Goal: Task Accomplishment & Management: Use online tool/utility

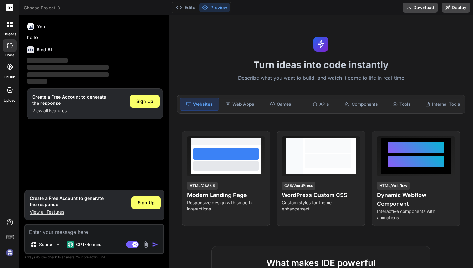
click at [9, 251] on img at bounding box center [9, 253] width 11 height 11
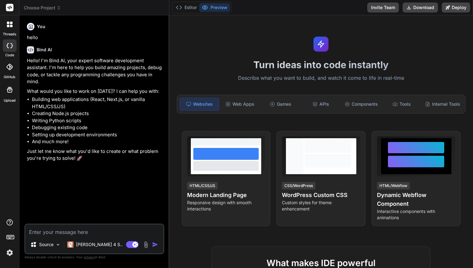
type textarea "x"
click at [190, 6] on button "Editor" at bounding box center [186, 7] width 26 height 9
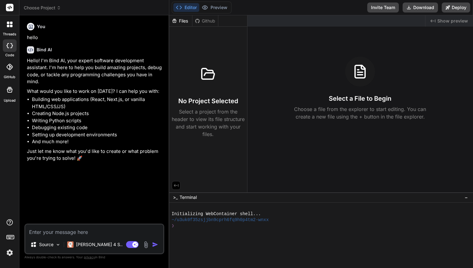
click at [42, 12] on header "Choose Project Created with Pixso." at bounding box center [94, 7] width 150 height 15
click at [43, 9] on span "Choose Project" at bounding box center [42, 8] width 37 height 6
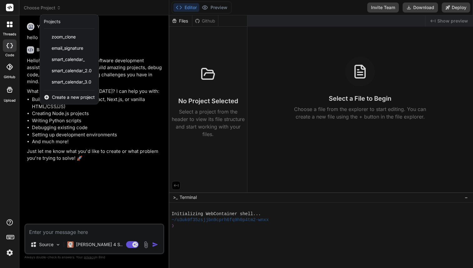
click at [65, 96] on span "Create a new project" at bounding box center [73, 97] width 43 height 6
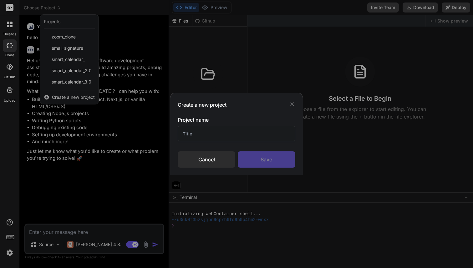
click at [199, 135] on input "text" at bounding box center [236, 133] width 117 height 15
type input "SmartCalendar 4.0"
click at [277, 156] on div "Save" at bounding box center [267, 160] width 58 height 16
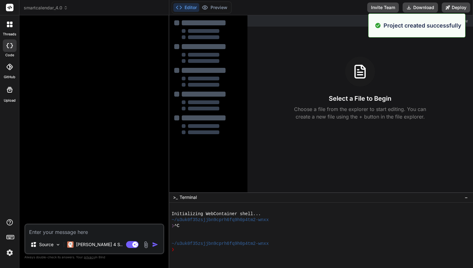
type textarea "x"
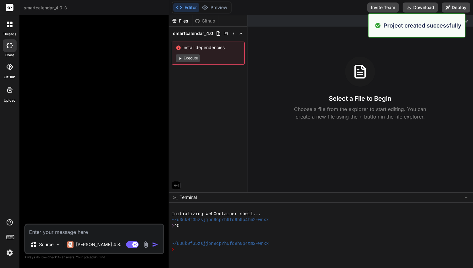
click at [51, 233] on textarea at bounding box center [94, 230] width 138 height 11
paste textarea "I want to build a smart calendar website. needs to have a Sign up and sign up f…"
type textarea "I want to build a smart calendar website. needs to have a Sign up and sign up f…"
type textarea "x"
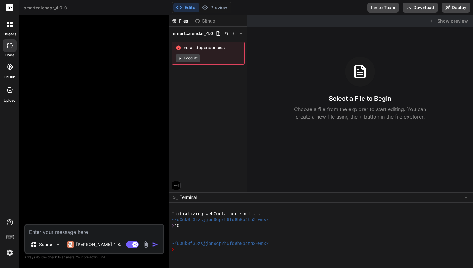
click at [193, 55] on button "Execute" at bounding box center [188, 58] width 24 height 8
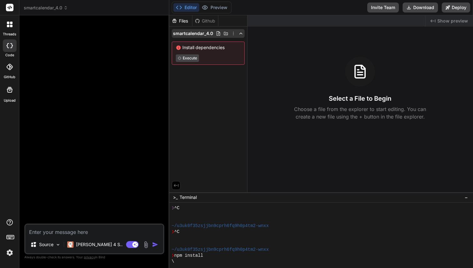
click at [204, 34] on span "smartcalendar_4.0" at bounding box center [193, 33] width 40 height 6
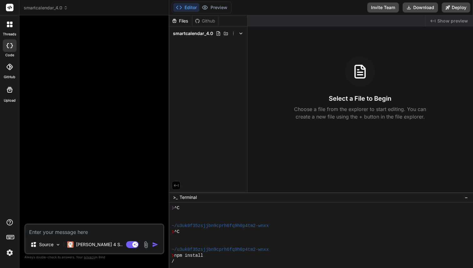
click at [204, 34] on span "smartcalendar_4.0" at bounding box center [193, 33] width 40 height 6
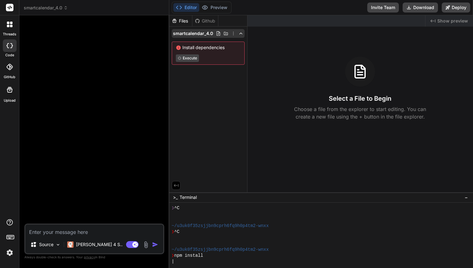
click at [233, 34] on icon at bounding box center [233, 33] width 5 height 5
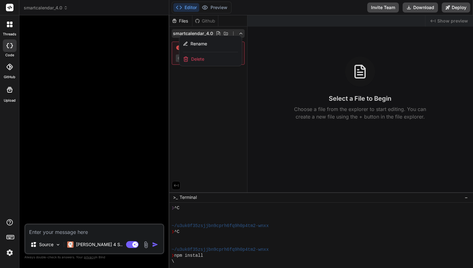
click at [213, 100] on div at bounding box center [321, 141] width 304 height 253
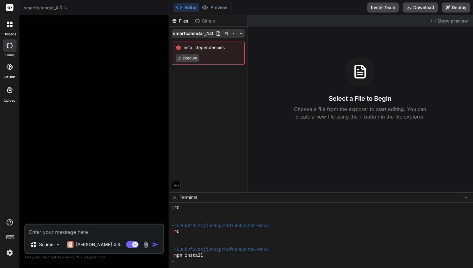
click at [232, 34] on icon at bounding box center [233, 33] width 5 height 5
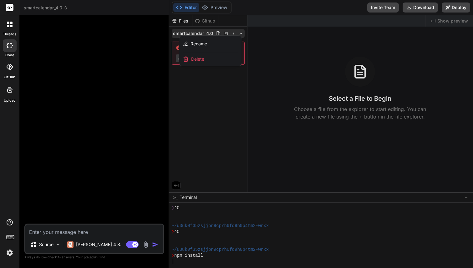
click at [205, 59] on div "Delete" at bounding box center [210, 59] width 63 height 14
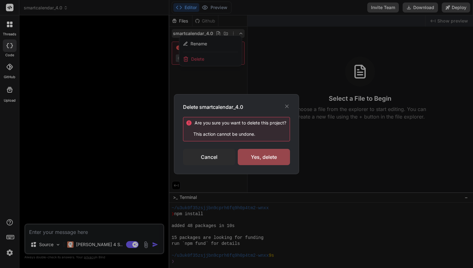
scroll to position [59, 0]
click at [203, 156] on div "Cancel" at bounding box center [209, 157] width 52 height 16
type textarea "x"
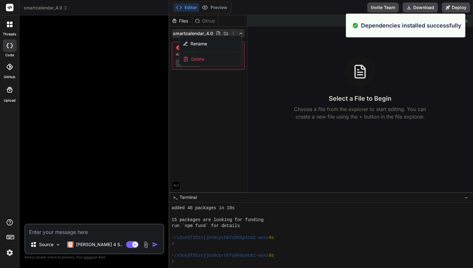
scroll to position [77, 0]
click at [212, 101] on div at bounding box center [321, 141] width 304 height 253
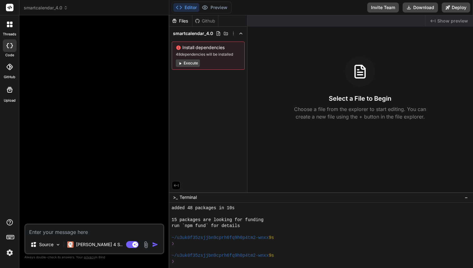
click at [93, 233] on textarea at bounding box center [94, 230] width 138 height 11
paste textarea "I want to build a smart calendar website. needs to have a Sign up and sign up f…"
type textarea "I want to build a smart calendar website. needs to have a Sign up and sign up f…"
type textarea "x"
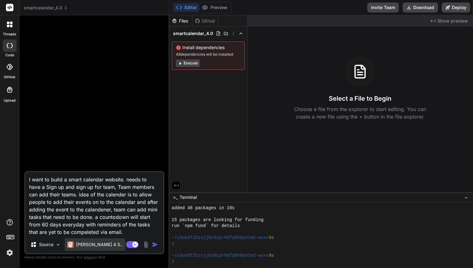
type textarea "I want to build a smart calendar website. needs to have a Sign up and sign up f…"
click at [89, 245] on p "Claude 4 S.." at bounding box center [99, 245] width 47 height 6
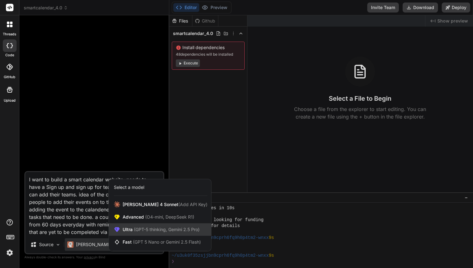
click at [150, 227] on span "Ultra (GPT-5 thinking, Gemini 2.5 Pro)" at bounding box center [161, 230] width 77 height 6
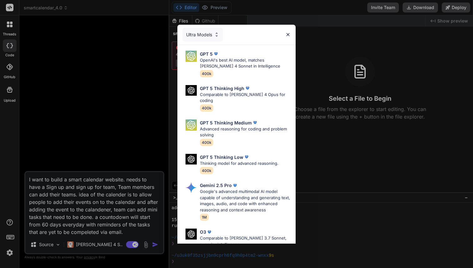
click at [201, 32] on div "Ultra Models" at bounding box center [203, 35] width 41 height 14
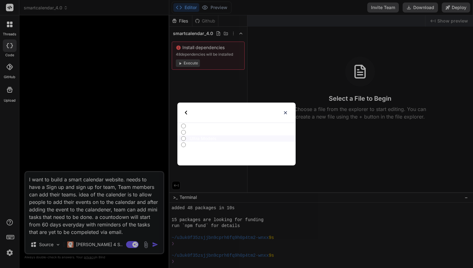
click at [197, 135] on p "Advanced Models" at bounding box center [243, 132] width 106 height 6
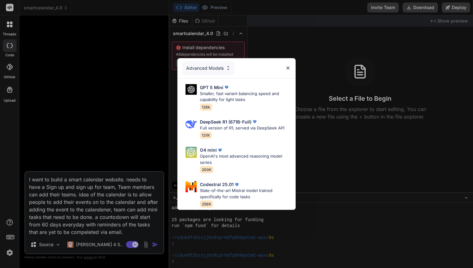
click at [217, 62] on div "Advanced Models" at bounding box center [209, 68] width 52 height 14
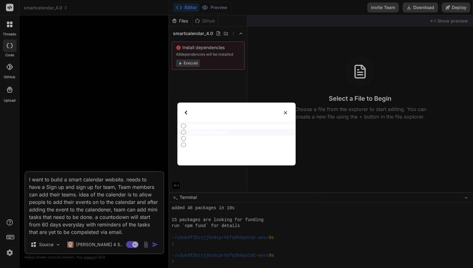
click at [187, 112] on img at bounding box center [186, 113] width 2 height 4
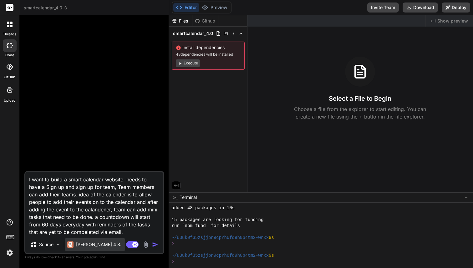
click at [80, 244] on p "Claude 4 S.." at bounding box center [99, 245] width 47 height 6
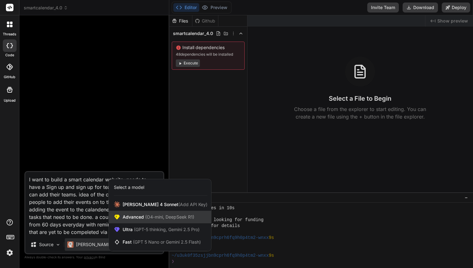
click at [147, 218] on span "(O4-mini, DeepSeek R1)" at bounding box center [169, 216] width 50 height 5
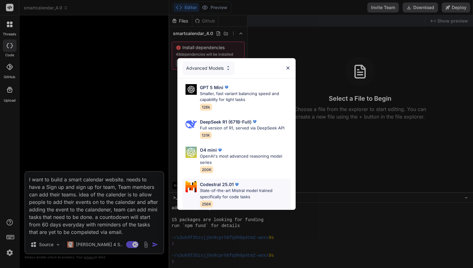
click at [232, 194] on p "State-of-the-art Mistral model trained specifically for code tasks" at bounding box center [245, 194] width 91 height 12
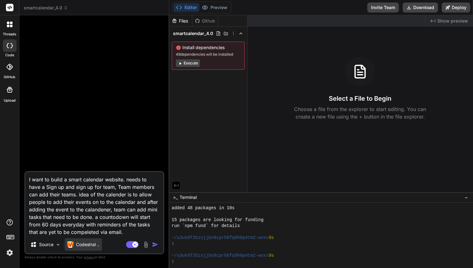
click at [83, 245] on p "Codestral .." at bounding box center [87, 245] width 23 height 6
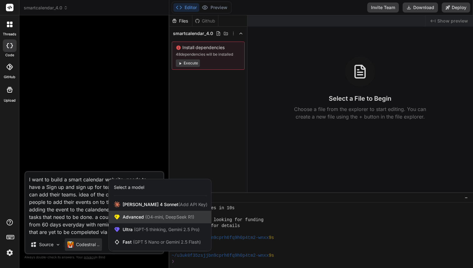
click at [142, 218] on span "Advanced (O4-mini, DeepSeek R1)" at bounding box center [159, 217] width 72 height 6
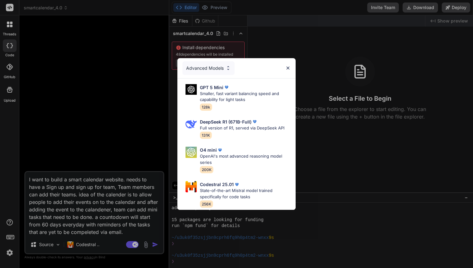
click at [213, 69] on div "Advanced Models" at bounding box center [209, 68] width 52 height 14
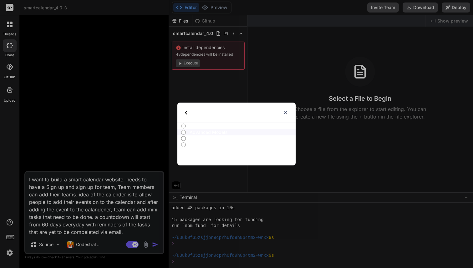
click at [188, 112] on div "Select type" at bounding box center [201, 113] width 33 height 20
click at [82, 246] on div "Select type All Advanced Models Ultra Models Fast Models" at bounding box center [236, 134] width 473 height 268
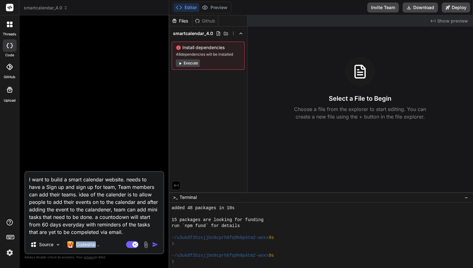
click at [82, 246] on p "Codestral .." at bounding box center [87, 245] width 23 height 6
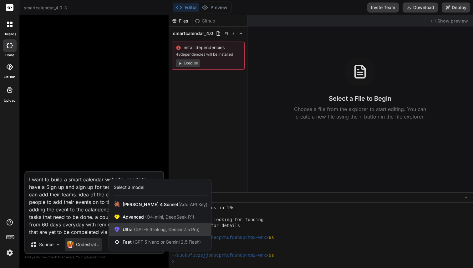
click at [153, 232] on span "(GPT-5 thinking, Gemini 2.5 Pro)" at bounding box center [166, 229] width 67 height 5
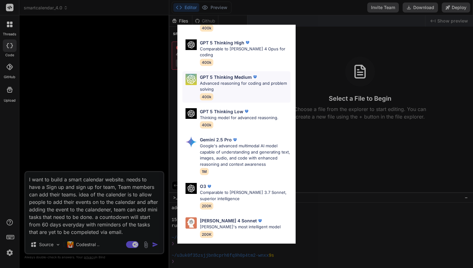
scroll to position [65, 0]
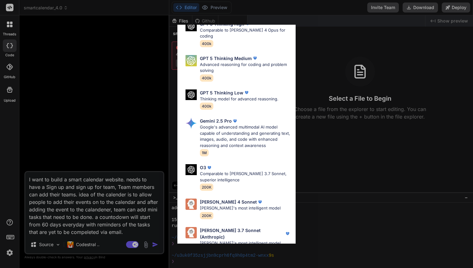
click at [79, 243] on div "Ultra Models GPT 5 OpenAI's best AI model, matches Claude 4 Sonnet in Intellige…" at bounding box center [236, 134] width 473 height 268
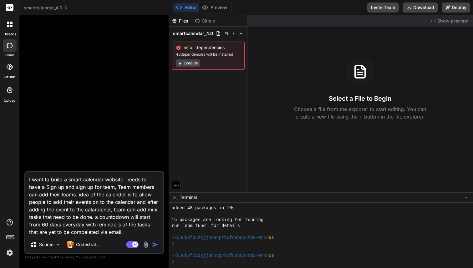
click at [79, 243] on p "Codestral .." at bounding box center [87, 245] width 23 height 6
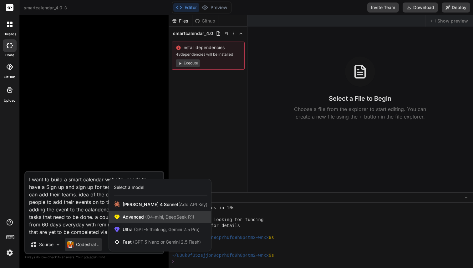
click at [147, 218] on span "(O4-mini, DeepSeek R1)" at bounding box center [169, 216] width 50 height 5
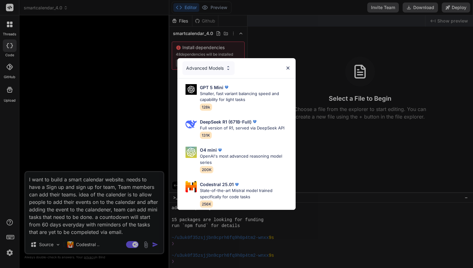
click at [69, 245] on div "Advanced Models GPT 5 Mini Smaller, fast variant balancing speed and capability…" at bounding box center [236, 134] width 473 height 268
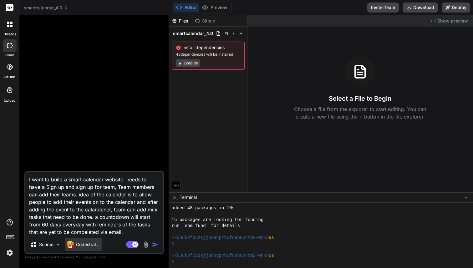
click at [73, 246] on img at bounding box center [70, 245] width 6 height 6
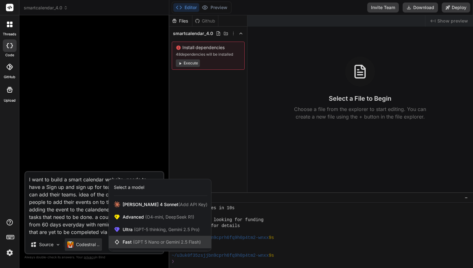
click at [149, 241] on span "(GPT 5 Nano or Gemini 2.5 Flash)" at bounding box center [167, 242] width 68 height 5
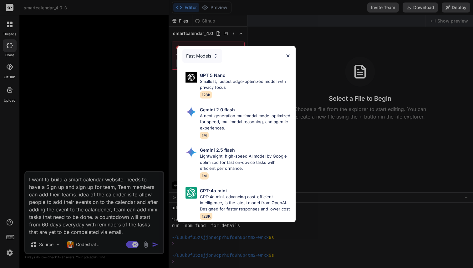
click at [86, 243] on div "Fast Models GPT 5 Nano Smallest, fastest edge-optimized model with privacy focu…" at bounding box center [236, 134] width 473 height 268
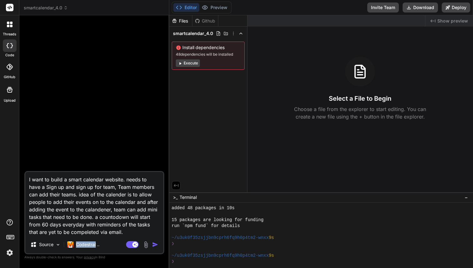
click at [86, 243] on p "Codestral .." at bounding box center [87, 245] width 23 height 6
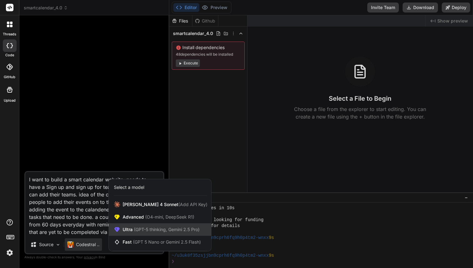
click at [176, 227] on span "(GPT-5 thinking, Gemini 2.5 Pro)" at bounding box center [166, 229] width 67 height 5
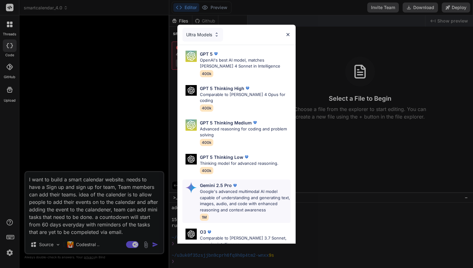
click at [232, 192] on p "Google's advanced multimodal AI model capable of understanding and generating t…" at bounding box center [245, 201] width 91 height 24
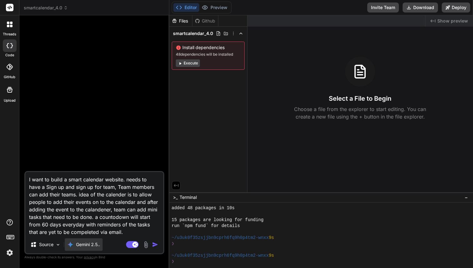
click at [88, 243] on p "Gemini 2.5.." at bounding box center [88, 245] width 24 height 6
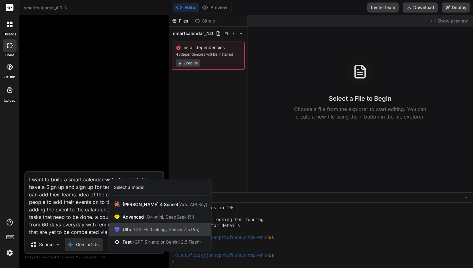
click at [145, 225] on div "Ultra (GPT-5 thinking, Gemini 2.5 Pro)" at bounding box center [160, 230] width 102 height 13
type textarea "x"
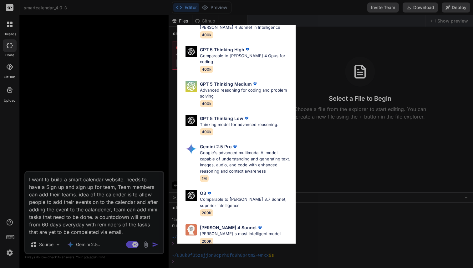
scroll to position [39, 0]
click at [108, 228] on div "Ultra Models GPT 5 OpenAI's best AI model, matches Claude 4 Sonnet in Intellige…" at bounding box center [236, 134] width 473 height 268
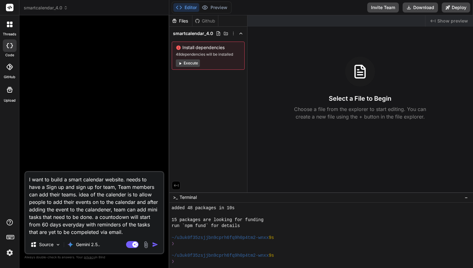
click at [111, 195] on textarea "I want to build a smart calendar website. needs to have a Sign up and sign up f…" at bounding box center [94, 204] width 138 height 64
paste textarea "a"
type textarea "I want to build a smart calendar website. needs to have a Sign up and sign up f…"
type textarea "x"
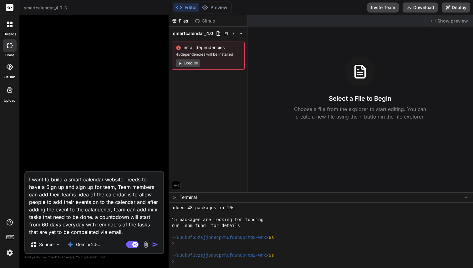
click at [72, 211] on textarea "I want to build a smart calendar website. needs to have a Sign up and sign up f…" at bounding box center [94, 204] width 138 height 64
click at [81, 211] on textarea "I want to build a smart calendar website. needs to have a Sign up and sign up f…" at bounding box center [94, 204] width 138 height 64
click at [76, 211] on textarea "I want to build a smart calendar website. needs to have a Sign up and sign up f…" at bounding box center [94, 204] width 138 height 64
type textarea "I want to build a smart calendar website. needs to have a Sign up and sign up f…"
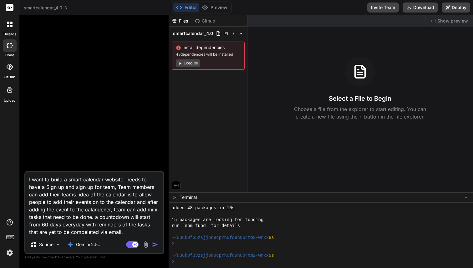
type textarea "x"
type textarea "I want to build a smart calendar website. needs to have a Sign up and sign up f…"
type textarea "x"
type textarea "I want to build a smart calendar website. needs to have a Sign up and sign up f…"
type textarea "x"
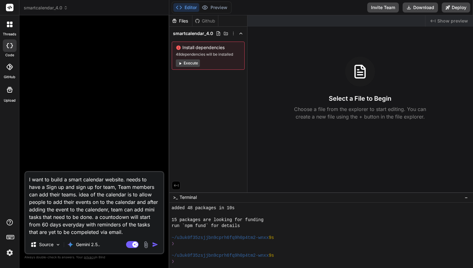
type textarea "I want to build a smart calendar website. needs to have a Sign up and sign up f…"
type textarea "x"
click at [85, 217] on textarea "I want to build a smart calendar website. needs to have a Sign up and sign up f…" at bounding box center [94, 204] width 138 height 64
paste textarea
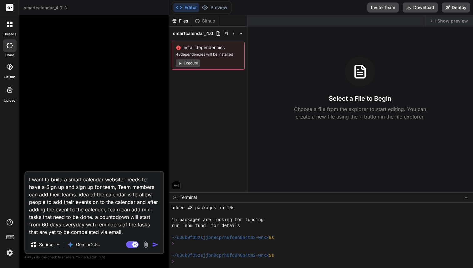
type textarea "I want to build a smart calendar website. needs to have a Sign up and sign up f…"
type textarea "x"
click at [33, 233] on textarea "I want to build a smart calendar website. needs to have a Sign up and sign up f…" at bounding box center [94, 204] width 138 height 64
paste textarea
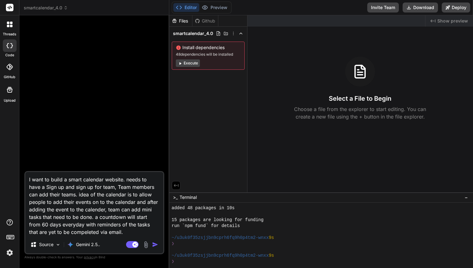
type textarea "I want to build a smart calendar website. needs to have a Sign up and sign up f…"
type textarea "x"
type textarea "I want to build a smart calendar website. needs to have a Sign up and sign up f…"
click at [152, 245] on img "button" at bounding box center [155, 245] width 6 height 6
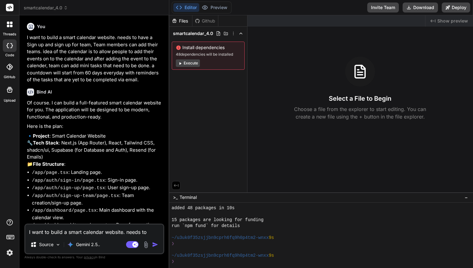
type textarea "x"
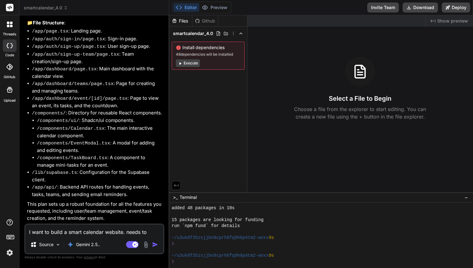
click at [77, 233] on textarea "I want to build a smart calendar website. needs to have a Sign up and sign up f…" at bounding box center [94, 230] width 138 height 11
type textarea "Y"
type textarea "x"
type textarea "Ye"
type textarea "x"
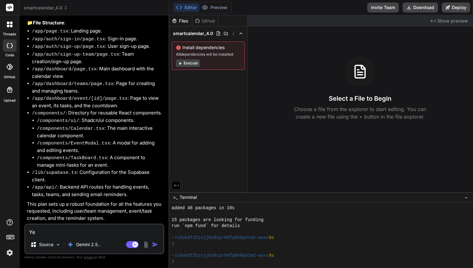
type textarea "Yes"
type textarea "x"
type textarea "Yes"
type textarea "x"
type textarea "Yes b"
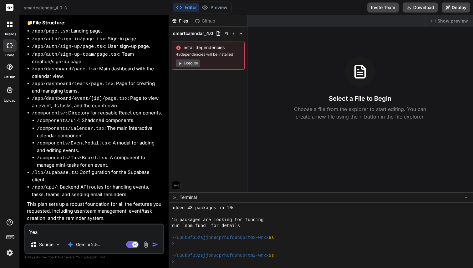
type textarea "x"
type textarea "Yes bu"
type textarea "x"
type textarea "Yes but"
type textarea "x"
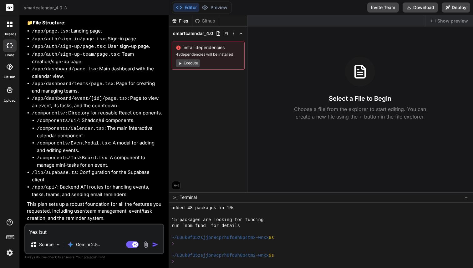
type textarea "Yes but"
type textarea "x"
type textarea "Yes but a"
type textarea "x"
type textarea "Yes but al"
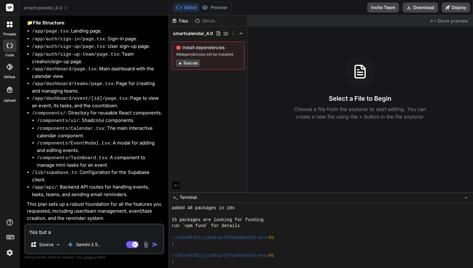
type textarea "x"
type textarea "Yes but als"
type textarea "x"
type textarea "Yes but also"
type textarea "x"
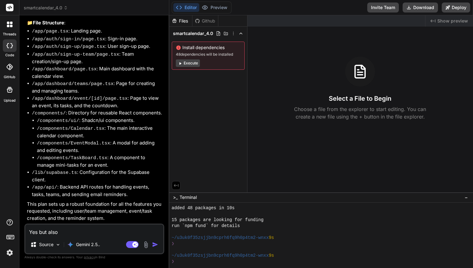
type textarea "Yes but also"
type textarea "x"
type textarea "Yes but also g"
type textarea "x"
type textarea "Yes but also gi"
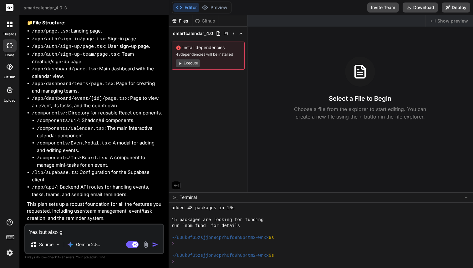
type textarea "x"
type textarea "Yes but also giv"
type textarea "x"
type textarea "Yes but also give"
type textarea "x"
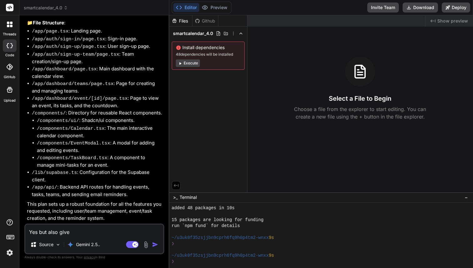
type textarea "Yes but also give"
type textarea "x"
type textarea "Yes but also give m"
type textarea "x"
type textarea "Yes but also give me"
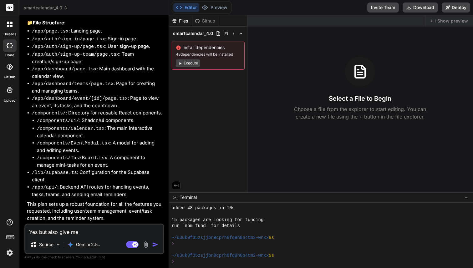
type textarea "x"
type textarea "Yes but also give me"
type textarea "x"
type textarea "Yes but also give me s"
type textarea "x"
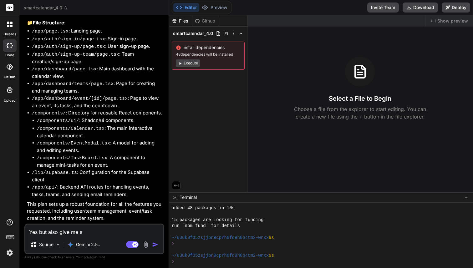
type textarea "Yes but also give me st"
type textarea "x"
type textarea "Yes but also give me ste"
type textarea "x"
type textarea "Yes but also give me step"
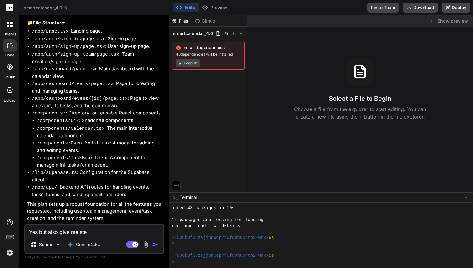
type textarea "x"
type textarea "Yes but also give me step"
type textarea "x"
type textarea "Yes but also give me step b"
type textarea "x"
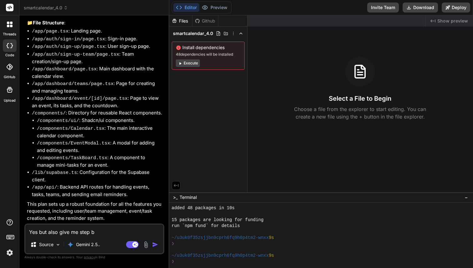
type textarea "Yes but also give me step by"
type textarea "x"
type textarea "Yes but also give me step by"
type textarea "x"
type textarea "Yes but also give me step by s"
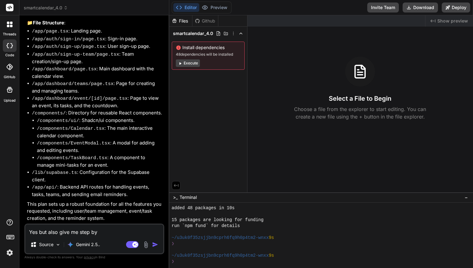
type textarea "x"
type textarea "Yes but also give me step by st"
type textarea "x"
type textarea "Yes but also give me step by ste"
type textarea "x"
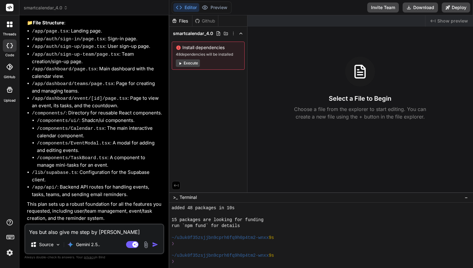
type textarea "Yes but also give me step by step"
type textarea "x"
type textarea "Yes but also give me step by step"
type textarea "x"
type textarea "Yes but also give me step by step o"
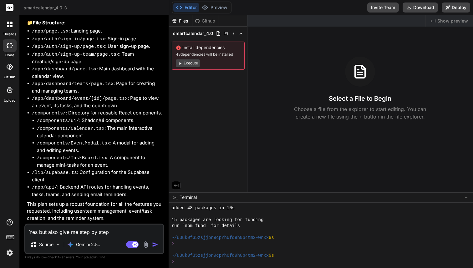
type textarea "x"
type textarea "Yes but also give me step by step on"
type textarea "x"
type textarea "Yes but also give me step by step on"
type textarea "x"
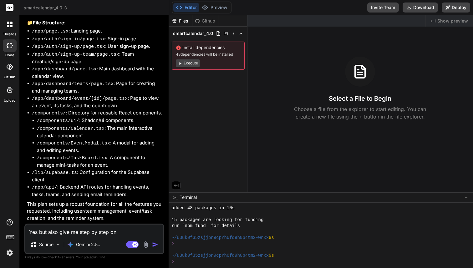
type textarea "Yes but also give me step by step on h"
type textarea "x"
type textarea "Yes but also give me step by step on ho"
type textarea "x"
type textarea "Yes but also give me step by step on how"
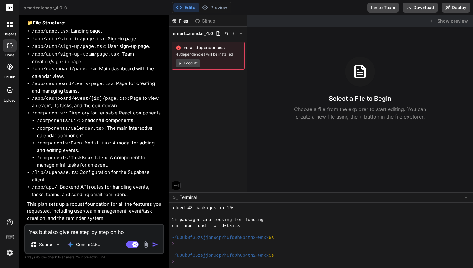
type textarea "x"
type textarea "Yes but also give me step by step on how"
type textarea "x"
type textarea "Yes but also give me step by step on how t"
type textarea "x"
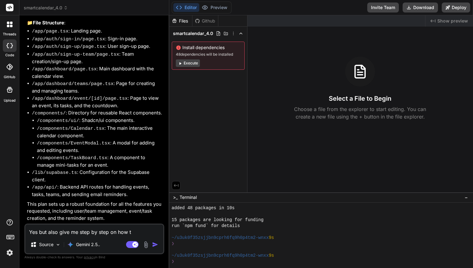
type textarea "Yes but also give me step by step on how to"
type textarea "x"
type textarea "Yes but also give me step by step on how to"
type textarea "x"
type textarea "Yes but also give me step by step on how to h"
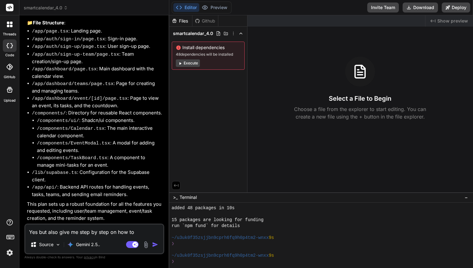
type textarea "x"
type textarea "Yes but also give me step by step on how to ho"
type textarea "x"
type textarea "Yes but also give me step by step on how to hos"
type textarea "x"
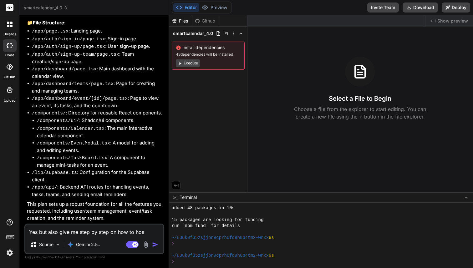
type textarea "Yes but also give me step by step on how to host"
type textarea "x"
type textarea "Yes but also give me step by step on how to host"
type textarea "x"
type textarea "Yes but also give me step by step on how to host i"
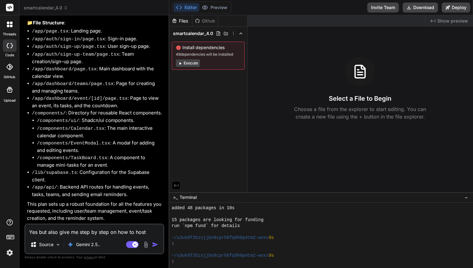
type textarea "x"
type textarea "Yes but also give me step by step on how to host it"
type textarea "x"
type textarea "Yes but also give me step by step on how to host it"
type textarea "x"
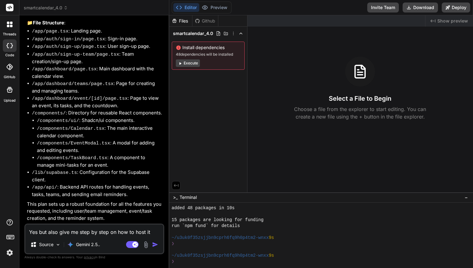
type textarea "Yes but also give me step by step on how to host it a"
type textarea "x"
type textarea "Yes but also give me step by step on how to host it as"
type textarea "x"
type textarea "Yes but also give me step by step on how to host it as"
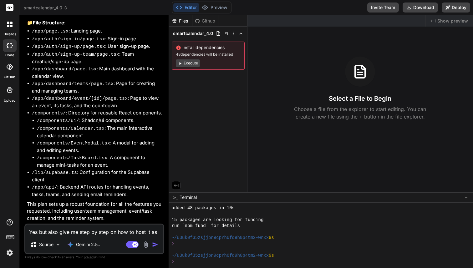
type textarea "x"
type textarea "Yes but also give me step by step on how to host it as w"
type textarea "x"
type textarea "Yes but also give me step by step on how to host it as we"
type textarea "x"
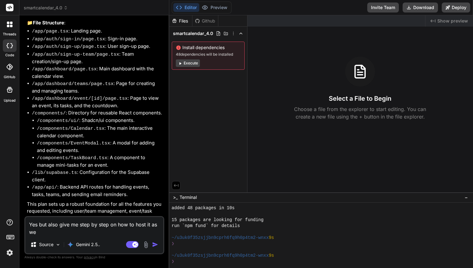
type textarea "Yes but also give me step by step on how to host it as wel"
type textarea "x"
type textarea "Yes but also give me step by step on how to host it as well"
type textarea "x"
type textarea "Yes but also give me step by step on how to host it as well"
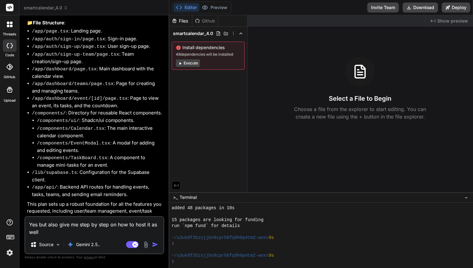
type textarea "x"
type textarea "Yes but also give me step by step on how to host it as well"
type textarea "x"
type textarea "Yes but also give me step by step on how to host it as well."
type textarea "x"
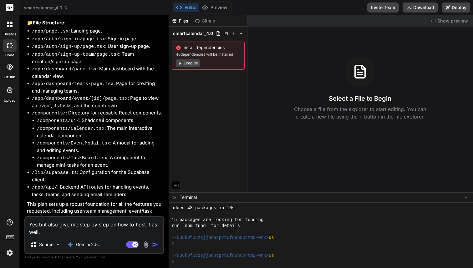
type textarea "Yes but also give me step by step on how to host it as well."
type textarea "x"
type textarea "Yes but also give me step by step on how to host it as well. i"
type textarea "x"
type textarea "Yes but also give me step by step on how to host it as well. i"
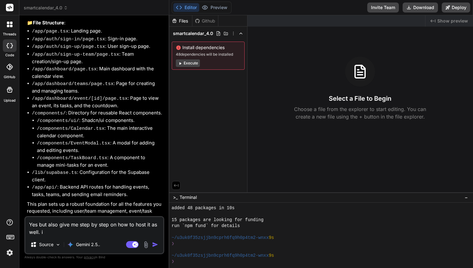
type textarea "x"
type textarea "Yes but also give me step by step on how to host it as well. i j"
type textarea "x"
type textarea "Yes but also give me step by step on how to host it as well. i ju"
type textarea "x"
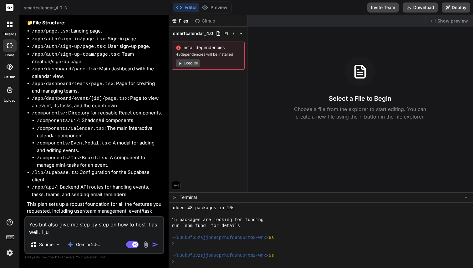
type textarea "Yes but also give me step by step on how to host it as well. i jus"
type textarea "x"
type textarea "Yes but also give me step by step on how to host it as well. i just"
type textarea "x"
type textarea "Yes but also give me step by step on how to host it as well. i just"
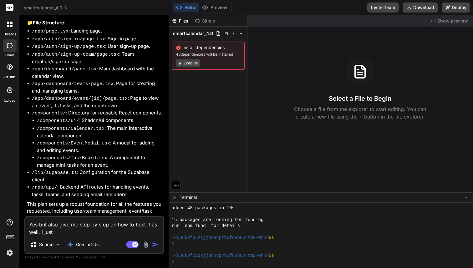
type textarea "x"
type textarea "Yes but also give me step by step on how to host it as well. i just w"
type textarea "x"
type textarea "Yes but also give me step by step on how to host it as well. i just wa"
type textarea "x"
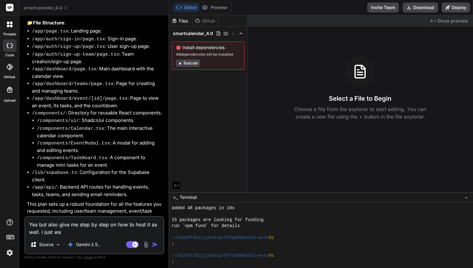
type textarea "Yes but also give me step by step on how to host it as well. i just wan"
type textarea "x"
type textarea "Yes but also give me step by step on how to host it as well. i just want"
type textarea "x"
type textarea "Yes but also give me step by step on how to host it as well. i just want"
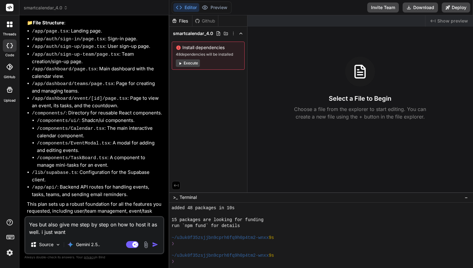
type textarea "x"
type textarea "Yes but also give me step by step on how to host it as well. i just want t"
type textarea "x"
type textarea "Yes but also give me step by step on how to host it as well. i just want to"
type textarea "x"
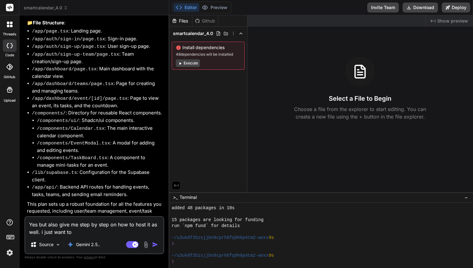
type textarea "Yes but also give me step by step on how to host it as well. i just want to"
type textarea "x"
type textarea "Yes but also give me step by step on how to host it as well. i just want to c"
type textarea "x"
type textarea "Yes but also give me step by step on how to host it as well. i just want to co"
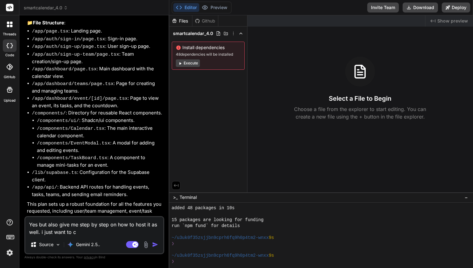
type textarea "x"
type textarea "Yes but also give me step by step on how to host it as well. i just want to cop"
type textarea "x"
type textarea "Yes but also give me step by step on how to host it as well. i just want to copy"
type textarea "x"
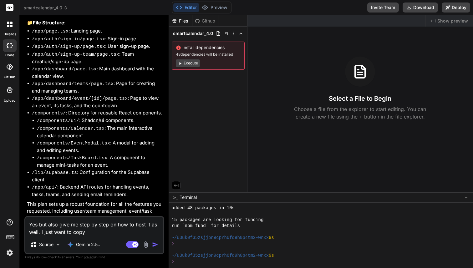
type textarea "Yes but also give me step by step on how to host it as well. i just want to copy"
type textarea "x"
type textarea "Yes but also give me step by step on how to host it as well. i just want to cop…"
type textarea "x"
type textarea "Yes but also give me step by step on how to host it as well. i just want to cop…"
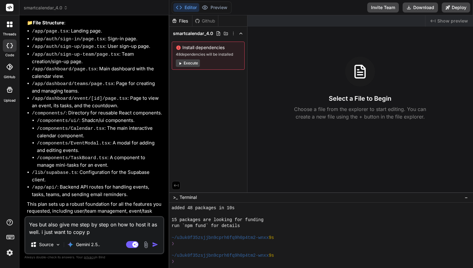
type textarea "x"
type textarea "Yes but also give me step by step on how to host it as well. i just want to cop…"
type textarea "x"
type textarea "Yes but also give me step by step on how to host it as well. i just want to cop…"
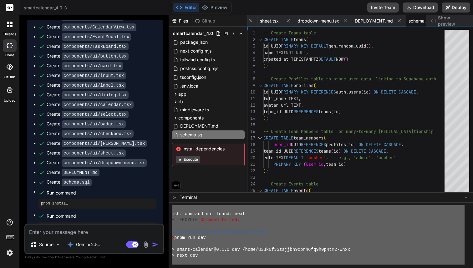
scroll to position [678, 0]
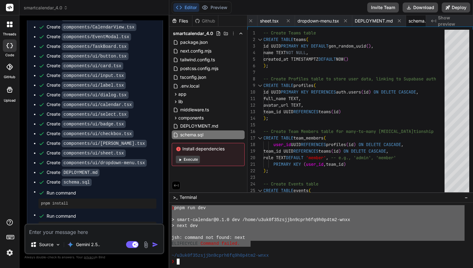
drag, startPoint x: 172, startPoint y: 214, endPoint x: 250, endPoint y: 245, distance: 84.3
click at [78, 237] on div "Source Gemini 2.5.. Agent Mode. When this toggle is activated, AI automatically…" at bounding box center [94, 239] width 140 height 31
click at [75, 233] on textarea at bounding box center [94, 230] width 138 height 11
paste textarea "npm install -g pnpm npm error code EACCES npm error syscall mkdir npm error pat…"
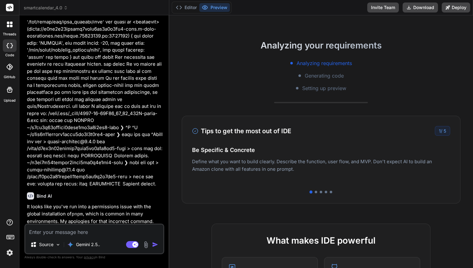
scroll to position [87, 0]
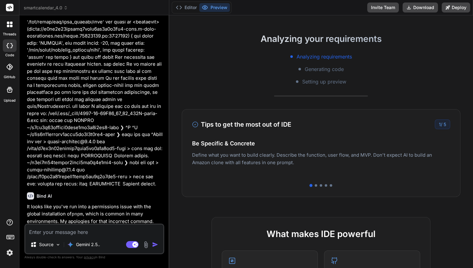
click at [317, 186] on div at bounding box center [321, 185] width 259 height 3
click at [316, 184] on div at bounding box center [316, 185] width 3 height 3
click at [323, 186] on div at bounding box center [321, 185] width 3 height 3
click at [325, 186] on div at bounding box center [326, 185] width 3 height 3
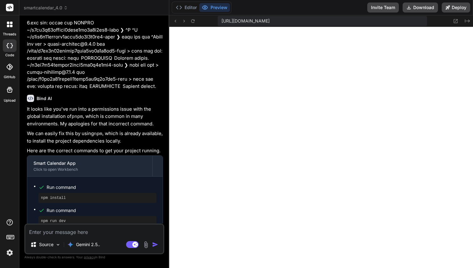
scroll to position [952, 0]
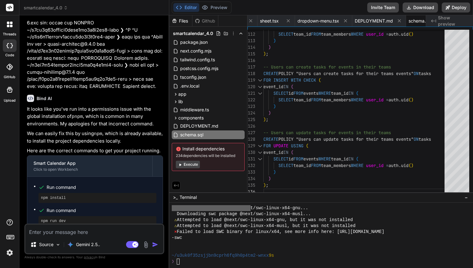
click at [214, 3] on div "Editor Preview Disabled until preview for your project is generated" at bounding box center [202, 8] width 60 height 12
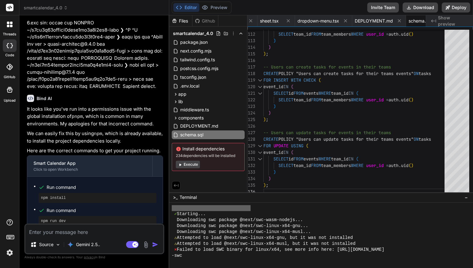
scroll to position [940, 0]
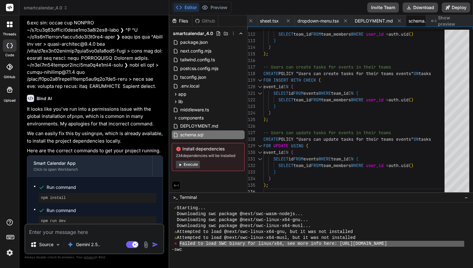
drag, startPoint x: 179, startPoint y: 245, endPoint x: 473, endPoint y: 245, distance: 293.7
click at [72, 232] on textarea at bounding box center [94, 230] width 138 height 11
paste textarea "Failed to load SWC binary for linux/x64, see more info here: https://nextjs.org…"
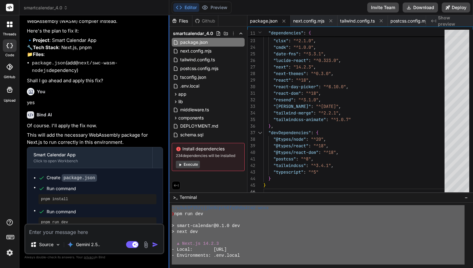
scroll to position [809, 0]
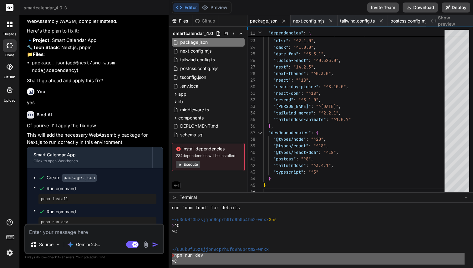
drag, startPoint x: 193, startPoint y: 249, endPoint x: 171, endPoint y: 258, distance: 23.5
click at [171, 258] on div "DDDDDDDDDDDDDDDDDDDDDDDDDDDDDDDD ⨯⨯⨯⨯⨯⨯⨯⨯⨯⨯⨯⨯⨯⨯⨯⨯⨯⨯⨯⨯⨯⨯⨯⨯⨯⨯⨯⨯⨯⨯⨯⨯ run `npm fund…" at bounding box center [321, 235] width 304 height 65
click at [47, 233] on textarea at bounding box center [94, 230] width 138 height 11
paste textarea "❯ npm run dev ^C npm run dev ~/u3uk0f35zsjjbn9cprh6fq9h0p4tm2-wnxx ❯ npm run de…"
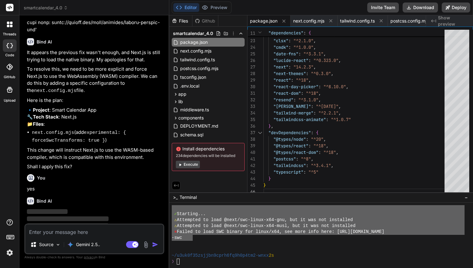
scroll to position [1879, 0]
click at [200, 49] on span "next.config.mjs" at bounding box center [196, 51] width 33 height 8
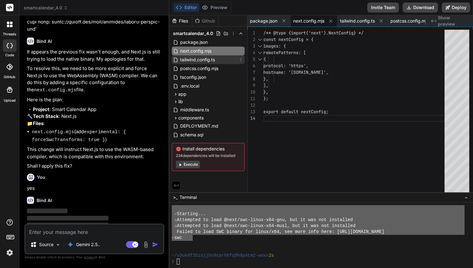
click at [200, 61] on span "tailwind.config.ts" at bounding box center [198, 60] width 36 height 8
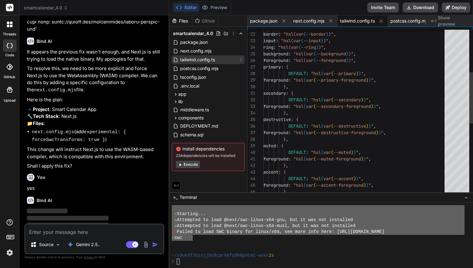
scroll to position [0, 0]
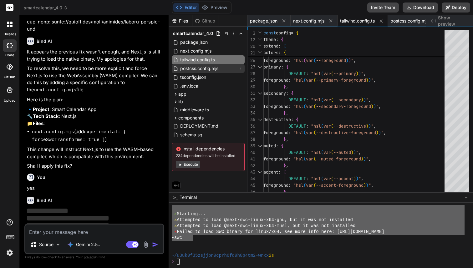
click at [196, 70] on span "postcss.config.mjs" at bounding box center [199, 69] width 39 height 8
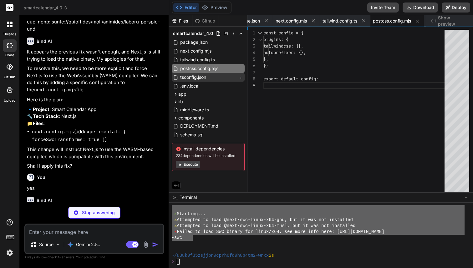
click at [197, 81] on span "tsconfig.json" at bounding box center [193, 78] width 27 height 8
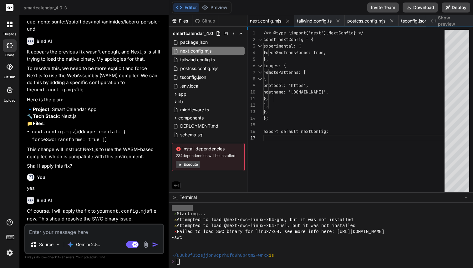
scroll to position [1930, 0]
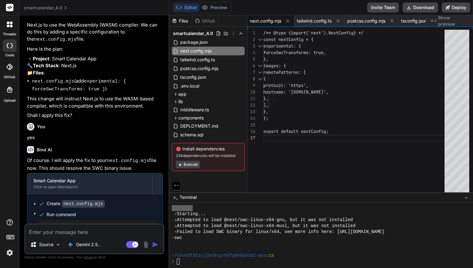
click at [78, 233] on textarea at bounding box center [94, 230] width 138 height 11
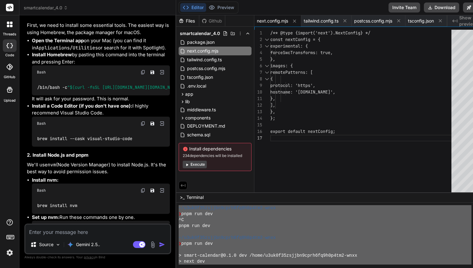
scroll to position [2178, 0]
click at [141, 74] on img at bounding box center [143, 71] width 5 height 5
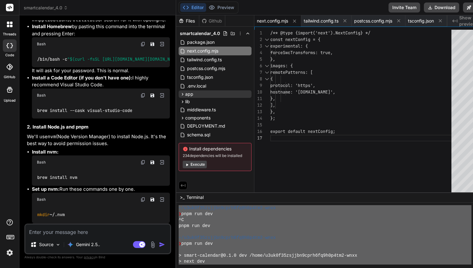
scroll to position [2201, 0]
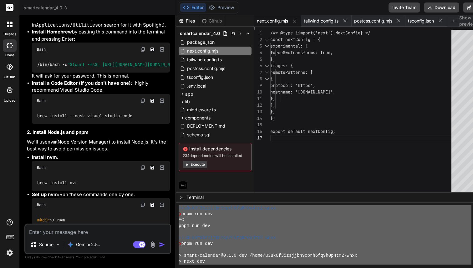
click at [141, 103] on img at bounding box center [143, 100] width 5 height 5
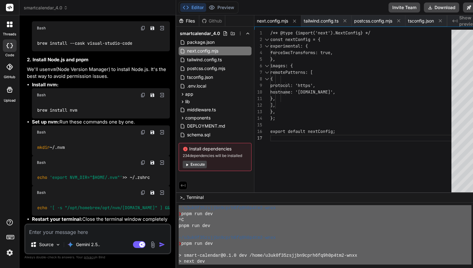
scroll to position [2280, 0]
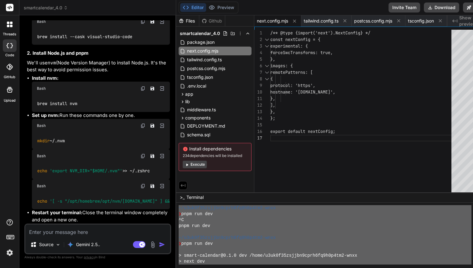
click at [141, 91] on img at bounding box center [143, 88] width 5 height 5
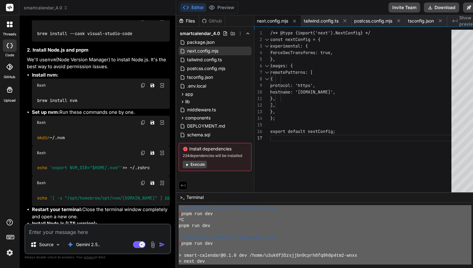
scroll to position [2285, 0]
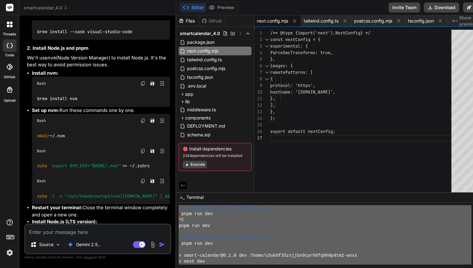
click at [141, 123] on img at bounding box center [143, 120] width 5 height 5
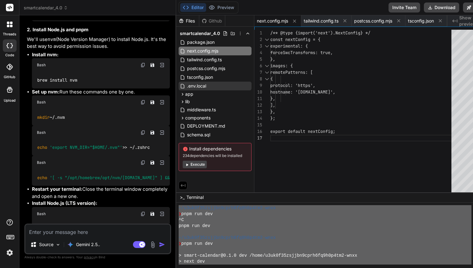
scroll to position [2302, 0]
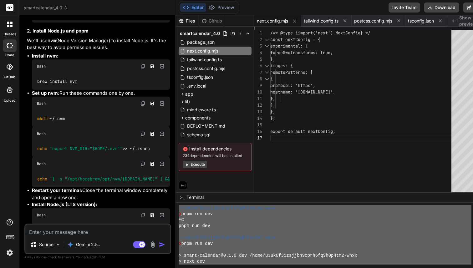
click at [141, 69] on img at bounding box center [143, 66] width 5 height 5
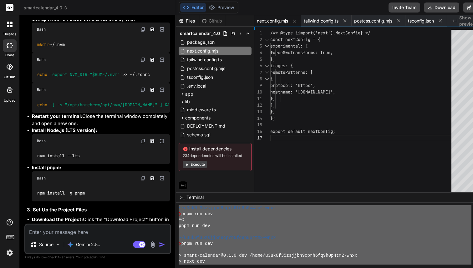
scroll to position [2377, 0]
click at [133, 35] on div "Bash" at bounding box center [101, 29] width 138 height 14
click at [141, 31] on img at bounding box center [143, 28] width 5 height 5
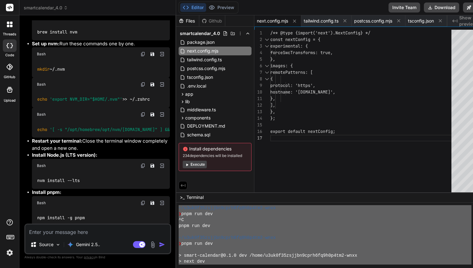
scroll to position [2348, 0]
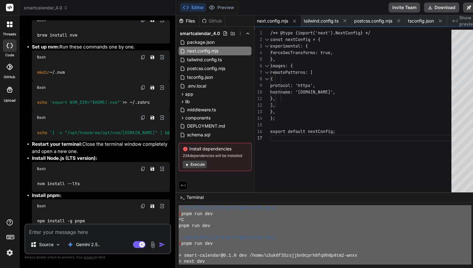
click at [159, 60] on img at bounding box center [162, 57] width 6 height 6
click at [141, 60] on img at bounding box center [143, 57] width 5 height 5
click at [141, 23] on img at bounding box center [143, 20] width 5 height 5
drag, startPoint x: 38, startPoint y: 136, endPoint x: 74, endPoint y: 136, distance: 36.6
click at [74, 80] on div "mkdir ~/.nvm" at bounding box center [101, 72] width 138 height 16
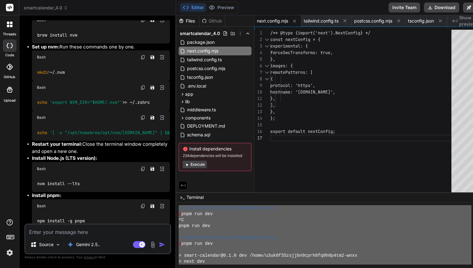
copy code "mkdir ~/.nvm"
click at [59, 238] on div "Source Gemini 2.5.. Agent Mode. When this toggle is activated, AI automatically…" at bounding box center [97, 239] width 147 height 31
click at [59, 236] on textarea at bounding box center [97, 230] width 145 height 11
paste textarea "kdir: /Users/fernando/.nvm: File exists"
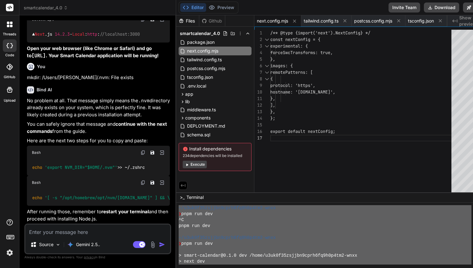
scroll to position [3119, 0]
click at [141, 153] on img at bounding box center [143, 152] width 5 height 5
click at [141, 180] on img at bounding box center [143, 182] width 5 height 5
click at [77, 232] on textarea at bounding box center [97, 230] width 145 height 11
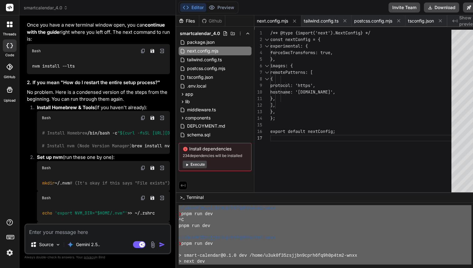
scroll to position [3312, 0]
click at [141, 53] on img at bounding box center [143, 50] width 5 height 5
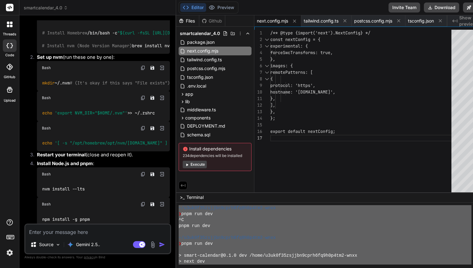
scroll to position [3412, 0]
click at [141, 19] on img at bounding box center [143, 16] width 5 height 5
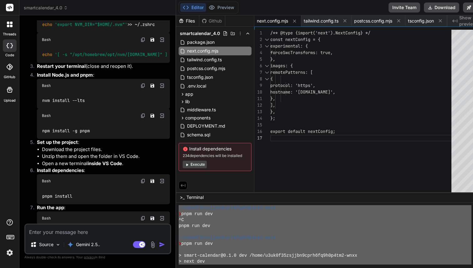
scroll to position [3501, 0]
click at [141, 11] on img at bounding box center [143, 8] width 5 height 5
click at [141, 41] on img at bounding box center [143, 38] width 5 height 5
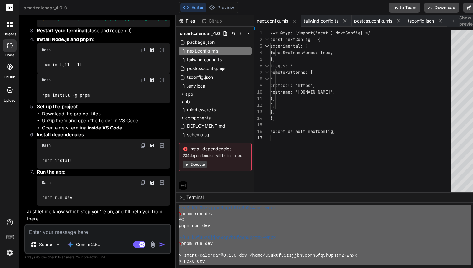
scroll to position [3553, 0]
click at [141, 53] on img at bounding box center [143, 50] width 5 height 5
click at [141, 83] on img at bounding box center [143, 80] width 5 height 5
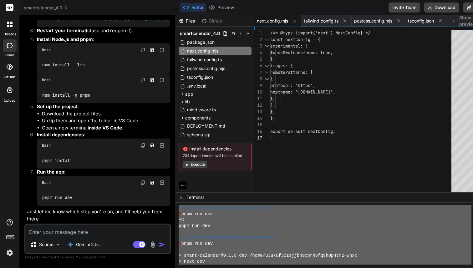
click at [141, 148] on img at bounding box center [143, 145] width 5 height 5
click at [424, 12] on button "Download" at bounding box center [441, 8] width 35 height 10
click at [141, 148] on img at bounding box center [143, 145] width 5 height 5
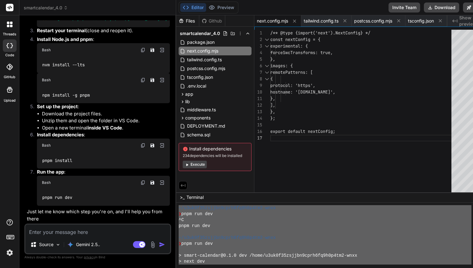
click at [141, 184] on img at bounding box center [143, 182] width 5 height 5
click at [79, 228] on textarea at bounding box center [97, 230] width 145 height 11
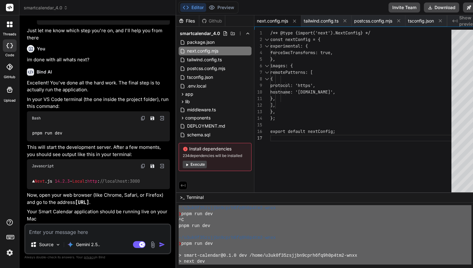
scroll to position [3824, 0]
click at [141, 121] on img at bounding box center [143, 118] width 5 height 5
click at [55, 234] on textarea at bounding box center [97, 230] width 145 height 11
paste textarea "pnpm run dev"
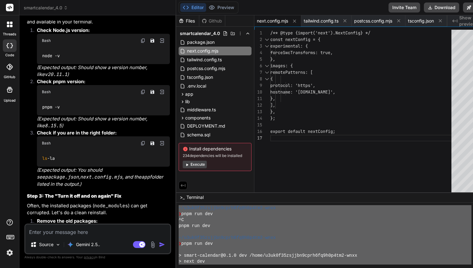
scroll to position [4096, 0]
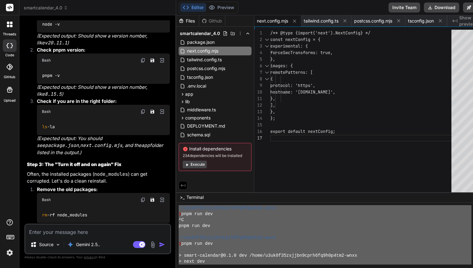
scroll to position [4120, 0]
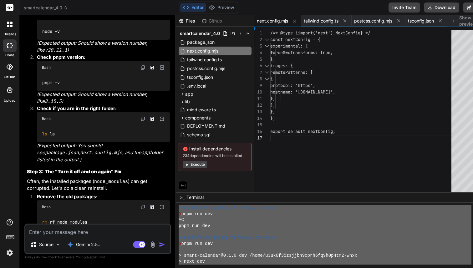
click at [69, 231] on textarea at bounding box center [97, 230] width 145 height 11
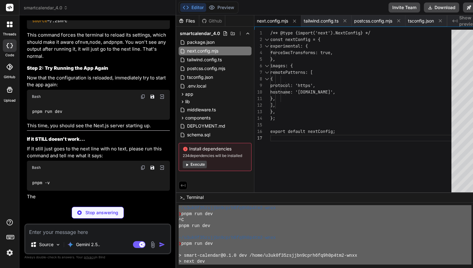
scroll to position [4589, 0]
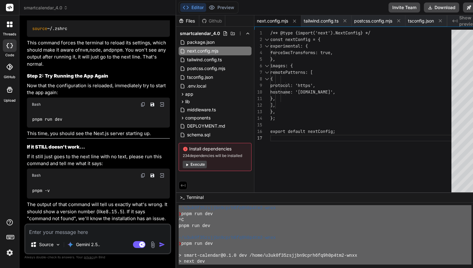
click at [141, 16] on img at bounding box center [143, 13] width 5 height 5
click at [85, 231] on textarea at bounding box center [97, 230] width 145 height 11
paste textarea "> smart-calendar@0.1.0 dev /Users/fernando/Downloads/smartcalendar_4.0 > next d…"
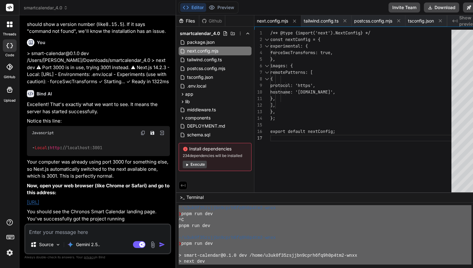
scroll to position [4903, 0]
click at [39, 203] on link "http://localhost:3001" at bounding box center [33, 202] width 12 height 6
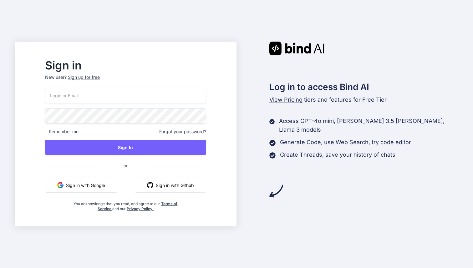
click at [122, 99] on input "email" at bounding box center [125, 95] width 161 height 15
type input "[DOMAIN_NAME][EMAIL_ADDRESS][DOMAIN_NAME]"
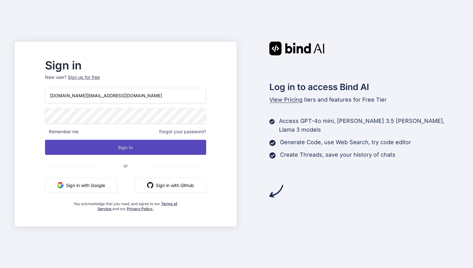
click at [114, 149] on button "Sign In" at bounding box center [125, 147] width 161 height 15
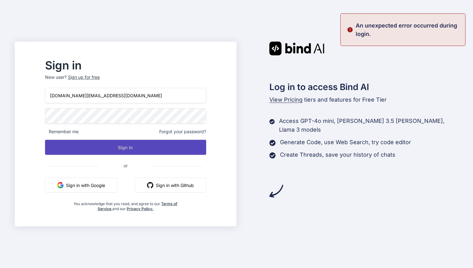
click at [105, 149] on button "Sign In" at bounding box center [125, 147] width 161 height 15
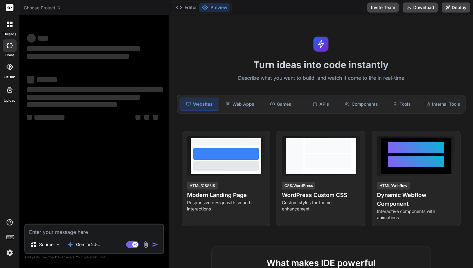
click at [46, 7] on span "Choose Project" at bounding box center [42, 8] width 37 height 6
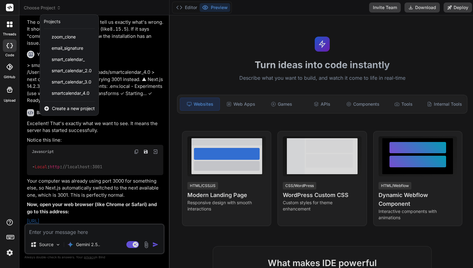
scroll to position [1580, 0]
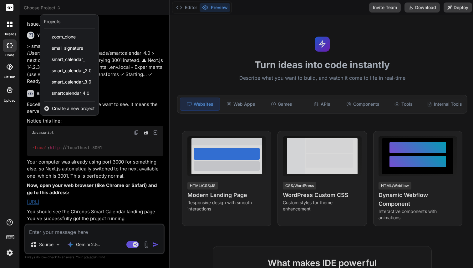
type textarea "x"
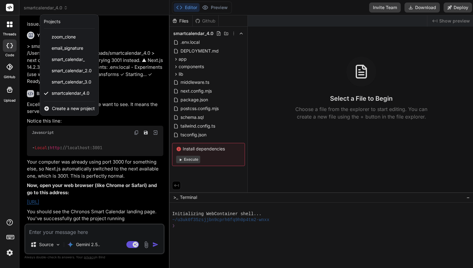
click at [78, 183] on div at bounding box center [236, 134] width 473 height 268
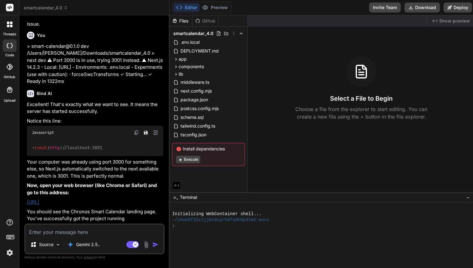
copy link "http://localhost:3001"
click at [50, 236] on div "Source Gemini 2.5.. Agent Mode. When this toggle is activated, AI automatically…" at bounding box center [94, 239] width 140 height 31
click at [52, 235] on textarea at bounding box center [94, 230] width 138 height 11
type textarea "i"
type textarea "x"
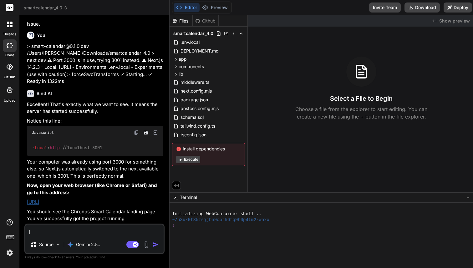
type textarea "i"
type textarea "x"
type textarea "i d"
type textarea "x"
type textarea "i do"
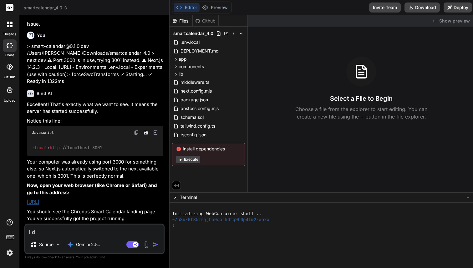
type textarea "x"
type textarea "i don"
type textarea "x"
type textarea "i donr"
type textarea "x"
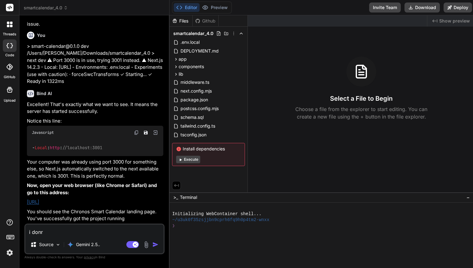
type textarea "i donr"
type textarea "x"
type textarea "i donr"
type textarea "x"
type textarea "i don"
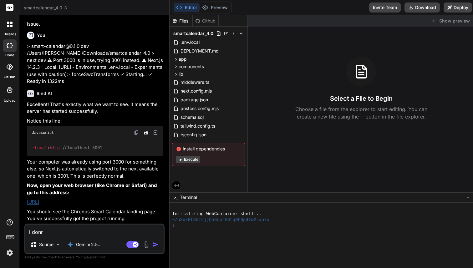
type textarea "x"
type textarea "i dont"
type textarea "x"
type textarea "i dont"
type textarea "x"
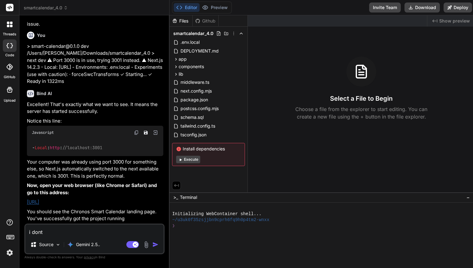
type textarea "i dont s"
type textarea "x"
type textarea "i dont se"
type textarea "x"
type textarea "i dont see"
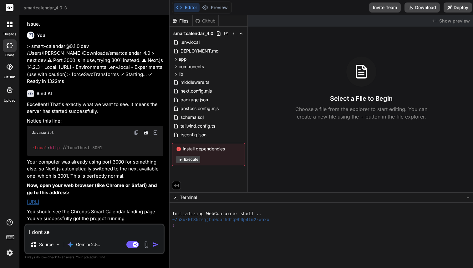
type textarea "x"
type textarea "i dont see"
type textarea "x"
type textarea "i dont see c"
type textarea "x"
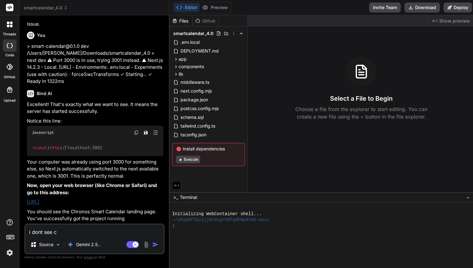
type textarea "i dont see ch"
type textarea "x"
type textarea "i dont see chr"
type textarea "x"
type textarea "i dont see chro"
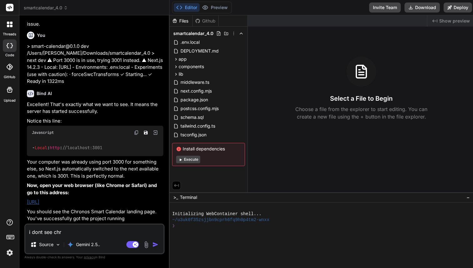
type textarea "x"
type textarea "i dont see chron"
type textarea "x"
type textarea "i dont see chrono"
type textarea "x"
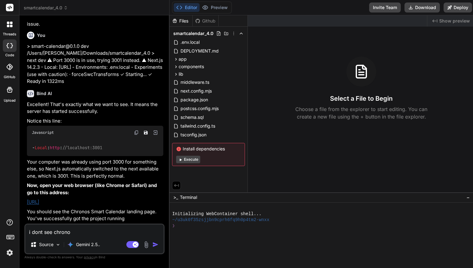
type textarea "i dont see chronos"
type textarea "x"
type textarea "i dont see chronos"
type textarea "x"
type textarea "i dont see chronos s"
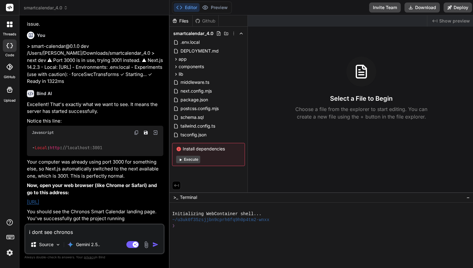
type textarea "x"
type textarea "i dont see chronos sm"
type textarea "x"
type textarea "i dont see chronos sma"
type textarea "x"
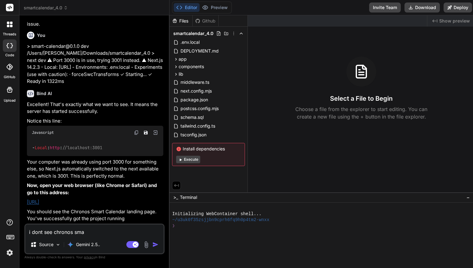
type textarea "i dont see chronos smar"
type textarea "x"
type textarea "i dont see chronos smart"
type textarea "x"
type textarea "i dont see chronos smart"
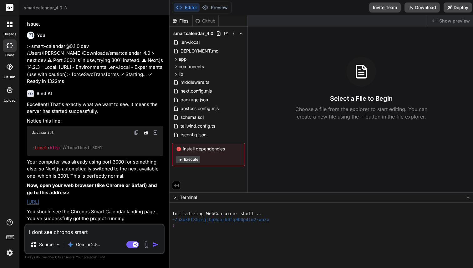
type textarea "x"
type textarea "i dont see chronos smart"
type textarea "x"
type textarea "i dont see chronos smar"
type textarea "x"
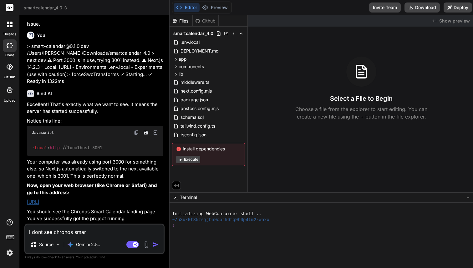
type textarea "i dont see chronos sma"
type textarea "x"
type textarea "i dont see chronos sm"
type textarea "x"
type textarea "i dont see chronos s"
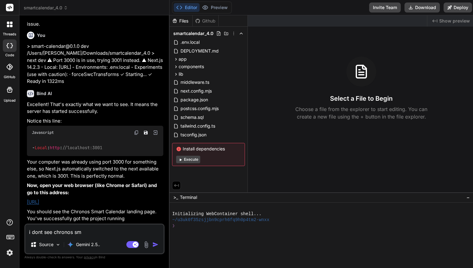
type textarea "x"
type textarea "i dont see chronos"
type textarea "x"
type textarea "i dont see chronos"
type textarea "x"
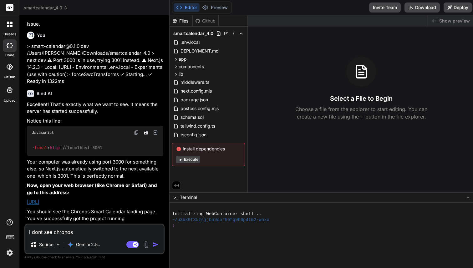
type textarea "i dont see chrono"
type textarea "x"
type textarea "i dont see chron"
type textarea "x"
type textarea "i dont see chro"
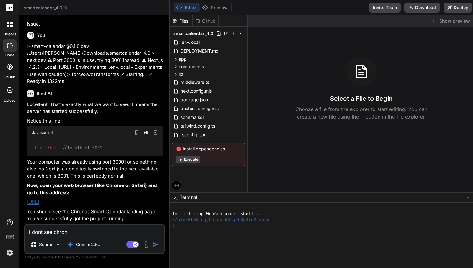
type textarea "x"
type textarea "i dont see chr"
type textarea "x"
type textarea "i dont see ch"
type textarea "x"
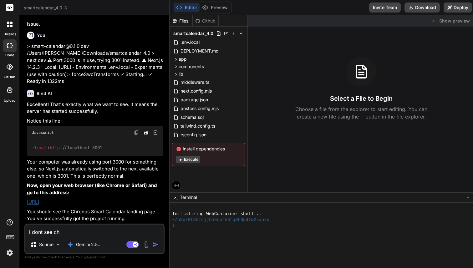
type textarea "i dont see c"
type textarea "x"
type textarea "i dont see"
type textarea "x"
type textarea "i dont see s"
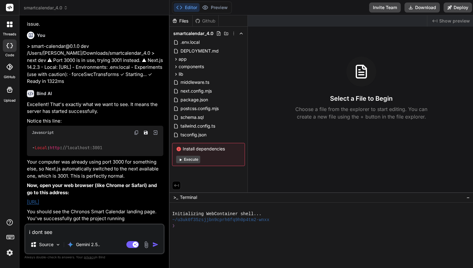
type textarea "x"
type textarea "i dont see sn"
type textarea "x"
type textarea "i dont see sna"
type textarea "x"
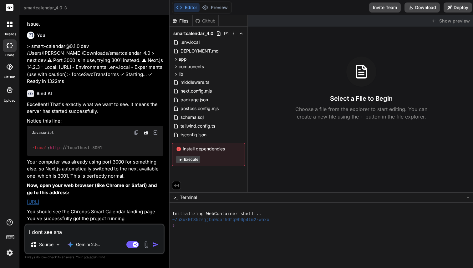
type textarea "i dont see snar"
type textarea "x"
type textarea "i dont see sna"
type textarea "x"
type textarea "i dont see sn"
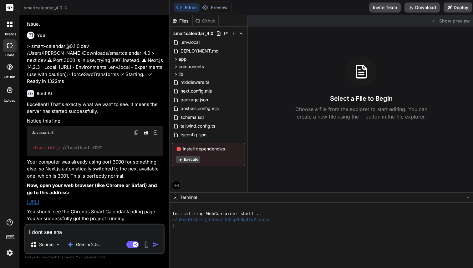
type textarea "x"
type textarea "i dont see s"
type textarea "x"
type textarea "i dont see"
type textarea "x"
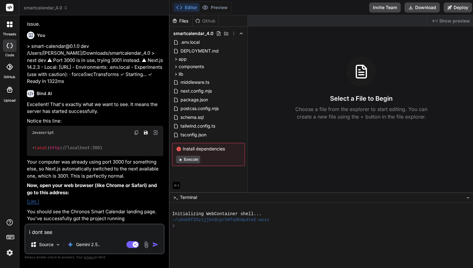
type textarea "i dont see s"
type textarea "x"
type textarea "i dont see sm"
type textarea "x"
type textarea "i dont see sma"
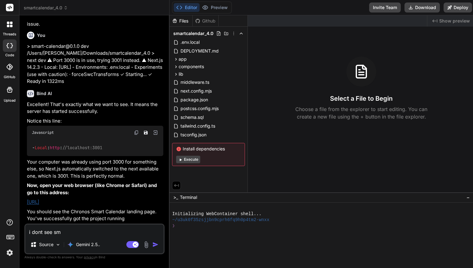
type textarea "x"
type textarea "i dont see smar"
type textarea "x"
type textarea "i dont see smart"
type textarea "x"
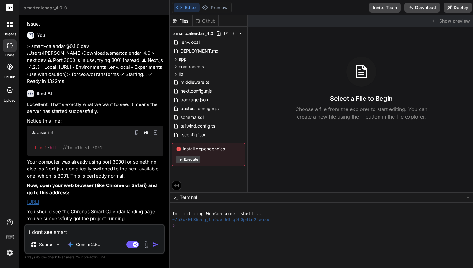
type textarea "i dont see smart"
type textarea "x"
type textarea "i dont see smart c"
type textarea "x"
type textarea "i dont see smart ca"
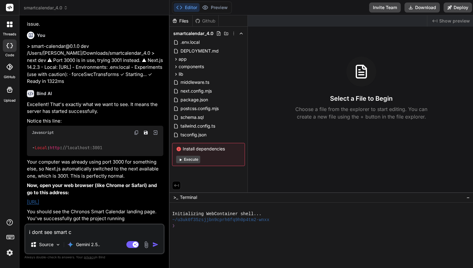
type textarea "x"
type textarea "i dont see smart cal"
type textarea "x"
type textarea "i dont see smart cala"
type textarea "x"
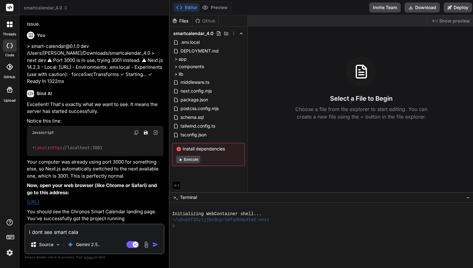
type textarea "i dont see smart cal"
type textarea "x"
type textarea "i dont see smart cale"
type textarea "x"
type textarea "i dont see smart calen"
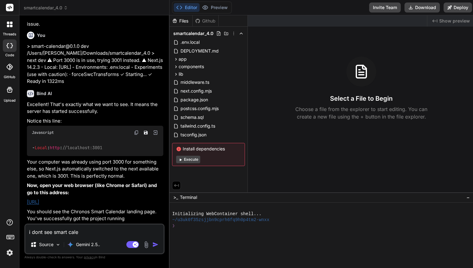
type textarea "x"
type textarea "i dont see smart calend"
type textarea "x"
type textarea "i dont see smart calende"
type textarea "x"
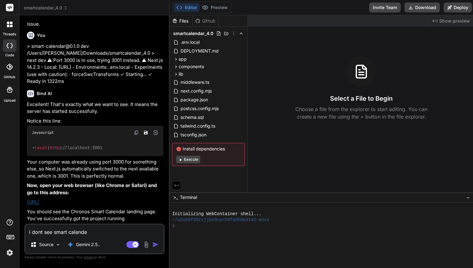
type textarea "i dont see smart calender"
type textarea "x"
type textarea "i dont see smart calender"
type textarea "x"
type textarea "i dont see smart calender i"
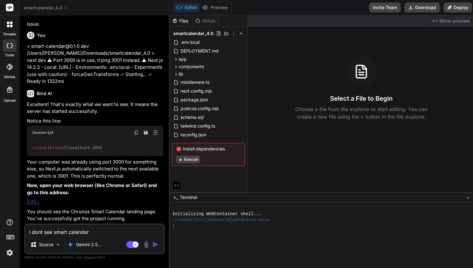
type textarea "x"
type textarea "i dont see smart calender i"
type textarea "x"
type textarea "i dont see smart calender i o"
type textarea "x"
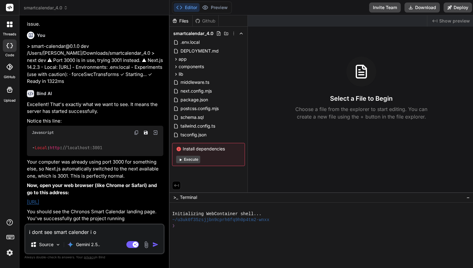
type textarea "i dont see smart calender i on"
type textarea "x"
type textarea "i dont see smart calender i onl"
type textarea "x"
type textarea "i dont see smart calender i only"
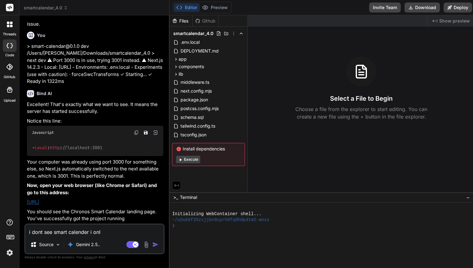
type textarea "x"
type textarea "i dont see smart calender i only"
type textarea "x"
type textarea "i dont see smart calender i only s"
type textarea "x"
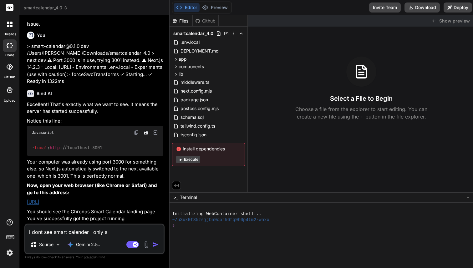
type textarea "i dont see smart calender i only se"
type textarea "x"
type textarea "i dont see smart calender i only see"
type textarea "x"
type textarea "i dont see smart calender i only see"
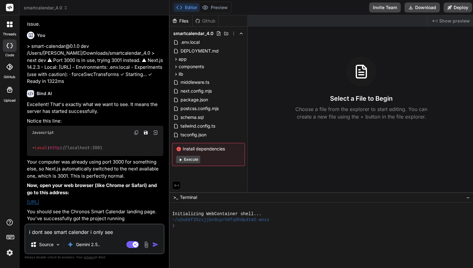
type textarea "x"
paste textarea "Build Error Failed to compile Next.js (14.2.3) is outdated (learn more) app/lay…"
type textarea "i dont see smart calender i only see Build Error Failed to compile Next.js (14.…"
type textarea "x"
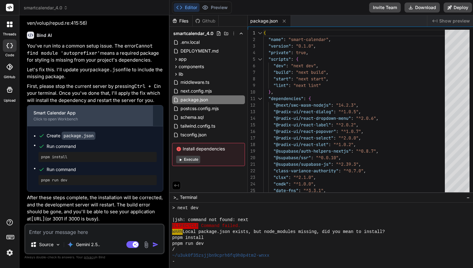
scroll to position [2270, 0]
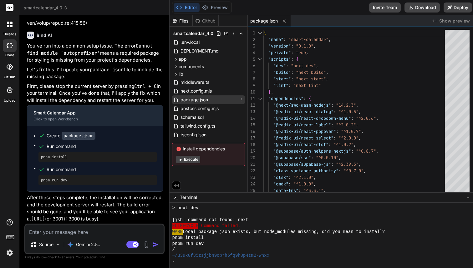
click at [240, 98] on icon at bounding box center [241, 99] width 5 height 5
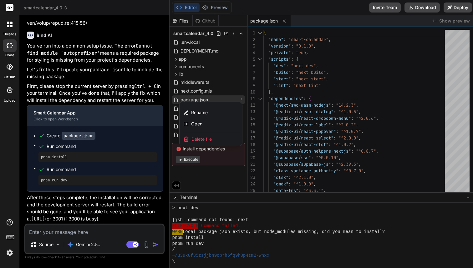
click at [221, 98] on div at bounding box center [322, 141] width 305 height 253
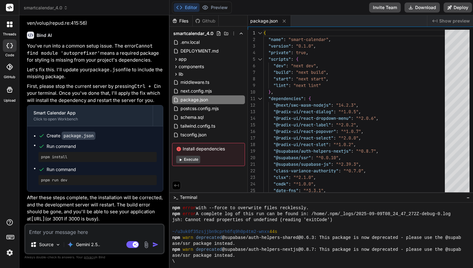
scroll to position [2284, 0]
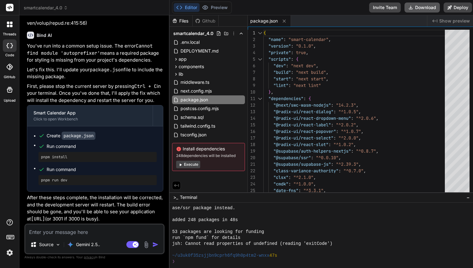
click at [425, 6] on button "Download" at bounding box center [422, 8] width 35 height 10
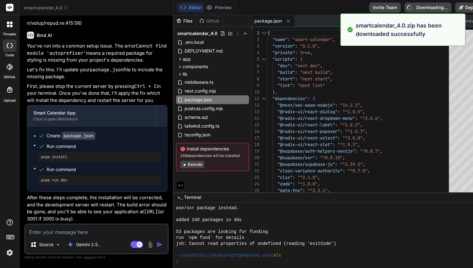
type textarea "x"
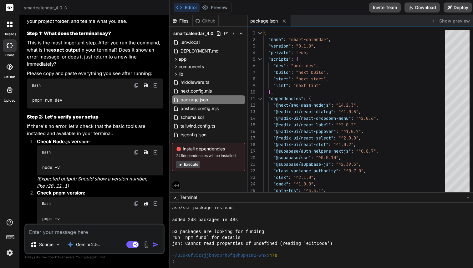
scroll to position [794, 0]
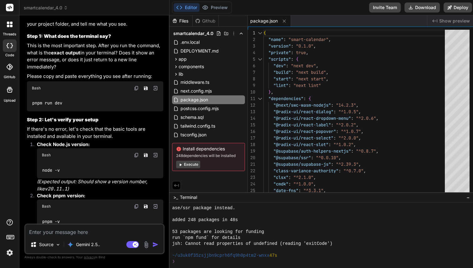
click at [134, 91] on img at bounding box center [136, 88] width 5 height 5
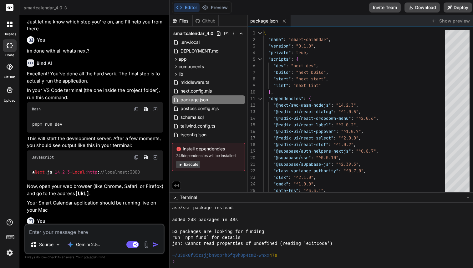
scroll to position [512, 0]
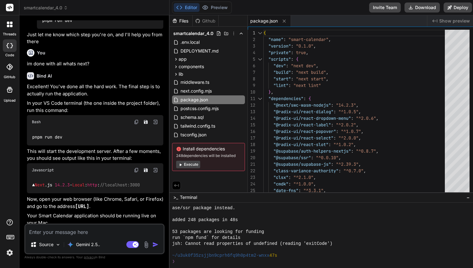
click at [137, 129] on div "Bash" at bounding box center [95, 122] width 137 height 14
click at [136, 125] on img at bounding box center [136, 122] width 5 height 5
click at [60, 234] on textarea at bounding box center [94, 230] width 138 height 11
paste textarea "> smart-calendar@0.1.0 dev /Users/fernando/Downloads/smartcalendar_4.0 (1) > ne…"
type textarea "> smart-calendar@0.1.0 dev /Users/fernando/Downloads/smartcalendar_4.0 (1) > ne…"
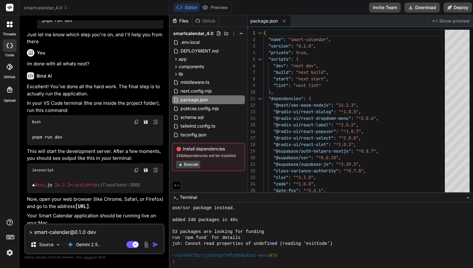
scroll to position [0, 0]
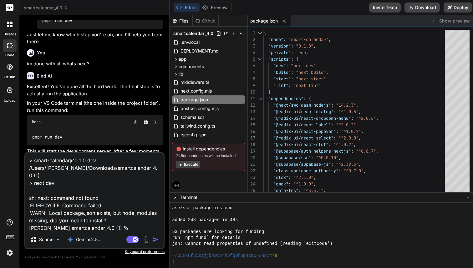
type textarea "x"
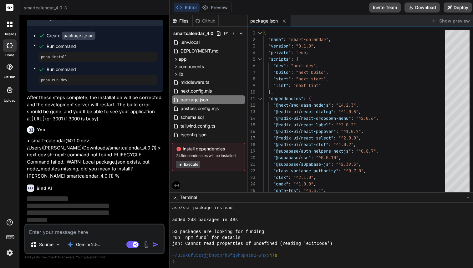
scroll to position [2385, 0]
drag, startPoint x: 39, startPoint y: 58, endPoint x: 75, endPoint y: 57, distance: 35.1
click at [75, 57] on div "pnpm install" at bounding box center [98, 57] width 118 height 10
copy pre "pnpm install"
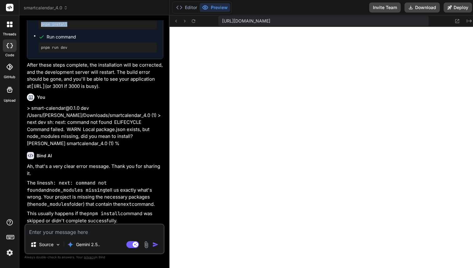
scroll to position [416, 0]
type textarea "x"
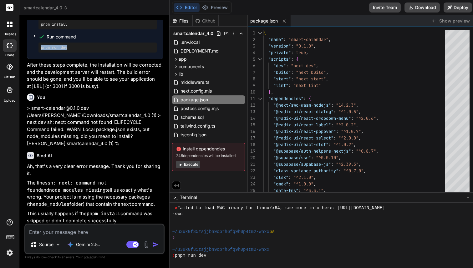
drag, startPoint x: 41, startPoint y: 80, endPoint x: 83, endPoint y: 80, distance: 41.6
click at [83, 50] on pre "pnpm run dev" at bounding box center [97, 47] width 113 height 5
copy pre "pnpm run dev"
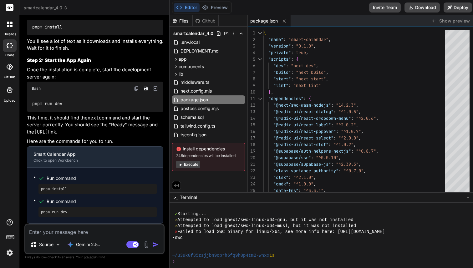
scroll to position [2676, 0]
click at [48, 227] on textarea at bounding box center [94, 230] width 138 height 11
paste textarea "> smart-calendar@0.1.0 dev /Users/fernando/Downloads/smartcalendar_4.0 (1) > ne…"
type textarea "> smart-calendar@0.1.0 dev /Users/fernando/Downloads/smartcalendar_4.0 (1) > ne…"
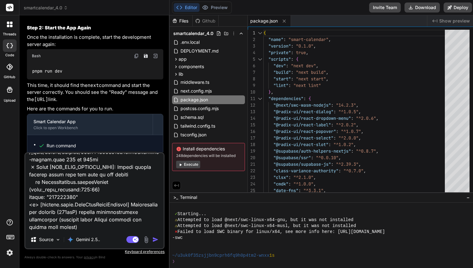
type textarea "x"
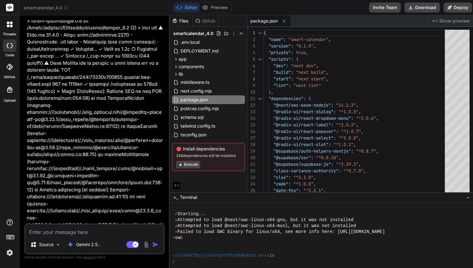
scroll to position [2880, 0]
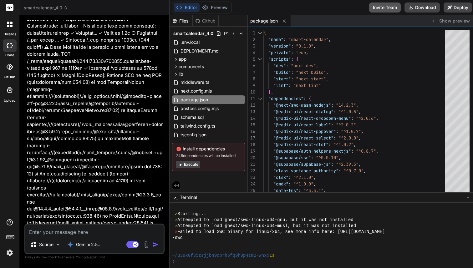
type textarea "x"
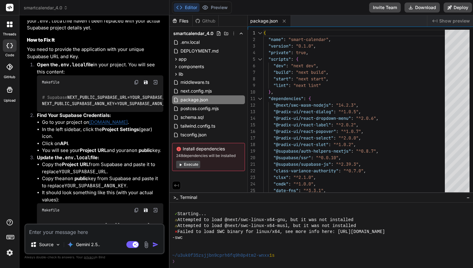
scroll to position [6767, 0]
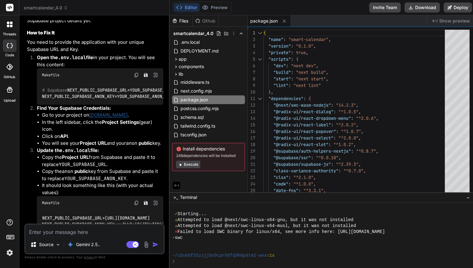
click at [136, 78] on img at bounding box center [136, 75] width 5 height 5
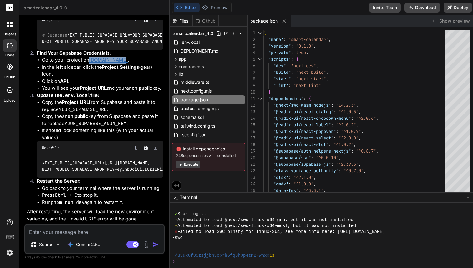
scroll to position [6894, 0]
click at [52, 235] on textarea at bounding box center [94, 230] width 138 height 11
type textarea "m"
type textarea "x"
type textarea "my"
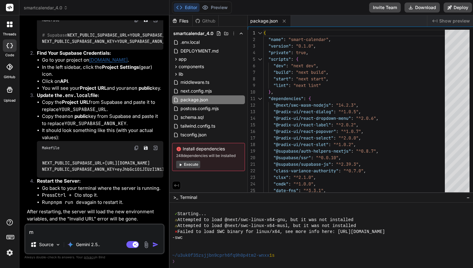
type textarea "x"
type textarea "my"
type textarea "x"
type textarea "my p"
type textarea "x"
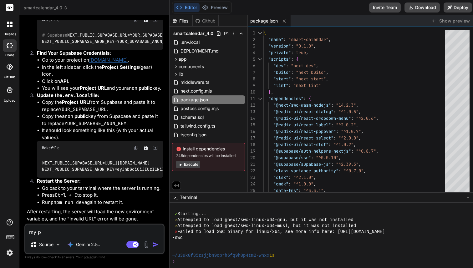
type textarea "my pr"
type textarea "x"
type textarea "my pro"
type textarea "x"
type textarea "my proe"
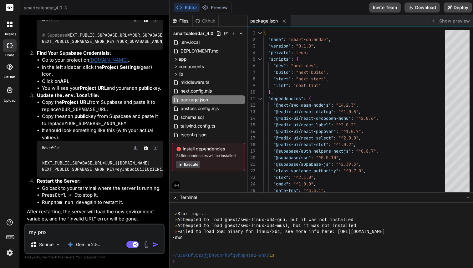
type textarea "x"
type textarea "my pro"
type textarea "x"
type textarea "my proj"
type textarea "x"
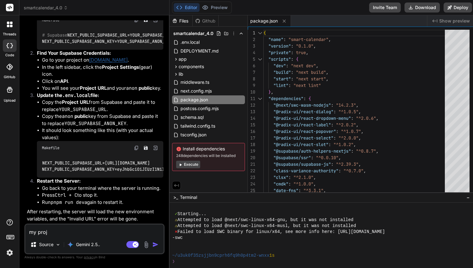
type textarea "my proje"
type textarea "x"
type textarea "my projec"
type textarea "x"
type textarea "my project"
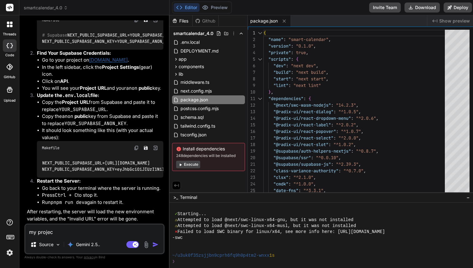
type textarea "x"
type textarea "my project"
type textarea "x"
paste textarea "https://rivxidubyveyoykbykwx.supabase.co"
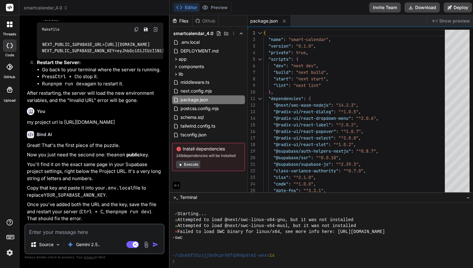
scroll to position [7012, 0]
drag, startPoint x: 117, startPoint y: 213, endPoint x: 150, endPoint y: 213, distance: 32.6
click at [150, 213] on code "pnpm run dev" at bounding box center [133, 212] width 34 height 6
copy code "pnpm run dev"
click at [80, 233] on textarea at bounding box center [94, 230] width 138 height 11
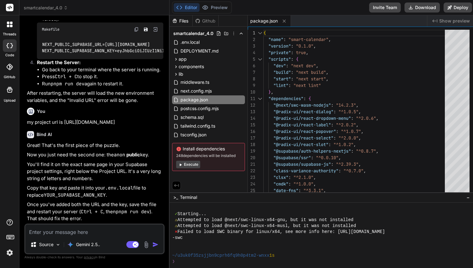
paste textarea "✓ Starting... ✓ Ready in 1606ms"
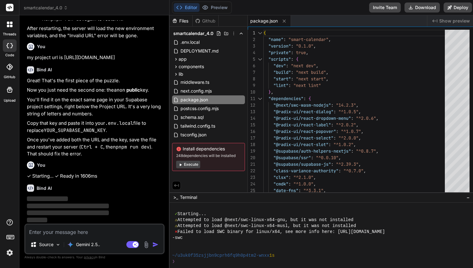
scroll to position [7078, 0]
click at [75, 235] on textarea at bounding box center [94, 230] width 138 height 11
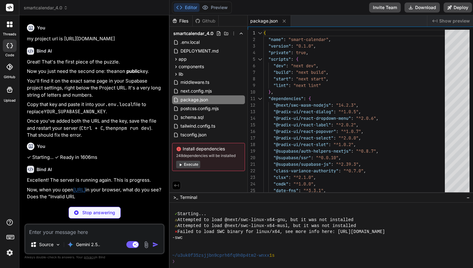
paste textarea "> smart-calendar@0.1.0 dev /Users/fernando/Downloads/smartcalendar_4.0 (1) > ne…"
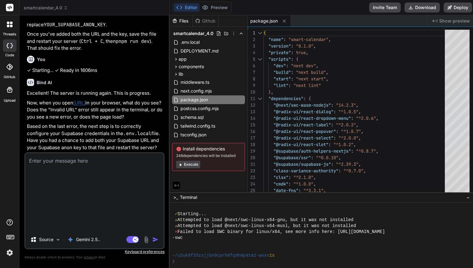
scroll to position [7119, 0]
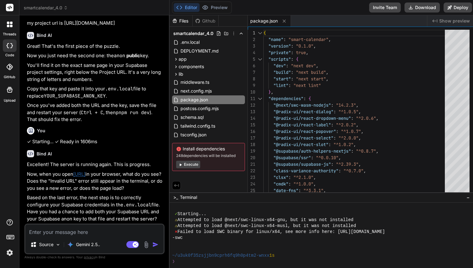
click at [63, 232] on textarea at bounding box center [94, 230] width 138 height 11
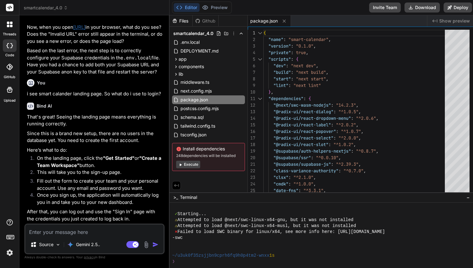
scroll to position [7266, 0]
paste textarea "fernando@Fernandos-MacBook-Pro smartcalendar_4.0 (1) % pnpm run dev > smart-cal…"
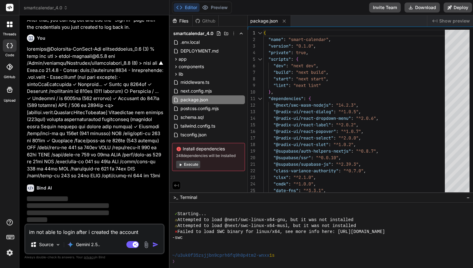
scroll to position [594, 0]
click at [294, 237] on div "-swc" at bounding box center [318, 238] width 293 height 6
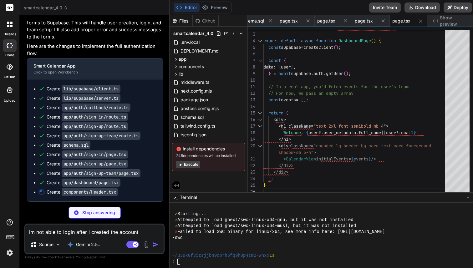
scroll to position [7664, 0]
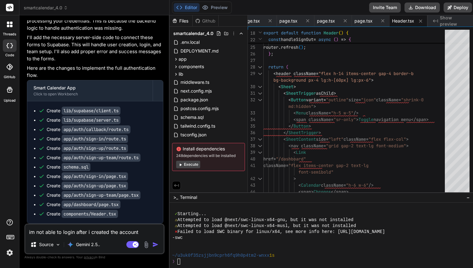
click at [80, 231] on textarea "im not able to login after i created the account" at bounding box center [94, 230] width 138 height 11
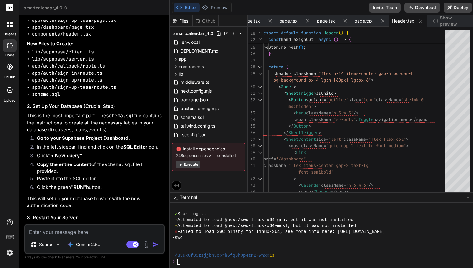
scroll to position [7916, 0]
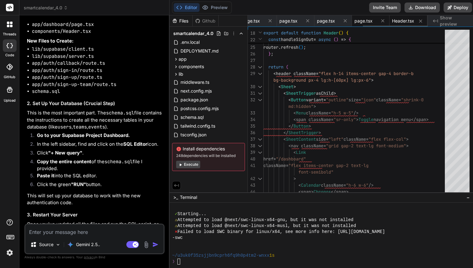
click at [362, 21] on span "page.tsx" at bounding box center [364, 21] width 18 height 6
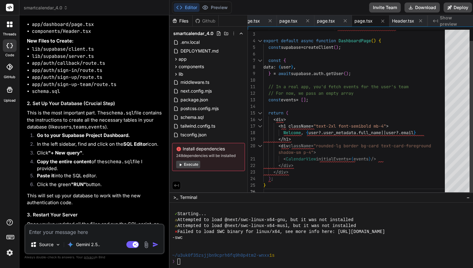
scroll to position [46, 0]
click at [329, 127] on div "</ div > </ div > ) ; } import { createClient } from "@/lib/supabase/server" ; …" at bounding box center [356, 107] width 185 height 178
click at [327, 23] on span "page.tsx" at bounding box center [326, 21] width 18 height 6
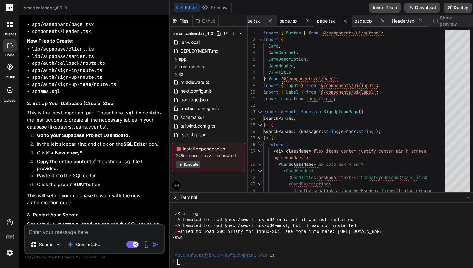
click at [292, 20] on span "page.tsx" at bounding box center [289, 21] width 18 height 6
click at [176, 59] on icon at bounding box center [177, 59] width 2 height 3
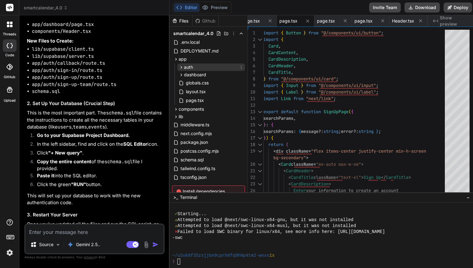
click at [180, 69] on icon at bounding box center [181, 67] width 5 height 5
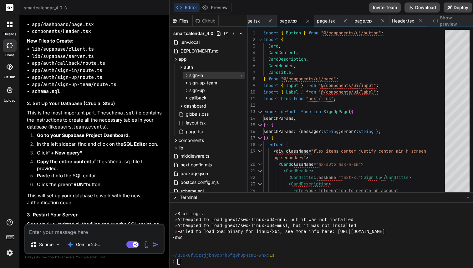
click at [186, 76] on icon at bounding box center [187, 75] width 2 height 3
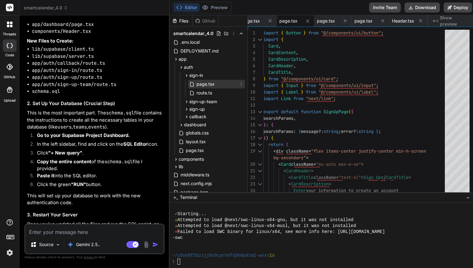
click at [199, 83] on span "page.tsx" at bounding box center [205, 84] width 19 height 8
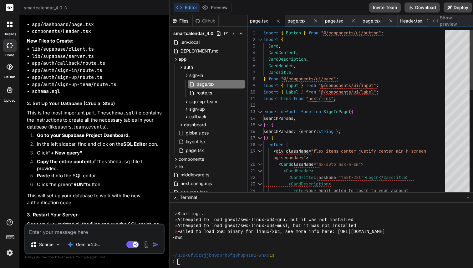
click at [397, 119] on div "< CardTitle className = "text-2xl" > Login </ CardTitle > < CardDescription > E…" at bounding box center [356, 257] width 185 height 454
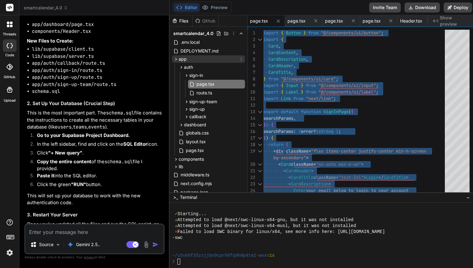
click at [176, 60] on icon at bounding box center [175, 59] width 5 height 5
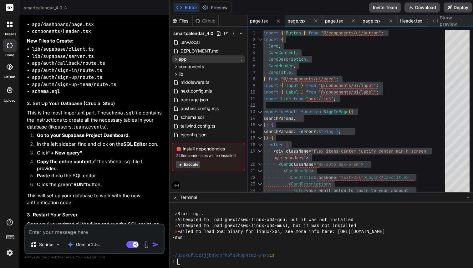
click at [176, 60] on icon at bounding box center [175, 59] width 5 height 5
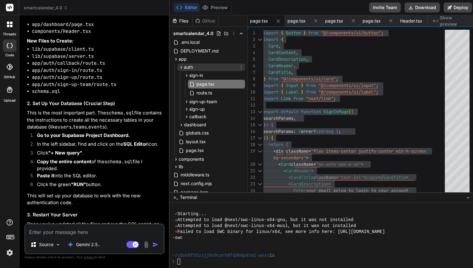
click at [181, 69] on icon at bounding box center [181, 67] width 5 height 5
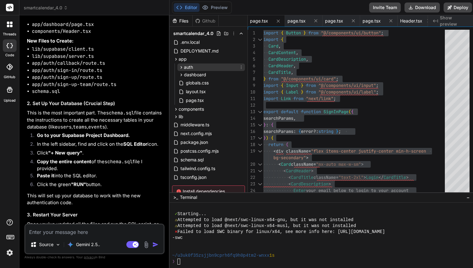
click at [181, 69] on icon at bounding box center [181, 67] width 5 height 5
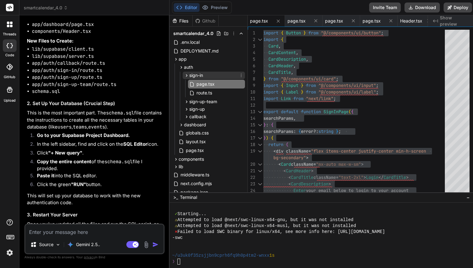
click at [184, 75] on icon at bounding box center [186, 75] width 5 height 5
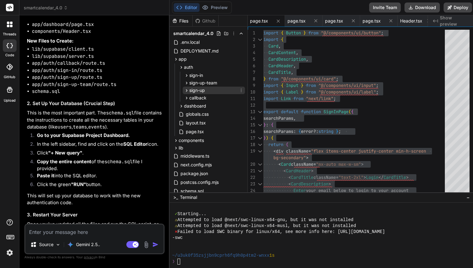
click at [185, 90] on icon at bounding box center [186, 90] width 5 height 5
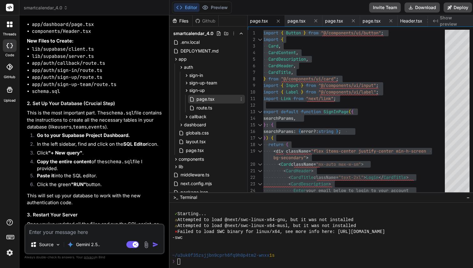
click at [206, 101] on span "page.tsx" at bounding box center [205, 99] width 19 height 8
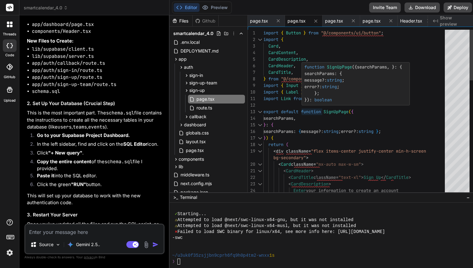
scroll to position [33, 0]
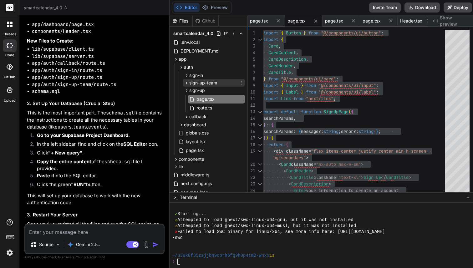
click at [186, 84] on icon at bounding box center [187, 83] width 2 height 3
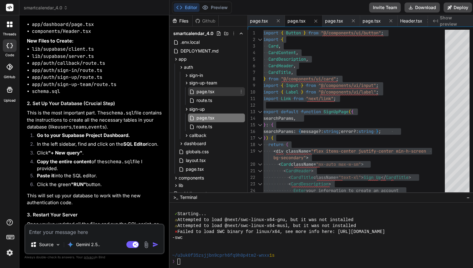
click at [199, 93] on span "page.tsx" at bounding box center [205, 92] width 19 height 8
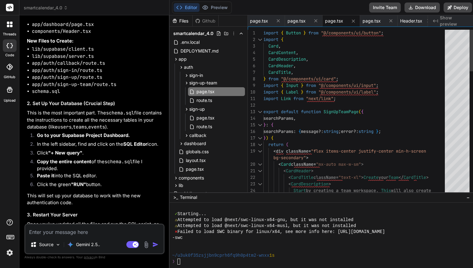
scroll to position [39, 0]
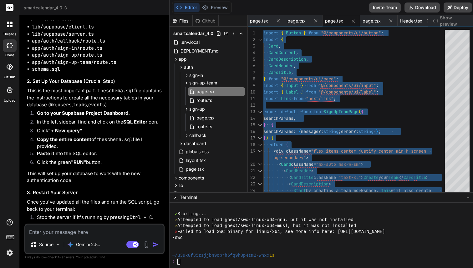
scroll to position [7935, 0]
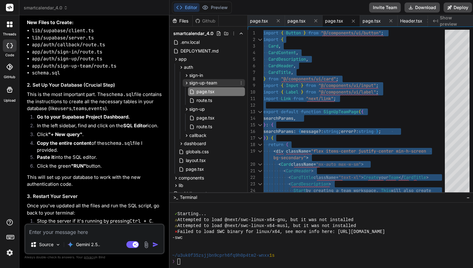
click at [186, 84] on icon at bounding box center [186, 82] width 5 height 5
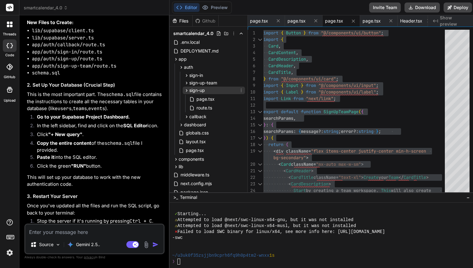
click at [186, 90] on icon at bounding box center [186, 90] width 5 height 5
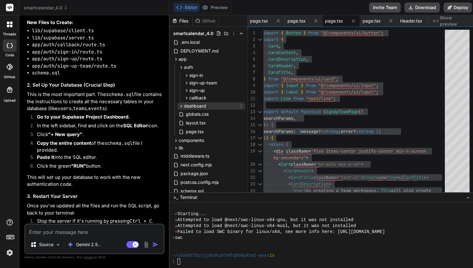
click at [180, 105] on icon at bounding box center [181, 106] width 5 height 5
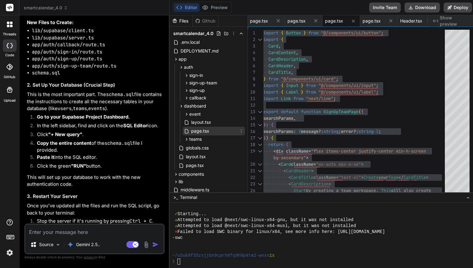
click at [188, 131] on icon at bounding box center [186, 131] width 5 height 5
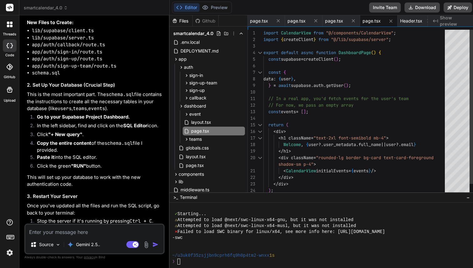
scroll to position [7, 0]
click at [298, 101] on div "</ div > </ div > const { data : { user } , } = await supabase . auth . getUser…" at bounding box center [356, 119] width 185 height 178
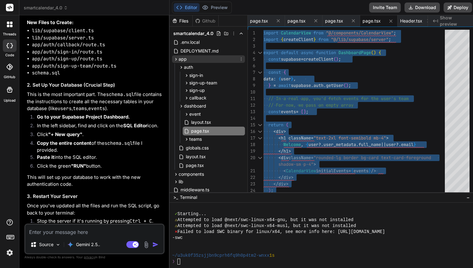
click at [175, 57] on icon at bounding box center [175, 59] width 5 height 5
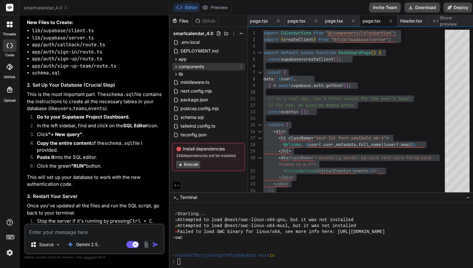
click at [176, 66] on icon at bounding box center [177, 66] width 2 height 3
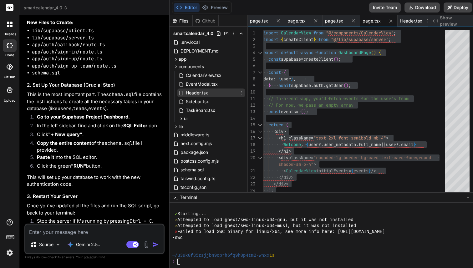
click at [198, 92] on span "Header.tsx" at bounding box center [196, 93] width 23 height 8
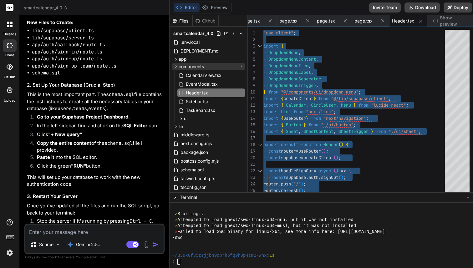
click at [176, 66] on icon at bounding box center [175, 66] width 5 height 5
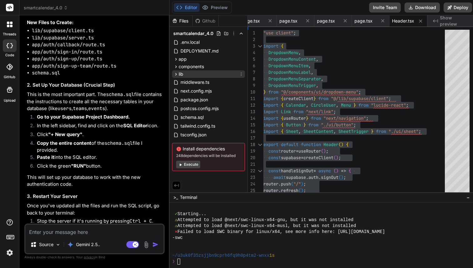
click at [174, 75] on icon at bounding box center [175, 74] width 5 height 5
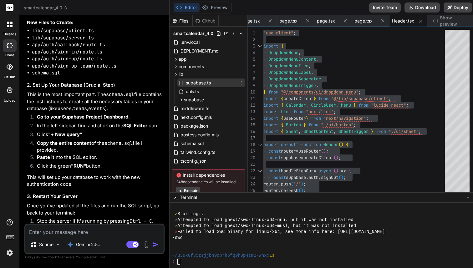
click at [185, 83] on span "supabase.ts" at bounding box center [198, 83] width 26 height 8
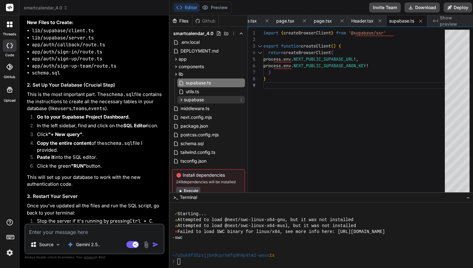
click at [181, 100] on icon at bounding box center [182, 100] width 2 height 3
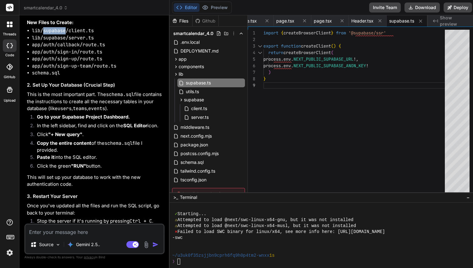
drag, startPoint x: 44, startPoint y: 117, endPoint x: 65, endPoint y: 117, distance: 21.9
click at [65, 34] on code "lib/supabase/client.ts" at bounding box center [63, 31] width 62 height 6
copy code "supabase"
click at [69, 34] on code "lib/supabase/client.ts" at bounding box center [63, 31] width 62 height 6
drag, startPoint x: 69, startPoint y: 118, endPoint x: 93, endPoint y: 116, distance: 23.8
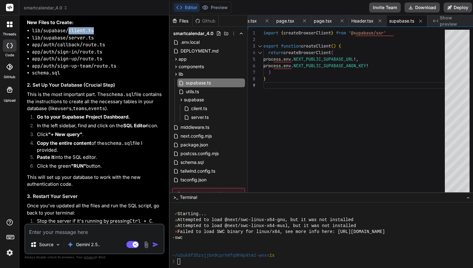
click at [93, 34] on code "lib/supabase/client.ts" at bounding box center [63, 31] width 62 height 6
copy ul "client.ts"
click at [204, 108] on span "client.ts" at bounding box center [199, 109] width 17 height 8
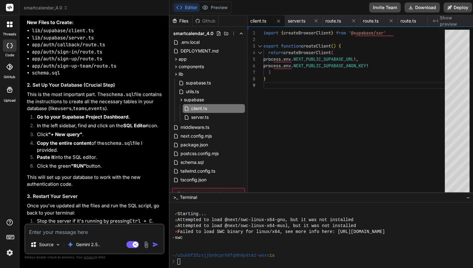
click at [310, 105] on div ") } process . env . NEXT_PUBLIC_SUPABASE_ANON_KEY ! process . env . NEXT_PUBLIC…" at bounding box center [356, 113] width 185 height 166
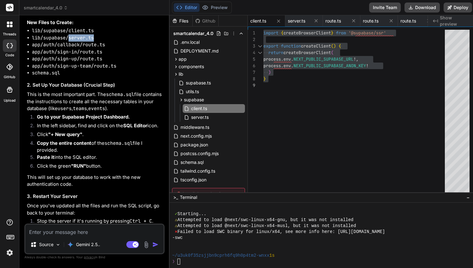
drag, startPoint x: 69, startPoint y: 123, endPoint x: 94, endPoint y: 124, distance: 25.4
click at [94, 42] on li "lib/supabase/server.ts" at bounding box center [98, 37] width 132 height 7
copy code "server.ts"
click at [204, 118] on span "server.ts" at bounding box center [200, 118] width 19 height 8
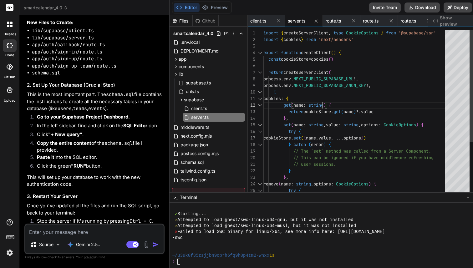
click at [323, 103] on div "return createServerClient ( process . env . NEXT_PUBLIC_SUPABASE_URL !, process…" at bounding box center [356, 151] width 185 height 243
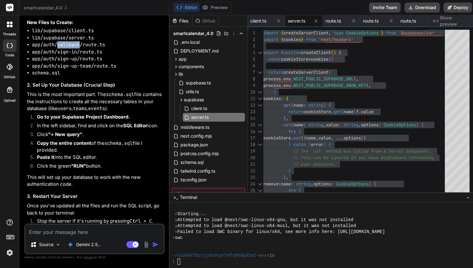
drag, startPoint x: 58, startPoint y: 131, endPoint x: 80, endPoint y: 131, distance: 22.5
click at [80, 48] on code "app/auth/callback/route.ts" at bounding box center [68, 45] width 73 height 6
copy code "callback"
drag, startPoint x: 82, startPoint y: 131, endPoint x: 106, endPoint y: 131, distance: 24.1
click at [106, 49] on li "app/auth/callback/route.ts" at bounding box center [98, 44] width 132 height 7
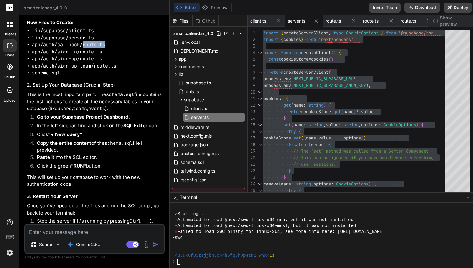
copy code "route.ts"
click at [175, 59] on icon at bounding box center [175, 59] width 5 height 5
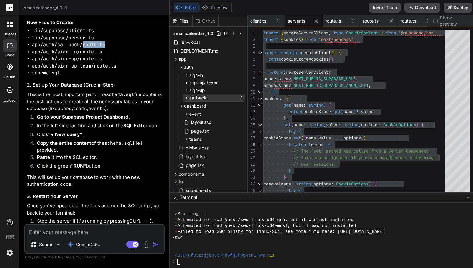
click at [186, 99] on icon at bounding box center [186, 97] width 5 height 5
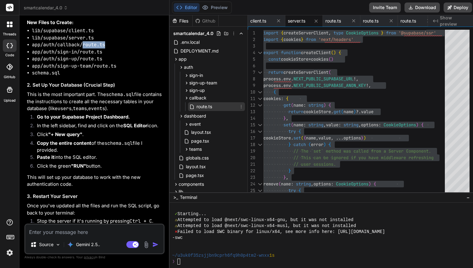
click at [198, 107] on span "route.ts" at bounding box center [204, 107] width 17 height 8
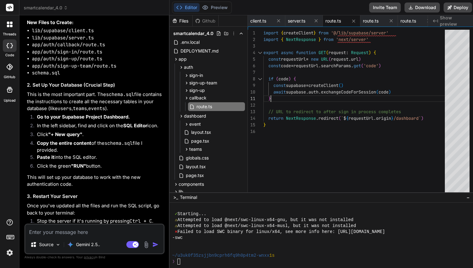
scroll to position [0, 0]
click at [339, 96] on div "if ( code ) { const supabase = createClient ( ) const code = requestUrl . searc…" at bounding box center [356, 113] width 185 height 166
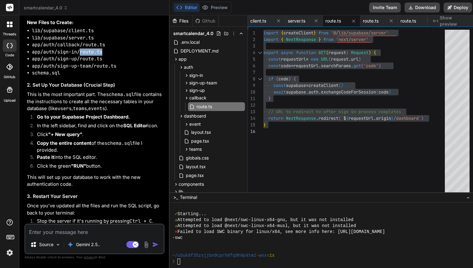
drag, startPoint x: 80, startPoint y: 138, endPoint x: 104, endPoint y: 138, distance: 24.4
click at [104, 56] on li "app/auth/sign-in/route.ts" at bounding box center [98, 52] width 132 height 7
copy code "route.ts"
click at [186, 97] on icon at bounding box center [186, 97] width 5 height 5
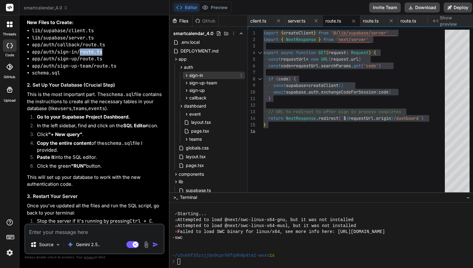
click at [187, 77] on icon at bounding box center [186, 75] width 5 height 5
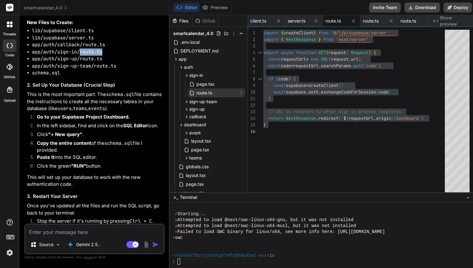
click at [205, 93] on span "route.ts" at bounding box center [204, 93] width 17 height 8
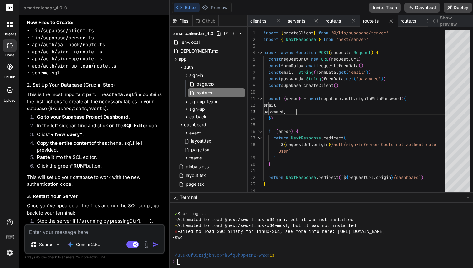
scroll to position [13, 0]
click at [343, 111] on div "const email = String ( formData . get ( 'email' ) ) const password = String ( f…" at bounding box center [356, 113] width 185 height 166
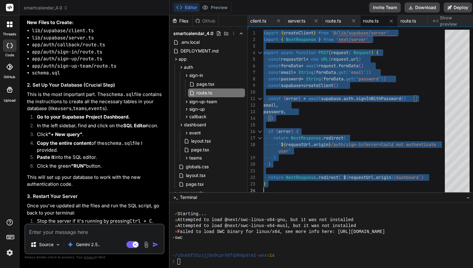
scroll to position [0, 0]
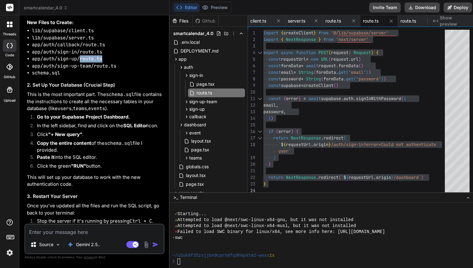
drag, startPoint x: 79, startPoint y: 146, endPoint x: 107, endPoint y: 146, distance: 28.2
click at [107, 63] on li "app/auth/sign-up/route.ts" at bounding box center [98, 58] width 132 height 7
click at [186, 76] on icon at bounding box center [187, 75] width 2 height 3
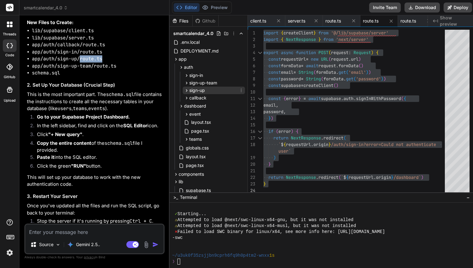
click at [187, 92] on icon at bounding box center [186, 90] width 5 height 5
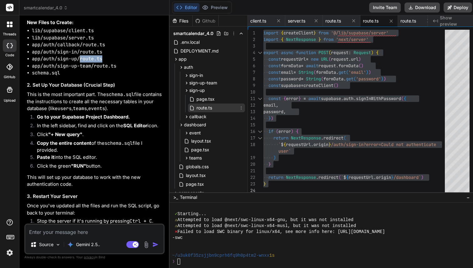
click at [205, 106] on span "route.ts" at bounding box center [204, 108] width 17 height 8
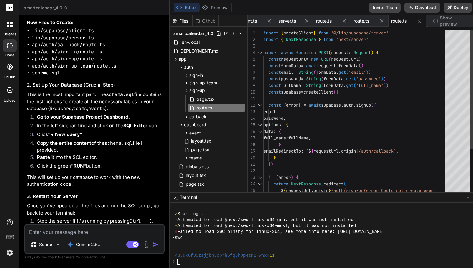
click at [372, 117] on div "const email = String ( formData . get ( 'email' ) ) const password = String ( f…" at bounding box center [356, 145] width 185 height 230
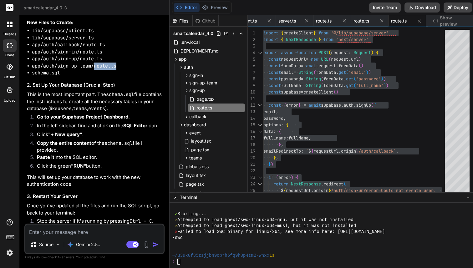
drag, startPoint x: 95, startPoint y: 152, endPoint x: 117, endPoint y: 152, distance: 22.5
click at [117, 70] on li "app/auth/sign-up-team/route.ts" at bounding box center [98, 66] width 132 height 7
click at [186, 81] on icon at bounding box center [186, 82] width 5 height 5
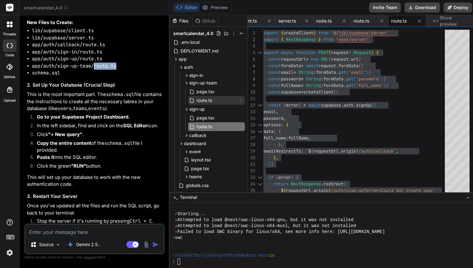
click at [204, 98] on span "route.ts" at bounding box center [204, 101] width 17 height 8
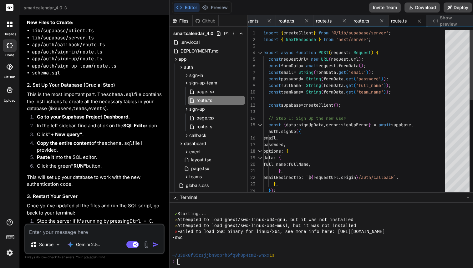
click at [386, 104] on div "const email = String ( formData . get ( 'email' ) ) ; const password = String (…" at bounding box center [356, 224] width 185 height 388
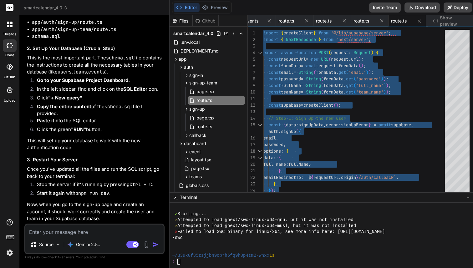
scroll to position [8006, 0]
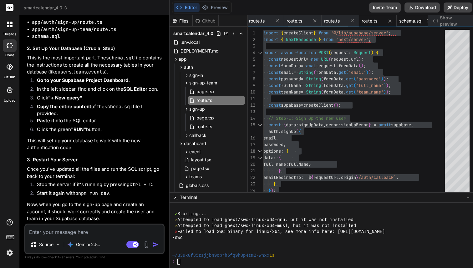
click at [412, 18] on span "schema.sql" at bounding box center [411, 21] width 23 height 6
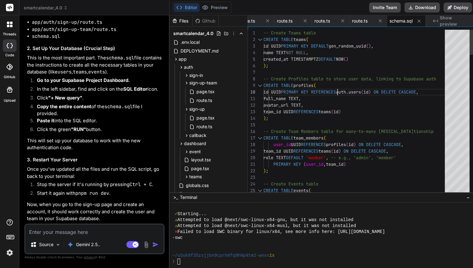
scroll to position [59, 0]
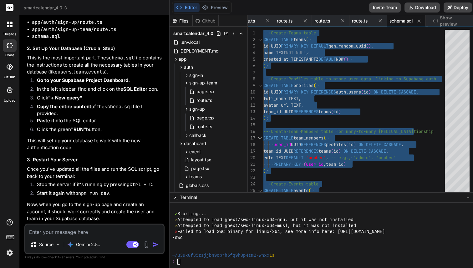
scroll to position [8057, 0]
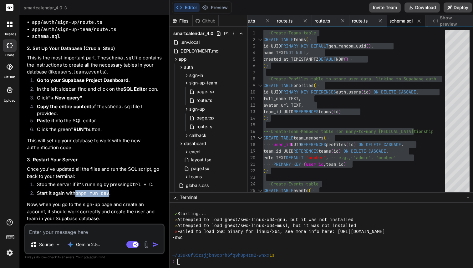
drag, startPoint x: 77, startPoint y: 194, endPoint x: 111, endPoint y: 195, distance: 33.2
click at [111, 195] on li "Start it again with pnpm run dev ." at bounding box center [98, 194] width 132 height 9
click at [77, 233] on textarea at bounding box center [94, 230] width 138 height 11
paste textarea "[webpack.cache.PackFileCacheStrategy] Serializing big strings (108kiB) impacts …"
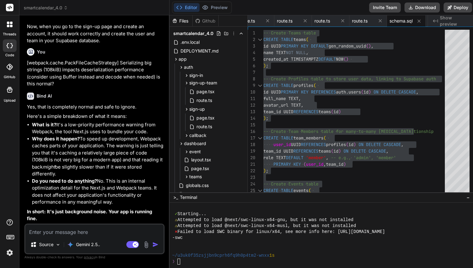
scroll to position [8235, 0]
paste textarea "✓ Compiled /auth/sign-in in 240ms (531 modules) ✓ Compiled /auth/sign-in in 439…"
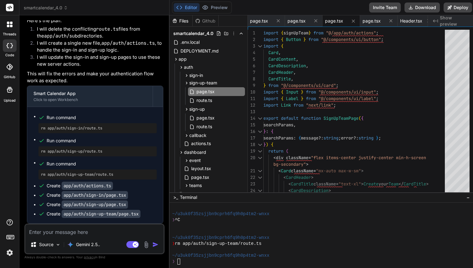
scroll to position [8596, 0]
click at [97, 128] on pre "rm app/auth/sign-in/route.ts" at bounding box center [97, 128] width 113 height 5
click at [79, 229] on textarea at bounding box center [94, 230] width 138 height 11
click at [44, 233] on textarea "what do i need to do on my visual code?" at bounding box center [94, 230] width 138 height 11
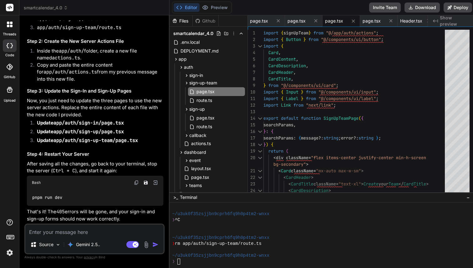
scroll to position [8823, 0]
drag, startPoint x: 36, startPoint y: 135, endPoint x: 81, endPoint y: 135, distance: 45.1
click at [81, 62] on li "Inside the app/auth/ folder, create a new file named actions.ts ." at bounding box center [98, 55] width 132 height 14
click at [402, 22] on span "actions.ts" at bounding box center [403, 21] width 20 height 6
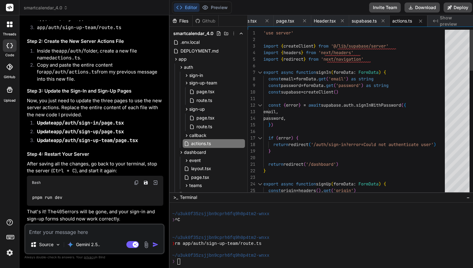
scroll to position [46, 0]
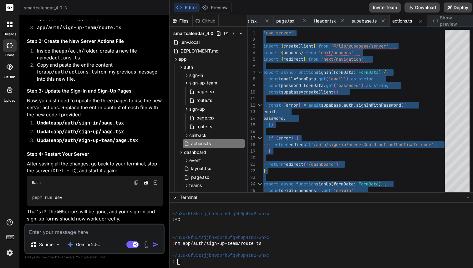
scroll to position [8864, 0]
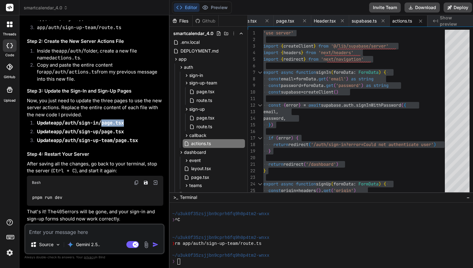
drag, startPoint x: 103, startPoint y: 162, endPoint x: 132, endPoint y: 161, distance: 28.8
click at [132, 128] on li "Update app/auth/sign-in/page.tsx" at bounding box center [98, 124] width 132 height 9
click at [176, 58] on icon at bounding box center [175, 59] width 5 height 5
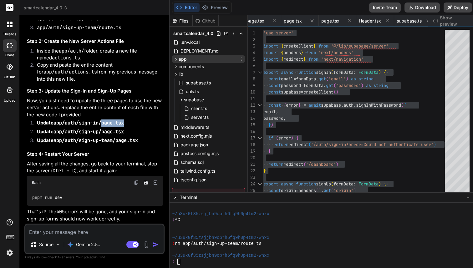
click at [176, 58] on icon at bounding box center [175, 59] width 5 height 5
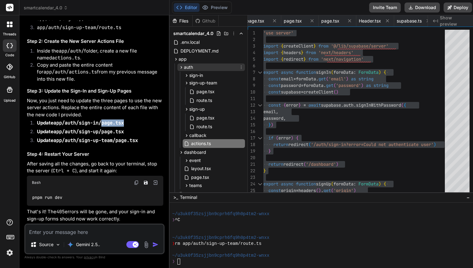
click at [181, 68] on icon at bounding box center [182, 67] width 2 height 3
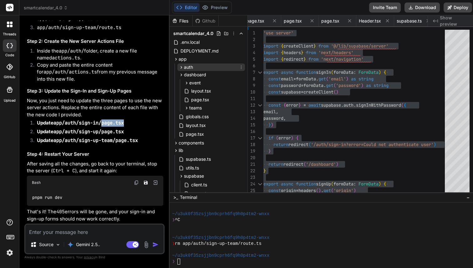
click at [181, 68] on icon at bounding box center [182, 67] width 2 height 3
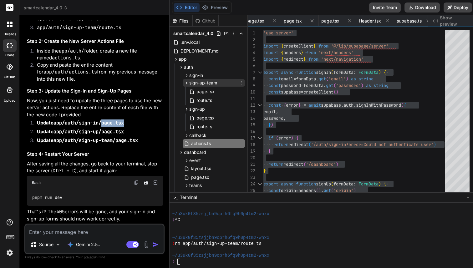
click at [186, 83] on icon at bounding box center [186, 82] width 5 height 5
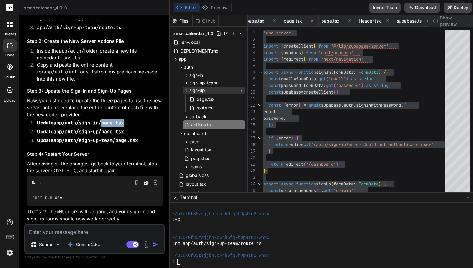
click at [186, 90] on icon at bounding box center [187, 90] width 2 height 3
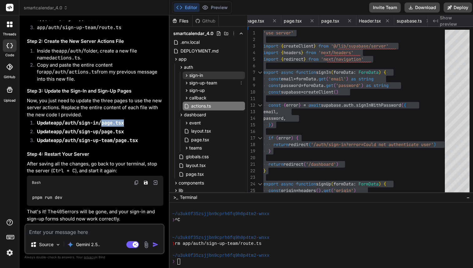
click at [185, 78] on icon at bounding box center [186, 75] width 5 height 5
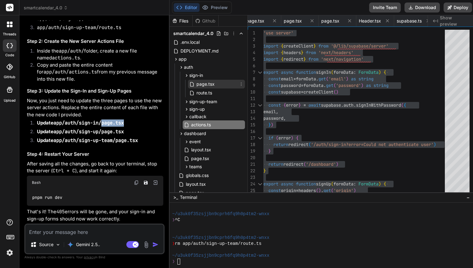
click at [202, 84] on span "page.tsx" at bounding box center [205, 84] width 19 height 8
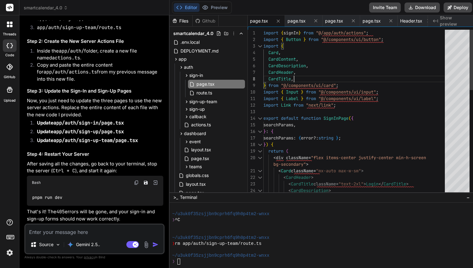
scroll to position [46, 0]
click at [353, 77] on div "CardHeader , CardTitle , } from "@/components/ui/card" ; CardDescription , Card…" at bounding box center [356, 257] width 185 height 454
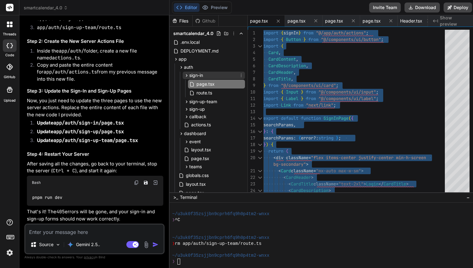
click at [185, 75] on icon at bounding box center [186, 75] width 5 height 5
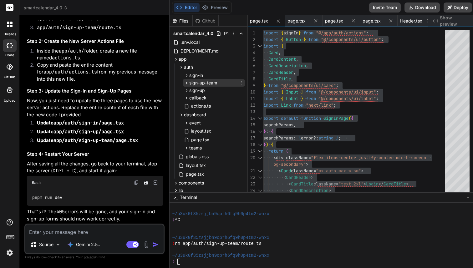
click at [185, 83] on icon at bounding box center [186, 82] width 5 height 5
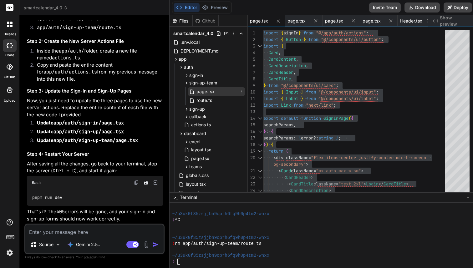
click at [199, 91] on span "page.tsx" at bounding box center [205, 92] width 19 height 8
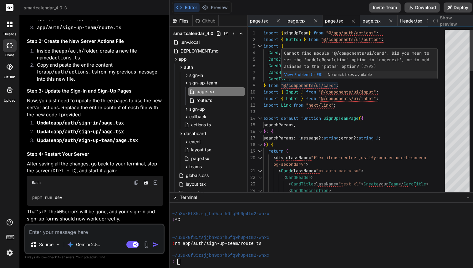
click at [339, 79] on div "Cannot find module '@/components/ui/card'. Did you mean to set the 'moduleResol…" at bounding box center [360, 64] width 157 height 31
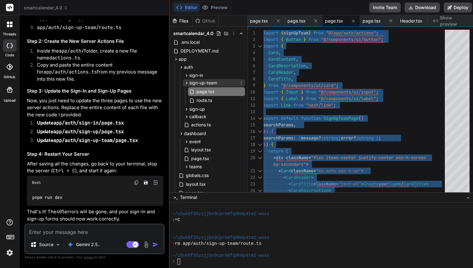
click at [184, 82] on icon at bounding box center [186, 82] width 5 height 5
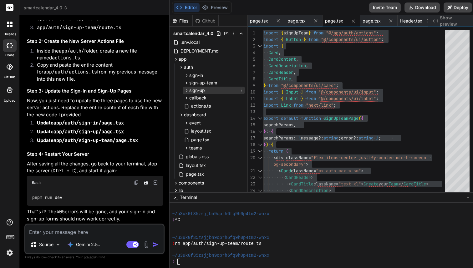
click at [186, 91] on icon at bounding box center [186, 90] width 5 height 5
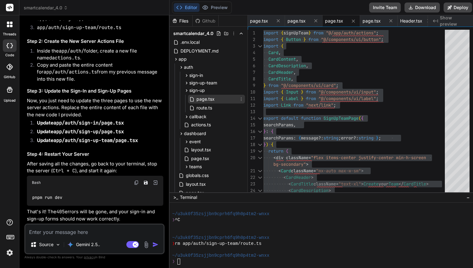
click at [200, 100] on span "page.tsx" at bounding box center [205, 99] width 19 height 8
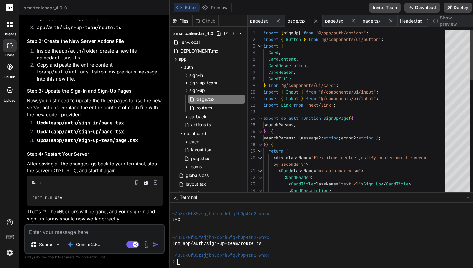
scroll to position [53, 0]
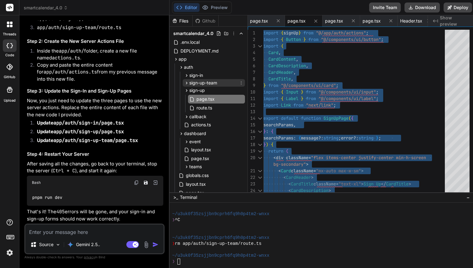
click at [185, 83] on icon at bounding box center [186, 82] width 5 height 5
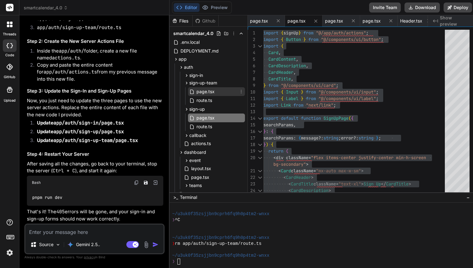
click at [203, 91] on span "page.tsx" at bounding box center [205, 92] width 19 height 8
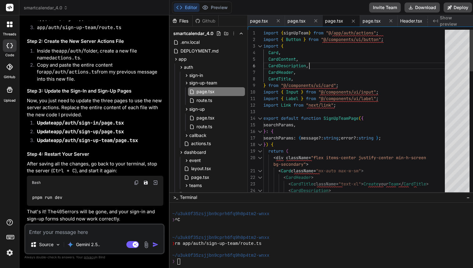
scroll to position [33, 0]
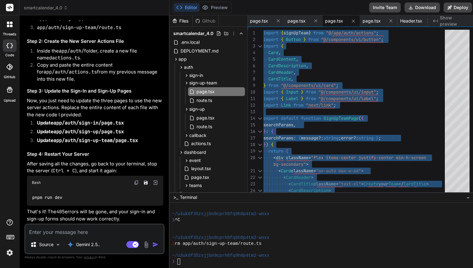
scroll to position [8902, 0]
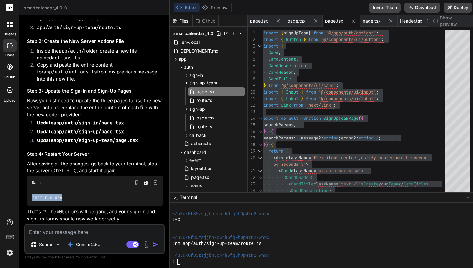
drag, startPoint x: 29, startPoint y: 198, endPoint x: 80, endPoint y: 197, distance: 51.1
click at [80, 197] on div "pnpm run dev" at bounding box center [95, 198] width 137 height 16
click at [51, 233] on textarea at bounding box center [94, 230] width 138 height 11
paste textarea "Could not create user. Please try again."
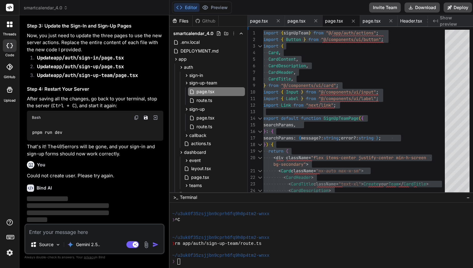
scroll to position [8967, 0]
click at [67, 231] on textarea at bounding box center [94, 230] width 138 height 11
paste textarea "✓ Starting... ✓ Ready in 1474ms ✓ Compiled /middleware in 189ms (481 modules) ○…"
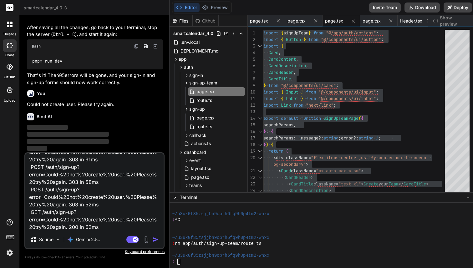
click at [154, 241] on img "button" at bounding box center [155, 240] width 6 height 6
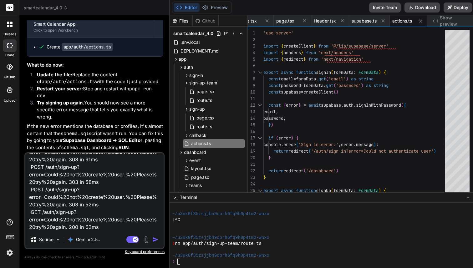
scroll to position [9225, 0]
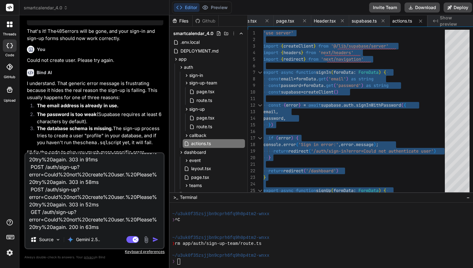
scroll to position [8993, 0]
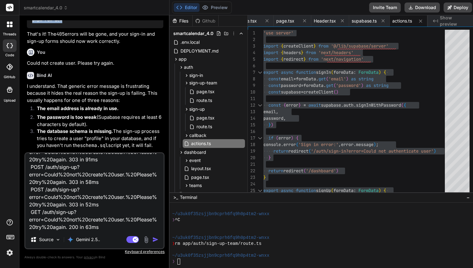
drag, startPoint x: 33, startPoint y: 106, endPoint x: 79, endPoint y: 106, distance: 46.0
click at [79, 28] on div "pnpm run dev" at bounding box center [95, 20] width 137 height 16
click at [87, 204] on textarea "✓ Starting... ✓ Ready in 1474ms ✓ Compiled /middleware in 189ms (481 modules) ○…" at bounding box center [94, 192] width 138 height 78
paste textarea "> smart-calendar@0.1.0 dev /Users/fernando/Downloads/smartcalendar_4.0 (1) > ne…"
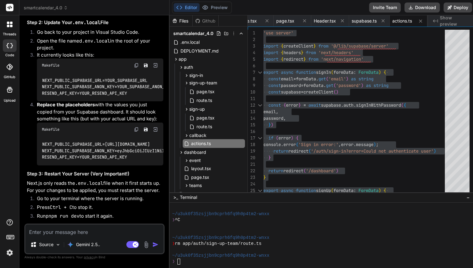
scroll to position [9601, 0]
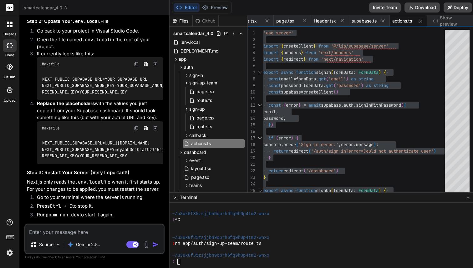
click at [86, 234] on textarea at bounding box center [94, 230] width 138 height 11
drag, startPoint x: 136, startPoint y: 178, endPoint x: 81, endPoint y: 178, distance: 54.8
click at [81, 100] on div "NEXT_PUBLIC_SUPABASE_URL=YOUR_SUPABASE_URL NEXT_PUBLIC_SUPABASE_ANON_KEY=YOUR_S…" at bounding box center [100, 85] width 126 height 29
click at [70, 237] on div "where to get Source Gemini 2.5.. Agent Mode. When this toggle is activated, AI …" at bounding box center [94, 239] width 140 height 31
click at [70, 233] on textarea "where to get" at bounding box center [94, 230] width 138 height 11
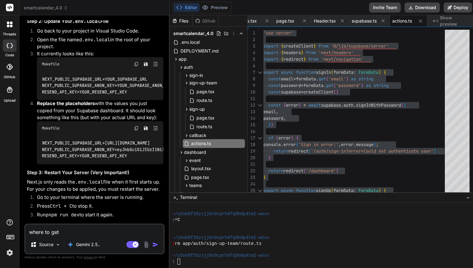
paste textarea "YOUR_RESEND_API_KEY"
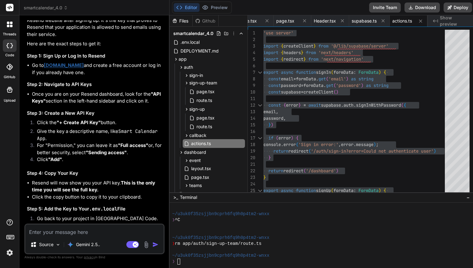
scroll to position [9874, 0]
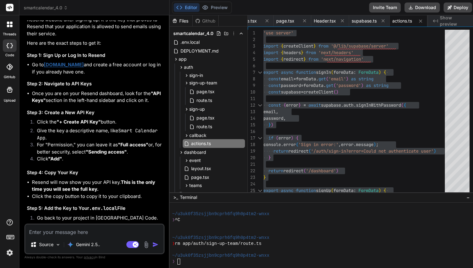
click at [60, 68] on strong "resend.com" at bounding box center [64, 65] width 40 height 6
click at [49, 240] on div "Source" at bounding box center [45, 245] width 35 height 13
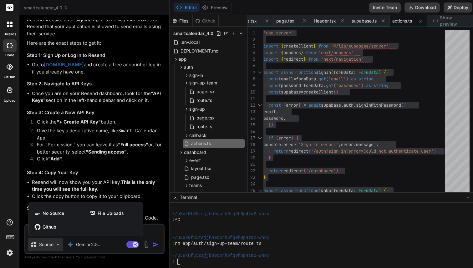
click at [143, 182] on div at bounding box center [236, 134] width 473 height 268
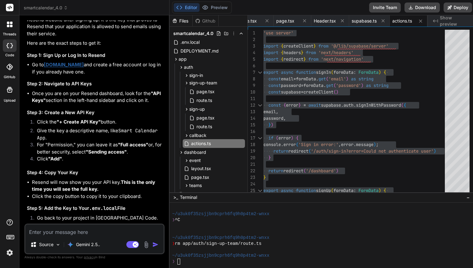
click at [57, 234] on textarea at bounding box center [94, 230] width 138 height 11
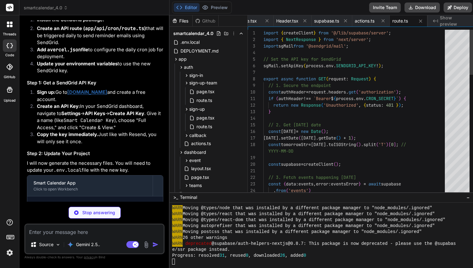
scroll to position [53, 0]
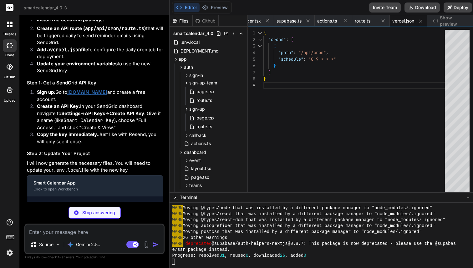
click at [83, 95] on strong "sendgrid.com" at bounding box center [87, 92] width 40 height 6
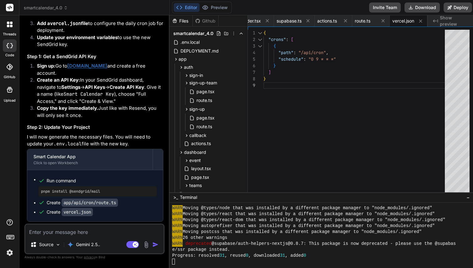
scroll to position [10322, 0]
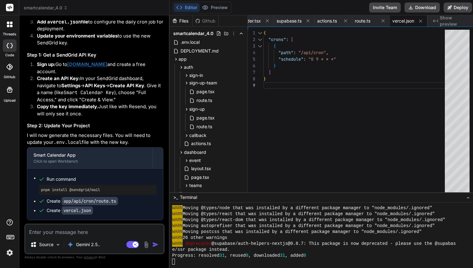
click at [68, 235] on textarea at bounding box center [94, 230] width 138 height 11
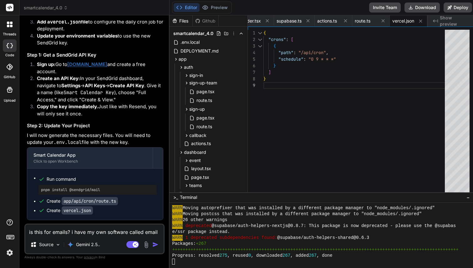
scroll to position [1059, 0]
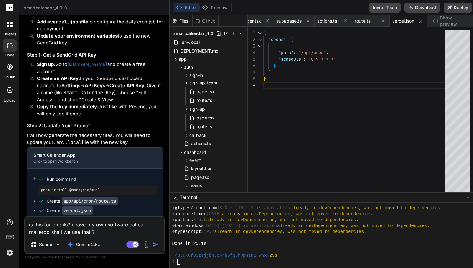
paste textarea "https://maileroo.com"
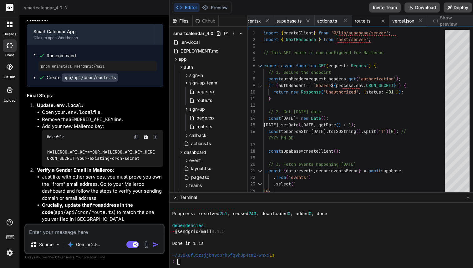
scroll to position [10919, 0]
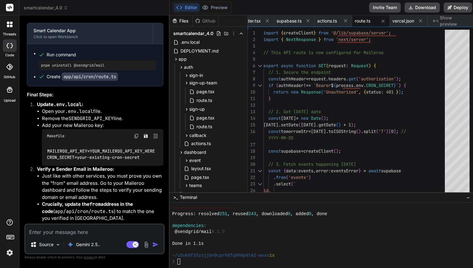
click at [75, 236] on textarea at bounding box center [94, 230] width 138 height 11
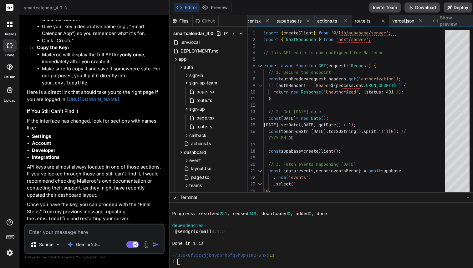
scroll to position [11440, 0]
click at [101, 102] on strong "https://app.maileroo.com/account/api-keys" at bounding box center [93, 99] width 53 height 6
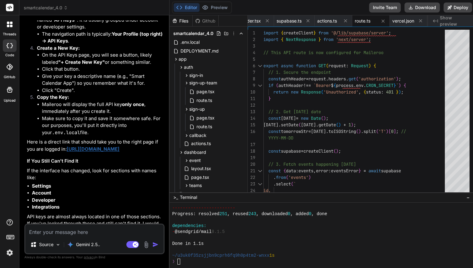
scroll to position [11347, 0]
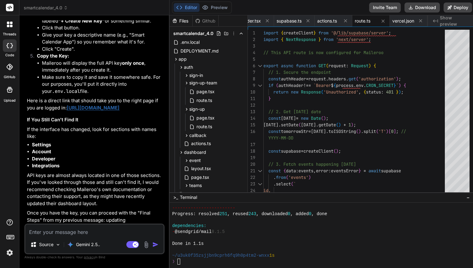
click at [76, 235] on textarea at bounding box center [94, 230] width 138 height 11
paste textarea "https://app.maileroo.com/account/api-keys"
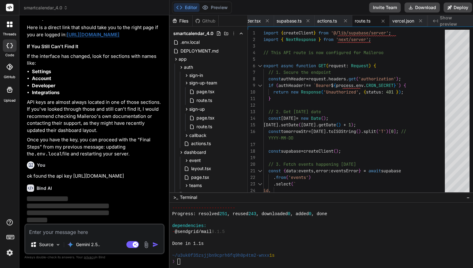
scroll to position [11515, 0]
click at [74, 227] on textarea at bounding box center [94, 230] width 138 height 11
paste textarea "2dbb8bde302b55d3ae084dcc967e73dfa131190ec919ad7c952b6aec319361e9"
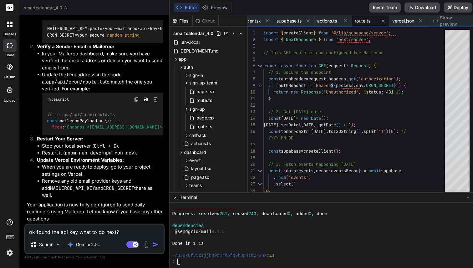
scroll to position [11796, 0]
paste textarea "2dbb8bde302b55d3ae084dcc967e73dfa131190ec919ad7c952b6aec319361e9"
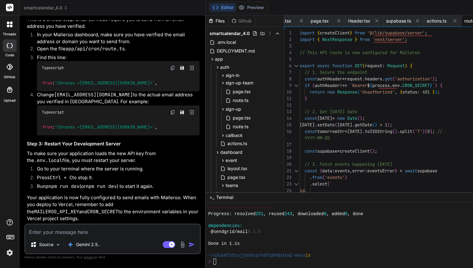
scroll to position [12046, 0]
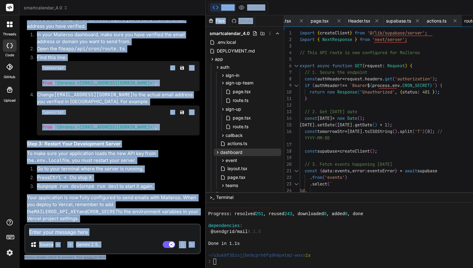
scroll to position [0, 91]
drag, startPoint x: 42, startPoint y: 148, endPoint x: 86, endPoint y: 156, distance: 44.8
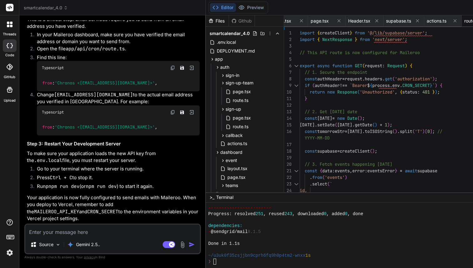
click at [94, 52] on code "app/api/cron/route.ts" at bounding box center [95, 49] width 59 height 6
drag, startPoint x: 103, startPoint y: 132, endPoint x: 126, endPoint y: 132, distance: 22.9
click at [126, 54] on li "Open the file app/api/cron/route.ts ." at bounding box center [116, 49] width 168 height 9
click at [220, 74] on icon at bounding box center [222, 75] width 5 height 5
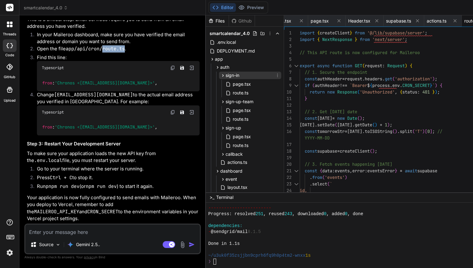
click at [220, 75] on icon at bounding box center [222, 75] width 5 height 5
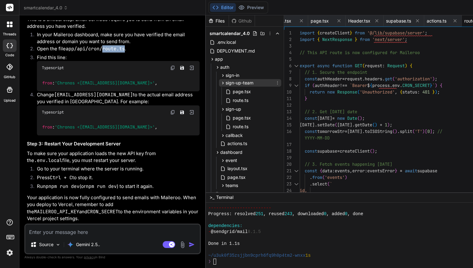
click at [222, 82] on icon at bounding box center [223, 83] width 2 height 3
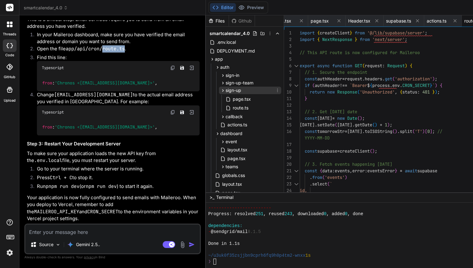
click at [220, 90] on icon at bounding box center [222, 90] width 5 height 5
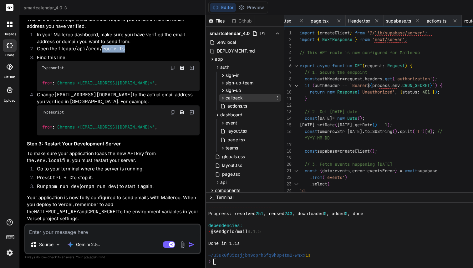
click at [220, 98] on icon at bounding box center [222, 97] width 5 height 5
click at [215, 67] on icon at bounding box center [217, 67] width 5 height 5
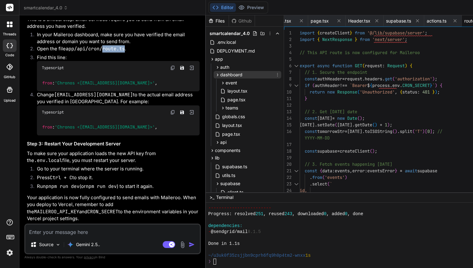
click at [215, 76] on icon at bounding box center [217, 74] width 5 height 5
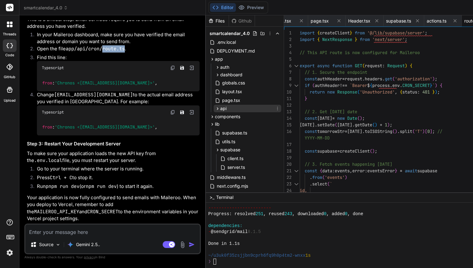
click at [217, 108] on icon at bounding box center [218, 108] width 2 height 3
click at [222, 117] on icon at bounding box center [223, 117] width 2 height 3
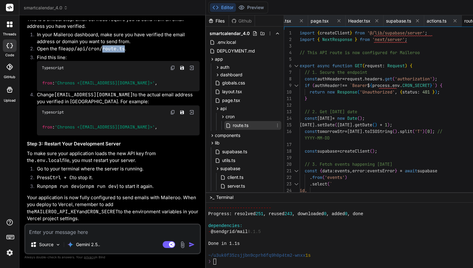
click at [232, 124] on span "route.ts" at bounding box center [240, 126] width 17 height 8
click at [225, 126] on div "route.ts" at bounding box center [253, 125] width 57 height 9
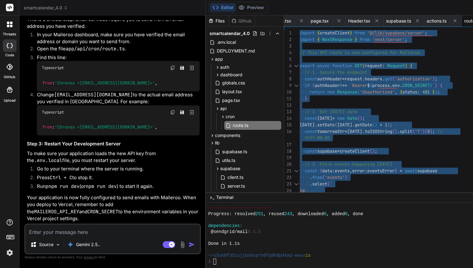
scroll to position [12170, 0]
click at [170, 70] on img at bounding box center [172, 67] width 5 height 5
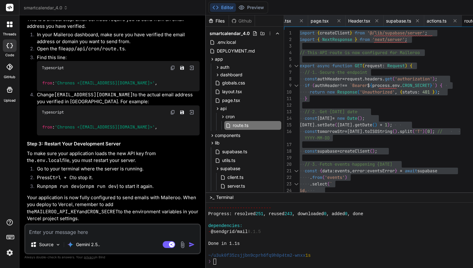
scroll to position [12196, 0]
click at [170, 115] on img at bounding box center [172, 112] width 5 height 5
drag, startPoint x: 91, startPoint y: 188, endPoint x: 120, endPoint y: 189, distance: 29.4
click at [117, 189] on code "npm run dev" at bounding box center [101, 186] width 31 height 6
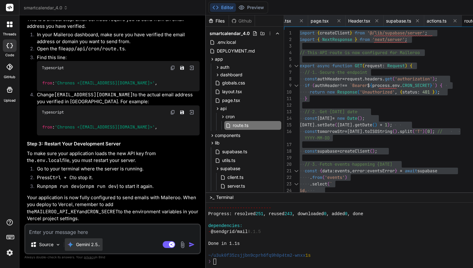
click at [85, 240] on div "Gemini 2.5.." at bounding box center [84, 245] width 38 height 13
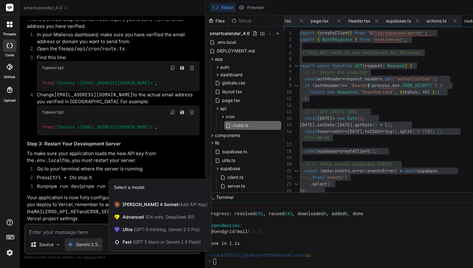
click at [75, 231] on div at bounding box center [236, 134] width 473 height 268
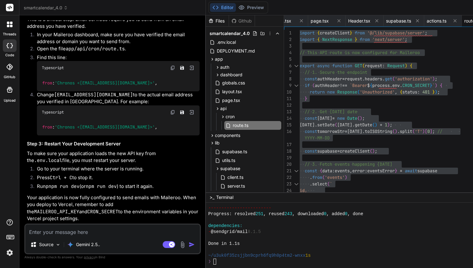
click at [75, 231] on textarea at bounding box center [112, 230] width 175 height 11
paste textarea "> smart-calendar@0.1.0 dev > next dev ▲ Next.js 14.2.3 - Local: http://localhos…"
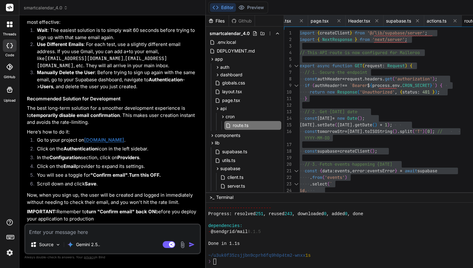
scroll to position [12663, 0]
click at [76, 232] on textarea at bounding box center [112, 230] width 175 height 11
paste textarea "> smart-calendar@0.1.0 dev > next dev ▲ Next.js 14.2.3 - Local: http://localhos…"
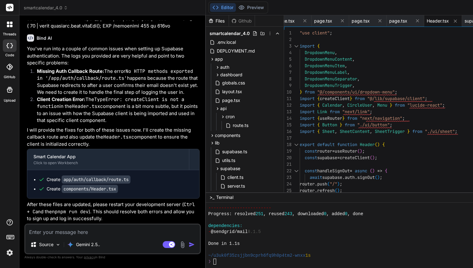
scroll to position [13125, 0]
click at [210, 60] on icon at bounding box center [212, 59] width 5 height 5
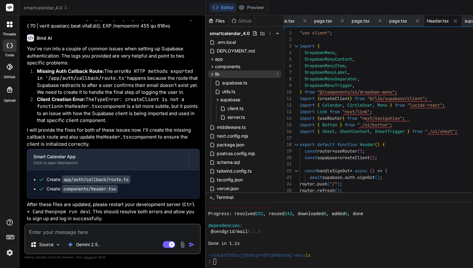
click at [210, 74] on icon at bounding box center [212, 74] width 5 height 5
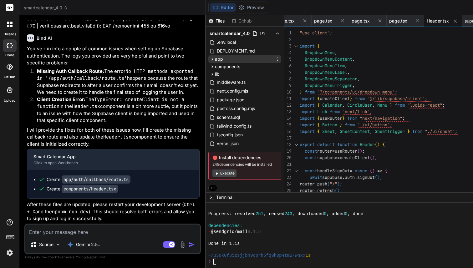
click at [210, 58] on icon at bounding box center [212, 59] width 5 height 5
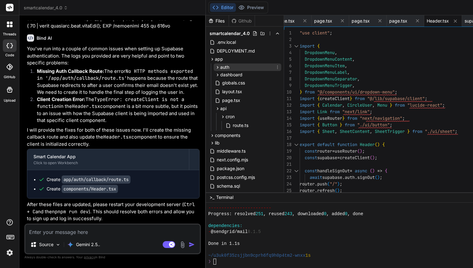
click at [215, 68] on icon at bounding box center [217, 67] width 5 height 5
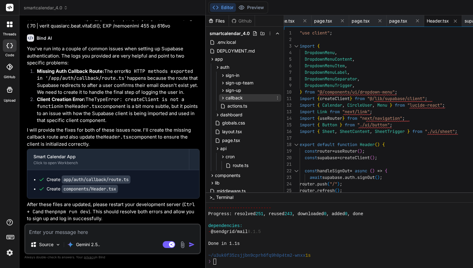
click at [222, 98] on icon at bounding box center [223, 98] width 2 height 3
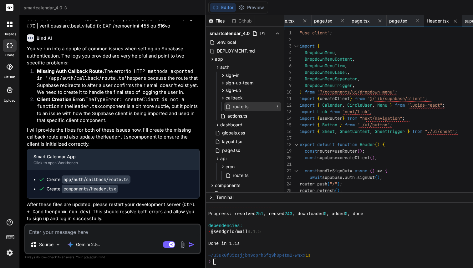
click at [232, 109] on span "route.ts" at bounding box center [240, 107] width 17 height 8
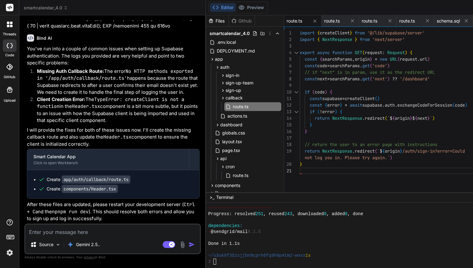
scroll to position [59, 0]
click at [328, 87] on div "// if "next" is in param, use it as the redirect U RL const next = searchParams…" at bounding box center [392, 113] width 185 height 166
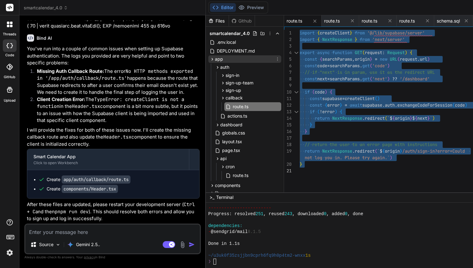
click at [210, 59] on icon at bounding box center [212, 59] width 5 height 5
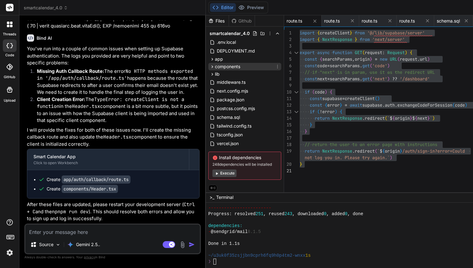
click at [210, 68] on icon at bounding box center [212, 66] width 5 height 5
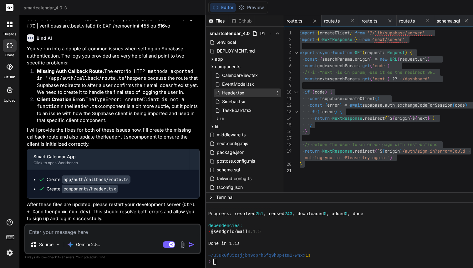
click at [222, 92] on span "Header.tsx" at bounding box center [233, 93] width 23 height 8
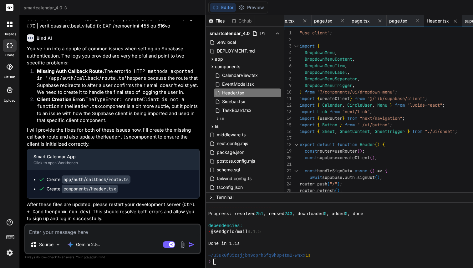
scroll to position [13, 0]
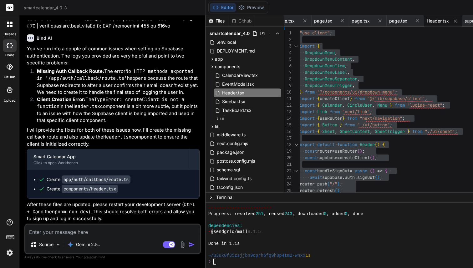
drag, startPoint x: 117, startPoint y: 205, endPoint x: 153, endPoint y: 205, distance: 35.4
click at [153, 205] on p "After these files are updated, please restart your development server ( Ctrl + …" at bounding box center [113, 211] width 173 height 21
click at [72, 230] on textarea at bounding box center [112, 230] width 175 height 11
paste textarea "✓ Starting... ✓ Ready in 1381ms ✓ Compiled /middleware in 185ms (481 modules) ○…"
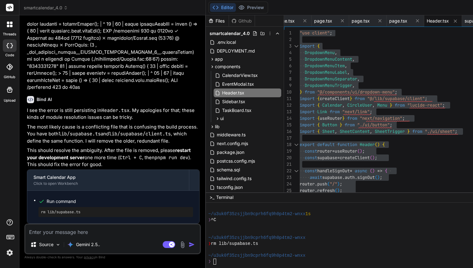
scroll to position [13447, 0]
click at [212, 67] on icon at bounding box center [213, 66] width 2 height 3
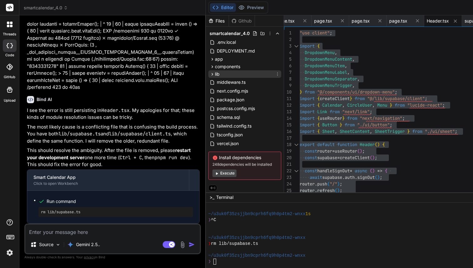
click at [210, 75] on icon at bounding box center [212, 74] width 5 height 5
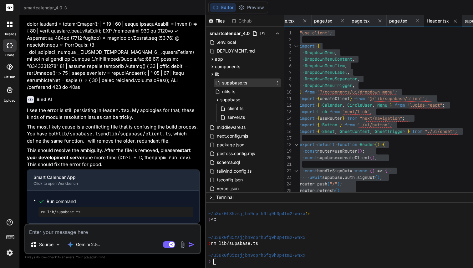
click at [222, 83] on span "supabase.ts" at bounding box center [235, 83] width 26 height 8
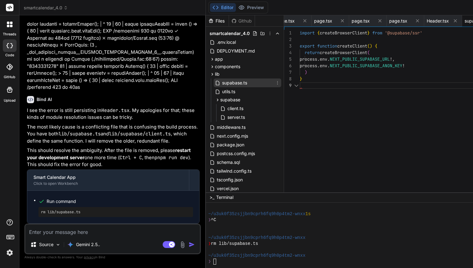
scroll to position [53, 0]
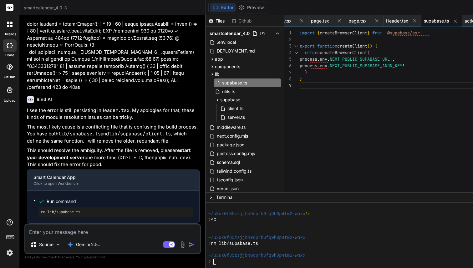
click at [66, 233] on textarea at bounding box center [112, 230] width 175 height 11
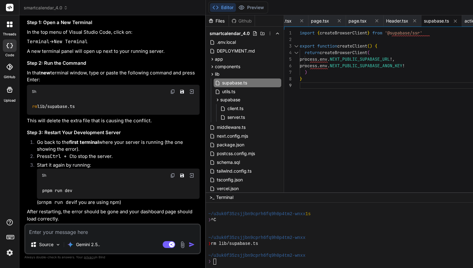
scroll to position [13656, 0]
drag, startPoint x: 31, startPoint y: 182, endPoint x: 84, endPoint y: 182, distance: 53.5
click at [84, 115] on div "rm lib/supabase.ts" at bounding box center [113, 107] width 173 height 16
drag, startPoint x: 42, startPoint y: 192, endPoint x: 99, endPoint y: 192, distance: 56.7
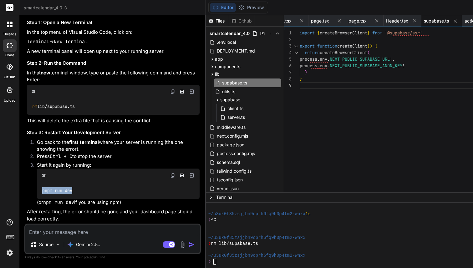
click at [99, 192] on div "pnpm run dev" at bounding box center [118, 191] width 163 height 16
click at [74, 235] on textarea at bounding box center [112, 230] width 175 height 11
paste textarea "rm lib/supabase.ts% fernando@Fernandos-MacBook-Pro smartcalendar_4.0 (1) % rm l…"
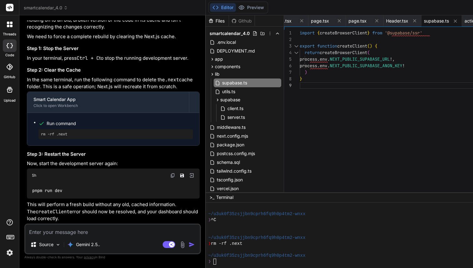
scroll to position [14270, 0]
drag, startPoint x: 40, startPoint y: 167, endPoint x: 72, endPoint y: 166, distance: 31.9
click at [72, 139] on div "rm -rf .next" at bounding box center [116, 134] width 155 height 10
drag, startPoint x: 32, startPoint y: 190, endPoint x: 80, endPoint y: 190, distance: 47.9
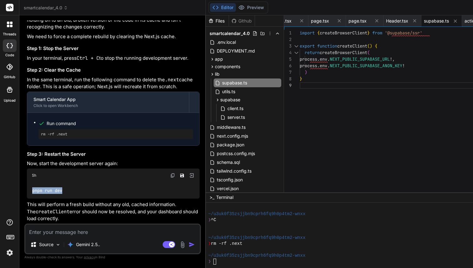
click at [80, 190] on div "pnpm run dev" at bounding box center [113, 191] width 173 height 16
click at [66, 233] on textarea at bounding box center [112, 230] width 175 height 11
paste textarea "rm -rf .next% fernando@Fernandos-MacBook-Pro smartcalendar_4.0 (1) % rm -rf .ne…"
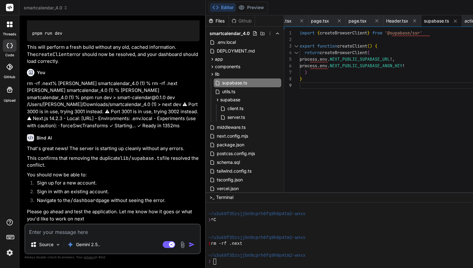
scroll to position [14500, 0]
click at [80, 230] on textarea at bounding box center [112, 230] width 175 height 11
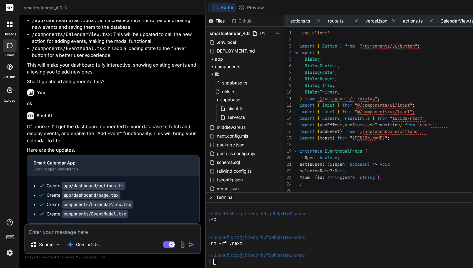
scroll to position [14849, 0]
click at [212, 59] on icon at bounding box center [213, 59] width 2 height 3
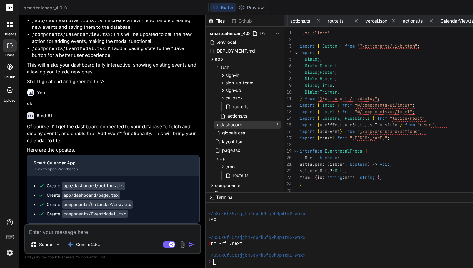
click at [215, 125] on icon at bounding box center [217, 124] width 5 height 5
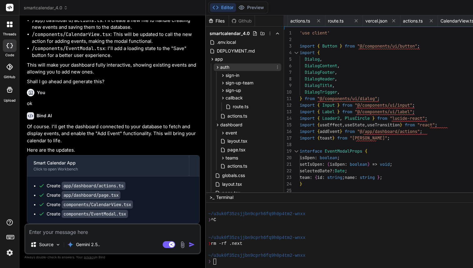
click at [215, 66] on icon at bounding box center [217, 67] width 5 height 5
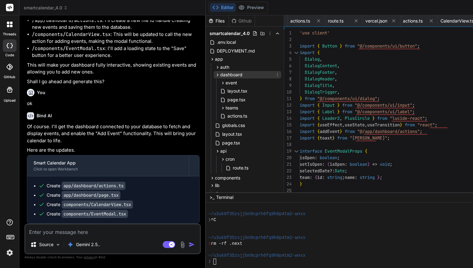
click at [217, 75] on icon at bounding box center [218, 75] width 2 height 3
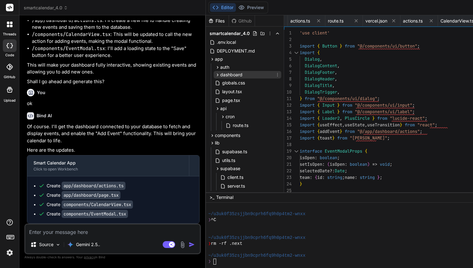
click at [217, 75] on icon at bounding box center [218, 75] width 2 height 3
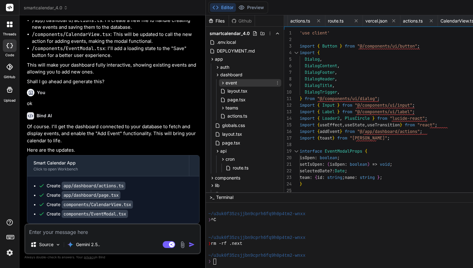
click at [220, 81] on icon at bounding box center [222, 82] width 5 height 5
click at [227, 118] on span "actions.ts" at bounding box center [237, 116] width 21 height 8
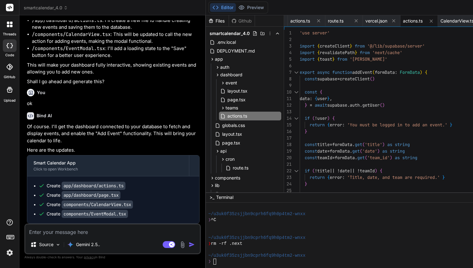
click at [354, 105] on div "export async function addEvent ( formData : FormData ) { const supabase = creat…" at bounding box center [392, 165] width 185 height 270
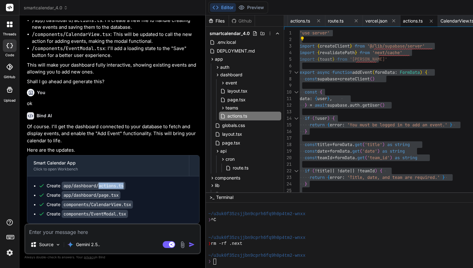
drag, startPoint x: 100, startPoint y: 188, endPoint x: 130, endPoint y: 187, distance: 30.1
click at [130, 188] on div "Create app/dashboard/actions.ts" at bounding box center [116, 186] width 155 height 6
click at [368, 106] on div "export async function addEvent ( formData : FormData ) { const supabase = creat…" at bounding box center [392, 165] width 185 height 270
drag, startPoint x: 100, startPoint y: 195, endPoint x: 122, endPoint y: 195, distance: 22.2
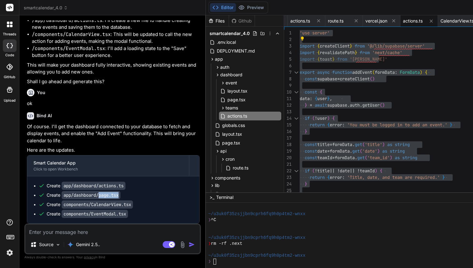
click at [121, 195] on code "app/dashboard/page.tsx" at bounding box center [91, 195] width 59 height 8
click at [215, 75] on icon at bounding box center [217, 74] width 5 height 5
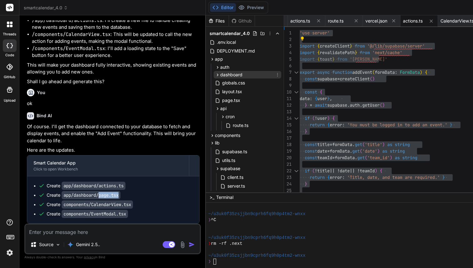
click at [215, 75] on icon at bounding box center [217, 74] width 5 height 5
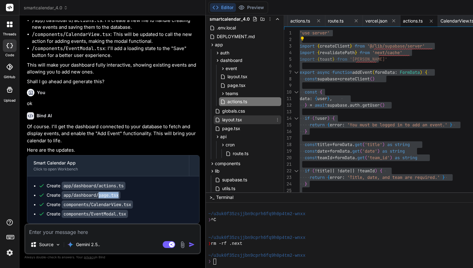
scroll to position [16, 0]
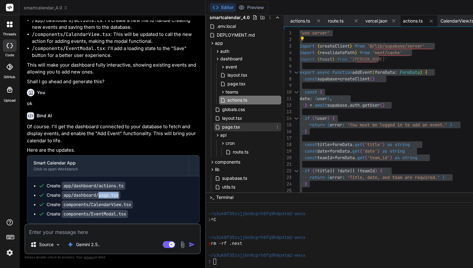
click at [222, 129] on span "page.tsx" at bounding box center [231, 127] width 19 height 8
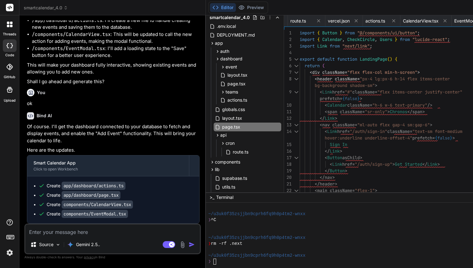
scroll to position [33, 0]
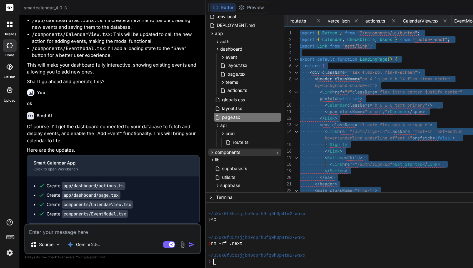
scroll to position [29, 0]
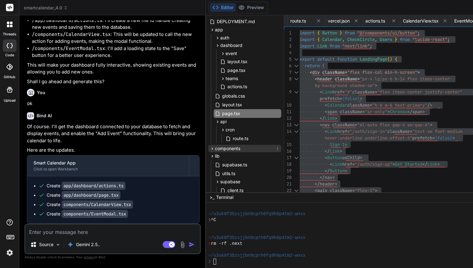
click at [210, 147] on icon at bounding box center [212, 148] width 5 height 5
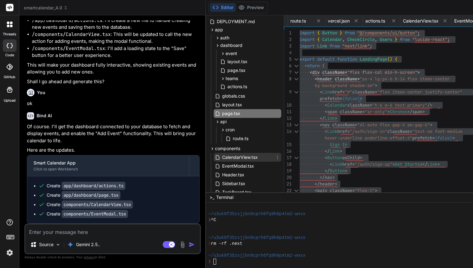
click at [222, 157] on span "CalendarView.tsx" at bounding box center [240, 158] width 37 height 8
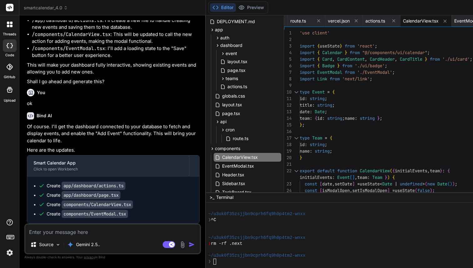
scroll to position [7, 0]
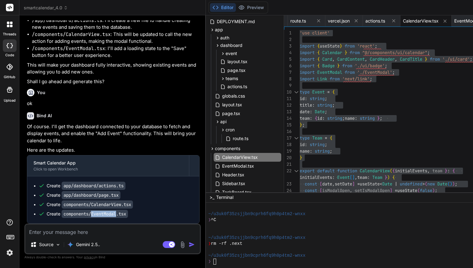
drag, startPoint x: 93, startPoint y: 214, endPoint x: 119, endPoint y: 214, distance: 25.7
click at [119, 214] on code "components/EventModal.tsx" at bounding box center [95, 214] width 66 height 8
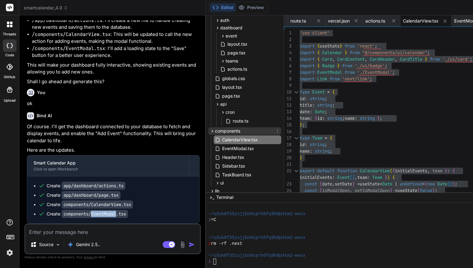
scroll to position [48, 0]
click at [222, 144] on span "EventModal.tsx" at bounding box center [238, 148] width 33 height 8
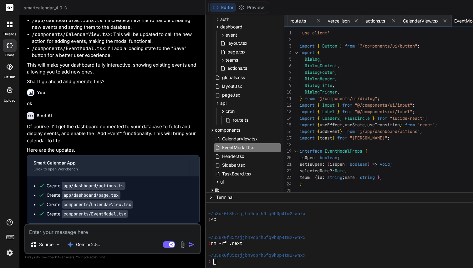
scroll to position [20, 0]
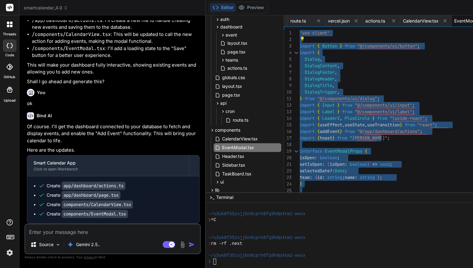
scroll to position [14355, 0]
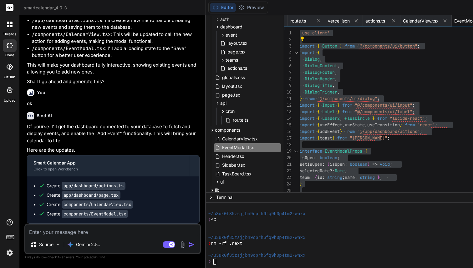
drag, startPoint x: 33, startPoint y: 137, endPoint x: 84, endPoint y: 137, distance: 51.0
click at [69, 231] on textarea at bounding box center [112, 230] width 175 height 11
paste textarea "404 This page could not be found."
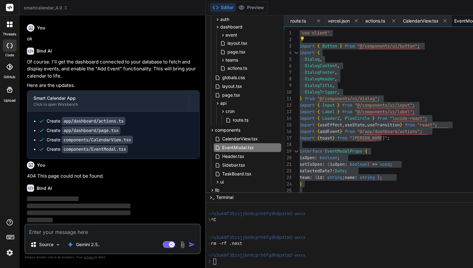
scroll to position [14914, 0]
click at [95, 123] on code "app/dashboard/actions.ts" at bounding box center [94, 121] width 64 height 8
drag, startPoint x: 32, startPoint y: 135, endPoint x: 68, endPoint y: 135, distance: 36.3
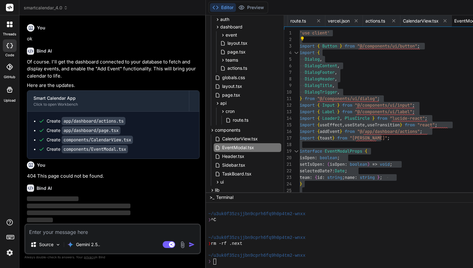
scroll to position [14914, 0]
click at [69, 233] on textarea at bounding box center [112, 230] width 175 height 11
paste textarea "fernando@Fernandos-MacBook-Pro smartcalendar_4.0 (1) % pnpm run dev > smart-cal…"
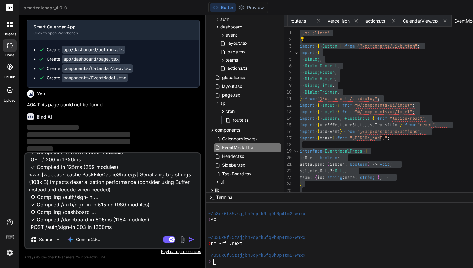
click at [189, 242] on img "button" at bounding box center [192, 240] width 6 height 6
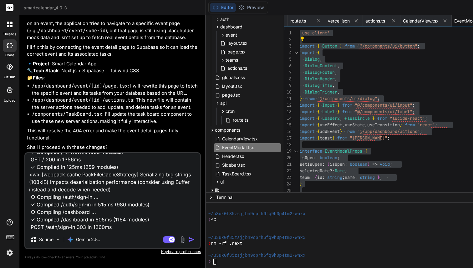
scroll to position [15139, 0]
click at [189, 242] on img "button" at bounding box center [192, 240] width 6 height 6
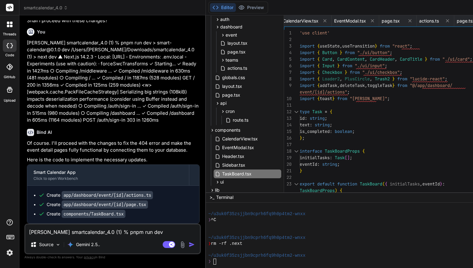
scroll to position [15307, 0]
click at [71, 233] on textarea "fernando@Fernandos-MacBook-Pro smartcalendar_4.0 (1) % pnpm run dev > smart-cal…" at bounding box center [112, 230] width 175 height 11
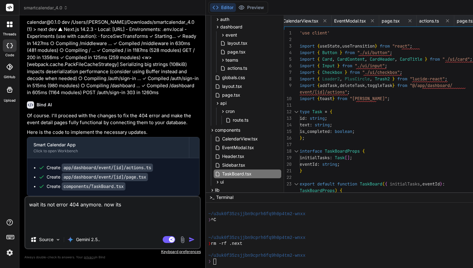
paste textarea "fernando@Fernandos-MacBook-Pro smartcalendar_4.0 (1) % pnpm run dev > smart-cal…"
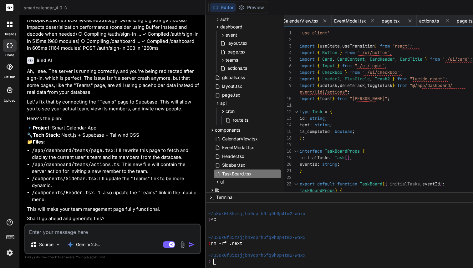
scroll to position [15641, 0]
click at [70, 231] on textarea at bounding box center [112, 230] width 175 height 11
paste textarea "fernando@Fernandos-MacBook-Pro smartcalendar_4.0 (1) % pnpm run dev > smart-cal…"
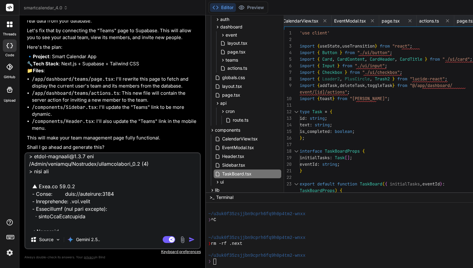
scroll to position [0, 0]
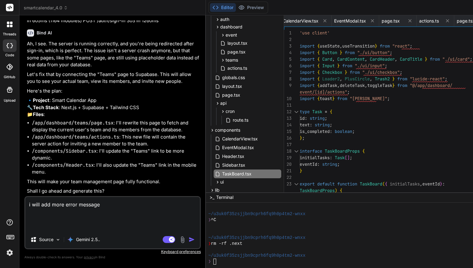
paste textarea "fernando@Fernandos-MacBook-Pro smartcalendar_4.0 (1) % pnpm run dev > smart-cal…"
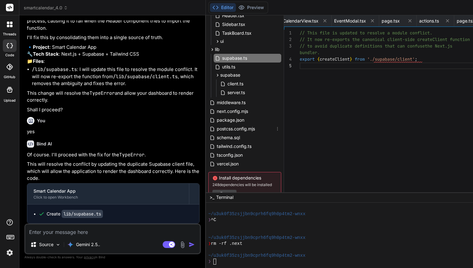
scroll to position [183, 0]
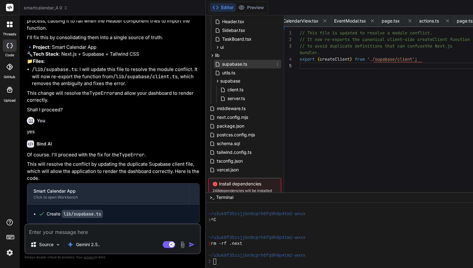
click at [222, 63] on span "supabase.ts" at bounding box center [235, 64] width 26 height 8
click at [334, 90] on div "export { createClient } from './supabase/client' ; // to avoid duplicate defini…" at bounding box center [392, 113] width 185 height 166
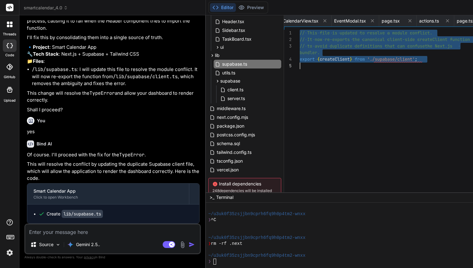
scroll to position [0, 0]
click at [76, 215] on code "lib/supabase.ts" at bounding box center [82, 214] width 41 height 8
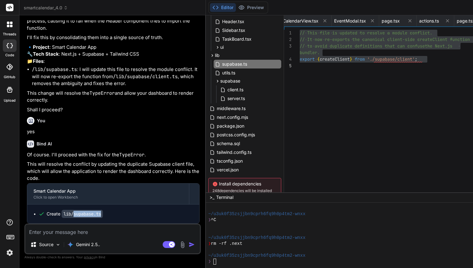
drag, startPoint x: 75, startPoint y: 214, endPoint x: 105, endPoint y: 214, distance: 30.1
click at [103, 214] on code "lib/supabase.ts" at bounding box center [82, 214] width 41 height 8
click at [332, 86] on div "export { createClient } from './supabase/client' ; // to avoid duplicate defini…" at bounding box center [392, 113] width 185 height 166
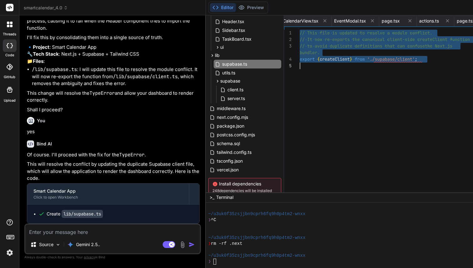
scroll to position [16203, 0]
click at [53, 233] on textarea at bounding box center [112, 230] width 175 height 11
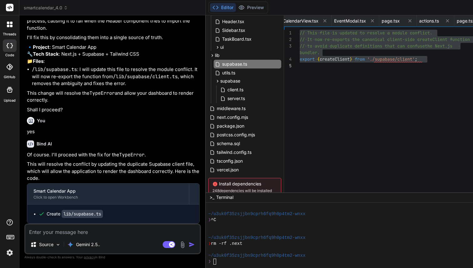
paste textarea "fernando@Fernandos-MacBook-Pro smartcalendar_4.0 (1) % pnpm run dev > smart-cal…"
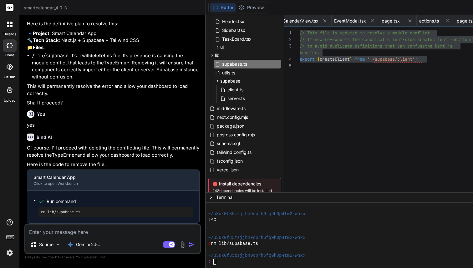
scroll to position [16681, 0]
drag, startPoint x: 41, startPoint y: 212, endPoint x: 97, endPoint y: 212, distance: 55.4
click at [97, 212] on pre "rm lib/supabase.ts" at bounding box center [116, 212] width 150 height 5
click at [97, 232] on textarea at bounding box center [112, 230] width 175 height 11
paste textarea "fernando@Fernandos-MacBook-Pro smartcalendar_4.0 (1) % rm lib/supabase.ts ferna…"
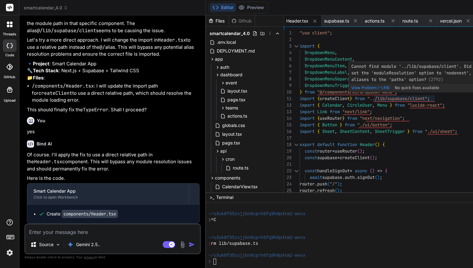
scroll to position [7, 0]
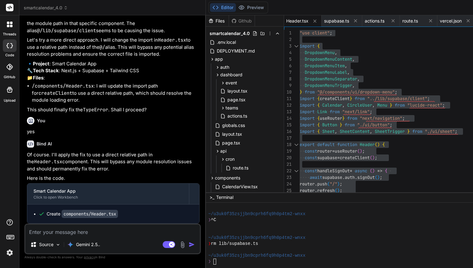
click at [57, 236] on div "Source Gemini 2.5.. Agent Mode. When this toggle is activated, AI automatically…" at bounding box center [112, 239] width 177 height 31
click at [58, 232] on textarea at bounding box center [112, 230] width 175 height 11
click at [84, 233] on textarea at bounding box center [112, 230] width 175 height 11
paste textarea "fernando@Fernandos-MacBook-Pro smartcalendar_4.0 (1) % pnpm run dev > smart-cal…"
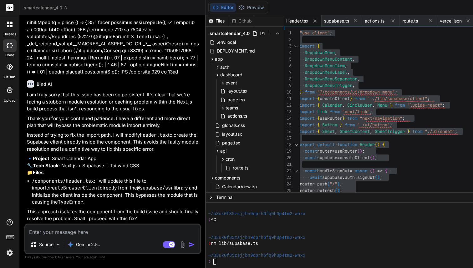
scroll to position [17551, 0]
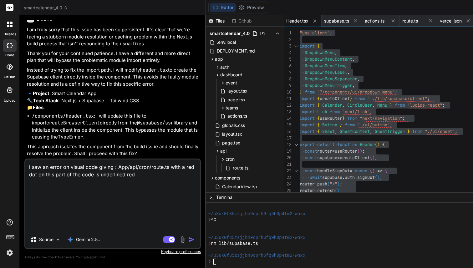
paste textarea "// 4. Process and send emails for each event using Maileroo for (const event of…"
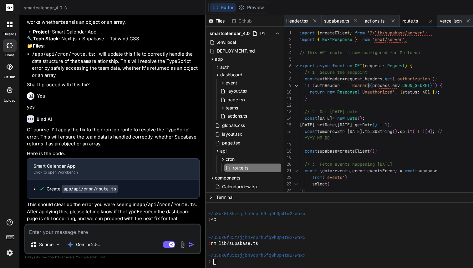
scroll to position [39, 0]
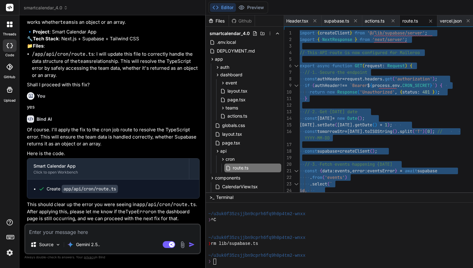
click at [111, 229] on textarea at bounding box center [112, 230] width 175 height 11
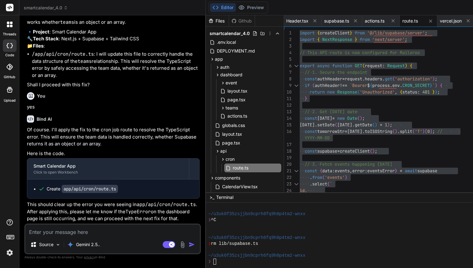
paste textarea "fernando@Fernandos-MacBook-Pro smartcalendar_4.0 (1) % pnpm run dev > smart-cal…"
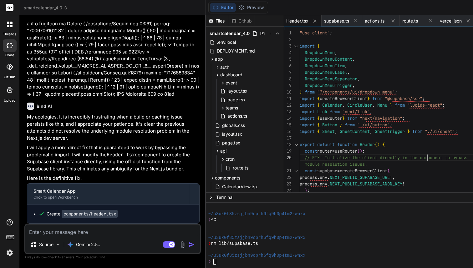
scroll to position [59, 0]
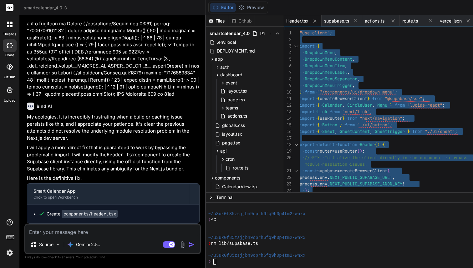
scroll to position [18381, 0]
click at [59, 231] on textarea at bounding box center [112, 230] width 175 height 11
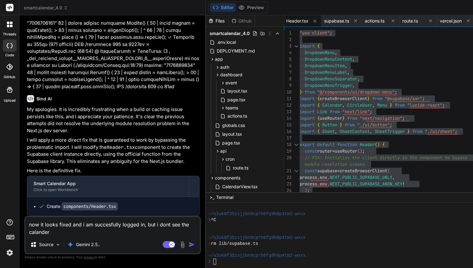
click at [70, 228] on textarea "now it looks fixed and i am succesfully logged in, but i dont see the calander" at bounding box center [112, 226] width 175 height 19
click at [70, 231] on textarea "now it looks fixed and i am succesfully logged in, but i dont see the calander" at bounding box center [112, 226] width 175 height 19
click at [70, 232] on textarea "now it looks fixed and i am succesfully logged in, but i dont see the calander" at bounding box center [112, 226] width 175 height 19
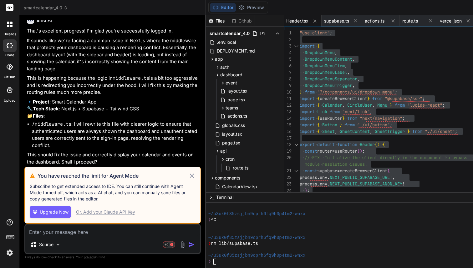
scroll to position [18617, 0]
click at [188, 172] on icon at bounding box center [191, 176] width 7 height 8
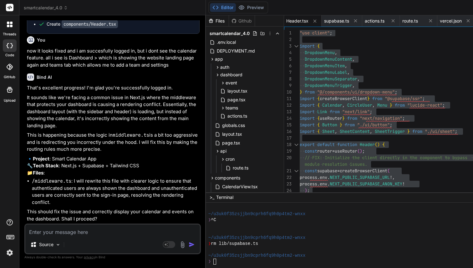
click at [80, 231] on textarea at bounding box center [112, 230] width 175 height 11
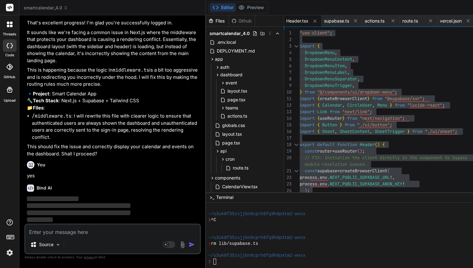
scroll to position [18665, 0]
click at [12, 240] on icon at bounding box center [10, 237] width 9 height 9
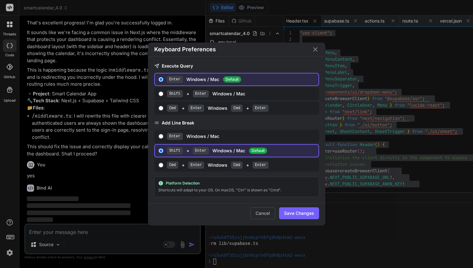
click at [315, 49] on icon "Close" at bounding box center [315, 49] width 4 height 4
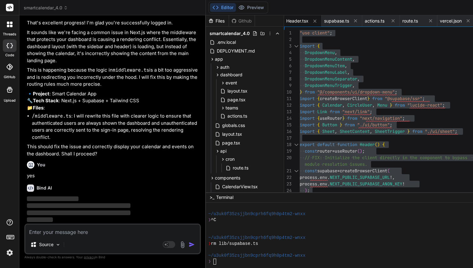
click at [9, 255] on img at bounding box center [9, 253] width 11 height 11
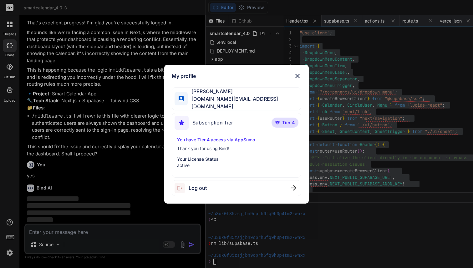
click at [299, 79] on img at bounding box center [298, 76] width 8 height 8
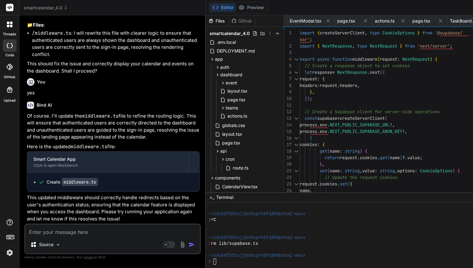
scroll to position [0, 0]
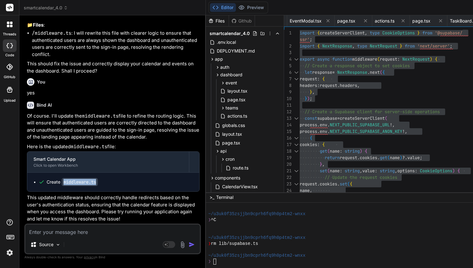
drag, startPoint x: 61, startPoint y: 175, endPoint x: 101, endPoint y: 174, distance: 40.1
click at [101, 179] on div "Create middleware.ts" at bounding box center [116, 182] width 155 height 6
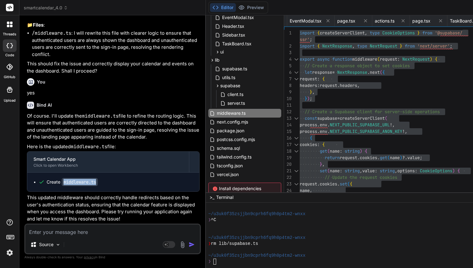
scroll to position [18762, 0]
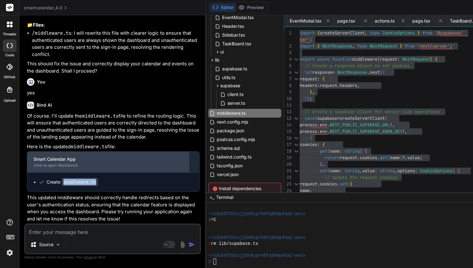
click at [73, 163] on div "Click to open Workbench" at bounding box center [108, 165] width 149 height 5
click at [85, 163] on div "Click to open Workbench" at bounding box center [108, 165] width 149 height 5
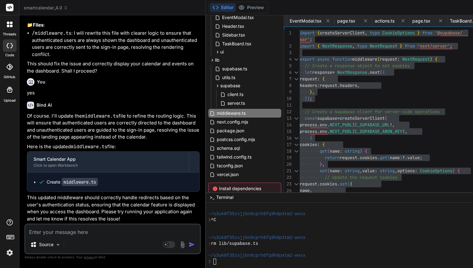
click at [90, 233] on textarea at bounding box center [112, 230] width 175 height 11
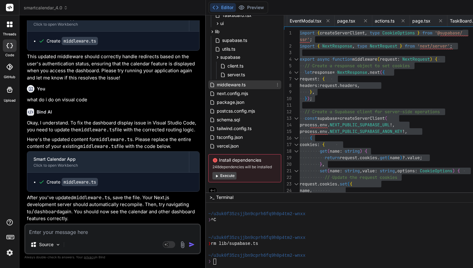
scroll to position [210, 0]
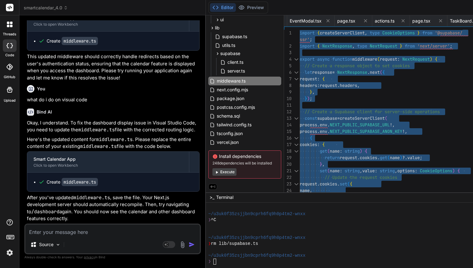
click at [72, 230] on textarea at bounding box center [112, 230] width 175 height 11
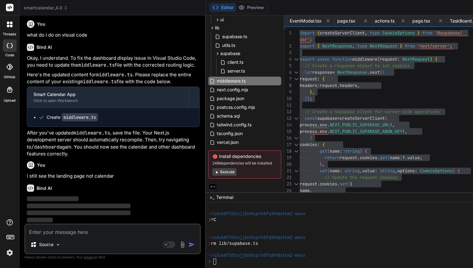
scroll to position [18982, 0]
drag, startPoint x: 27, startPoint y: 176, endPoint x: 127, endPoint y: 175, distance: 100.5
click at [127, 175] on div "You how do i restart? Bind AI Of course. "Restart" can mean a couple of things …" at bounding box center [113, 122] width 175 height 204
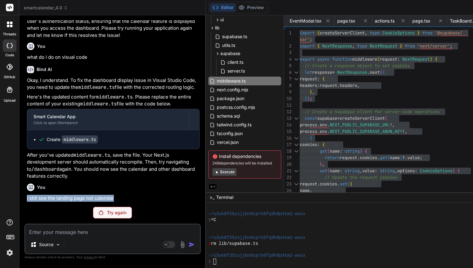
scroll to position [18960, 0]
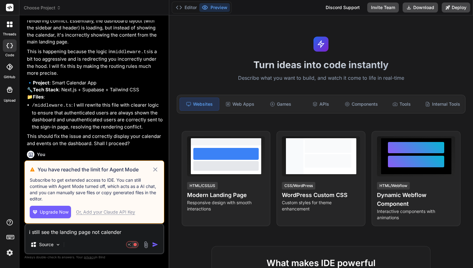
scroll to position [1006, 0]
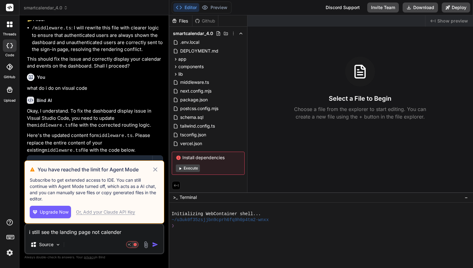
click at [154, 246] on img "button" at bounding box center [155, 245] width 6 height 6
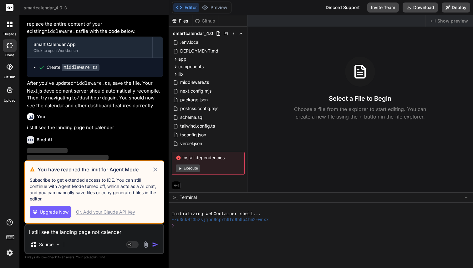
scroll to position [1129, 0]
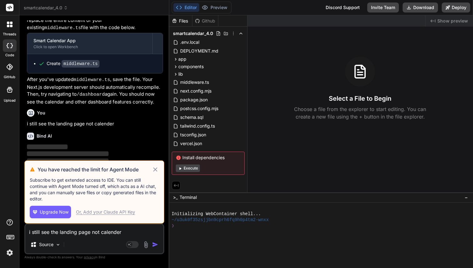
click at [153, 170] on icon at bounding box center [155, 170] width 7 height 8
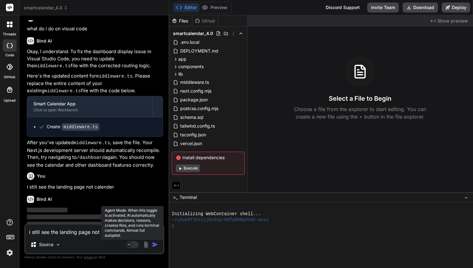
click at [132, 245] on rect at bounding box center [130, 245] width 6 height 6
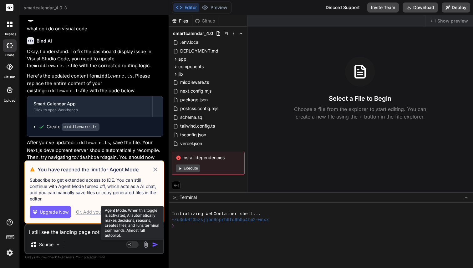
scroll to position [1129, 0]
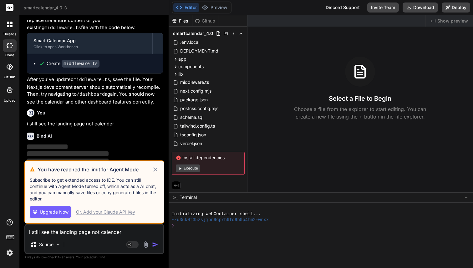
click at [155, 170] on icon at bounding box center [155, 170] width 4 height 4
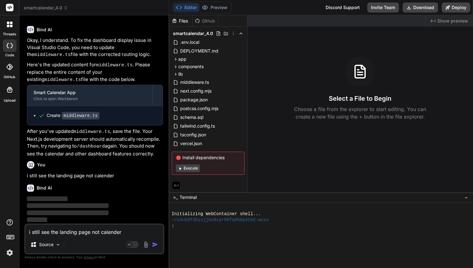
scroll to position [1066, 0]
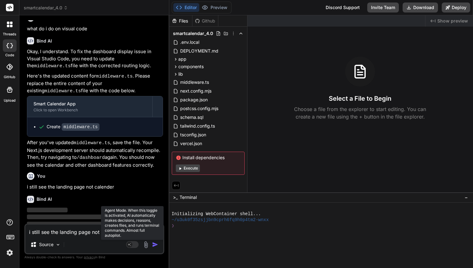
click at [131, 245] on rect at bounding box center [130, 245] width 6 height 6
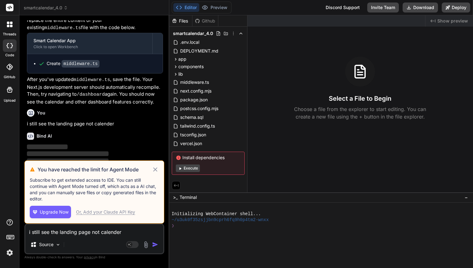
click at [61, 213] on span "Upgrade Now" at bounding box center [54, 212] width 29 height 6
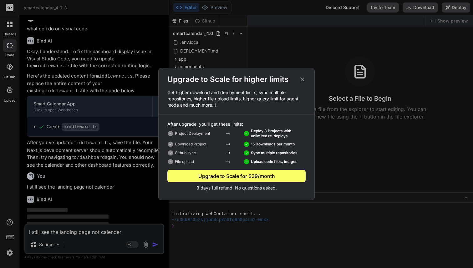
click at [303, 77] on icon at bounding box center [302, 79] width 7 height 7
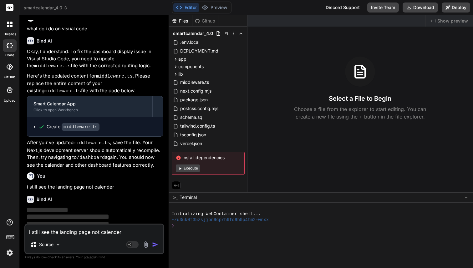
click at [146, 245] on img at bounding box center [145, 244] width 7 height 7
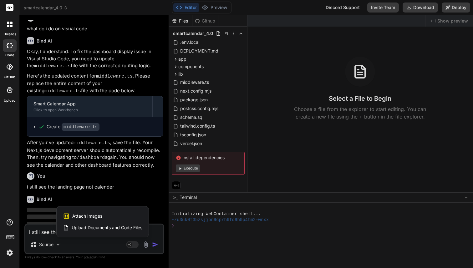
click at [105, 179] on div at bounding box center [236, 134] width 473 height 268
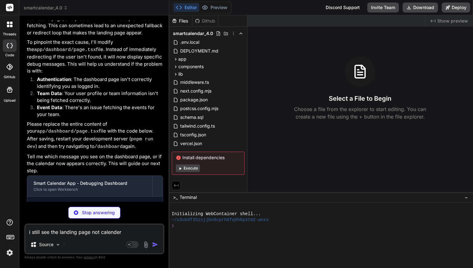
scroll to position [1281, 0]
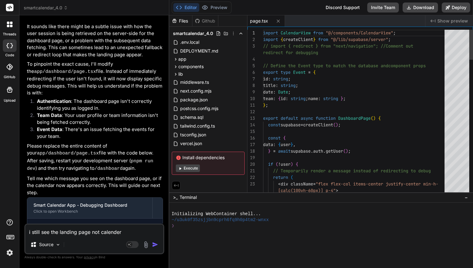
type textarea "x"
drag, startPoint x: 101, startPoint y: 215, endPoint x: 128, endPoint y: 214, distance: 26.6
click at [127, 225] on div "Create app/dashboard/page.tsx" at bounding box center [98, 228] width 118 height 7
copy code "page.tsx"
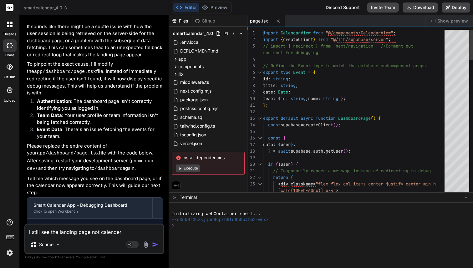
type textarea "import CalendarView from "@/components/CalendarView"; import { createClient } f…"
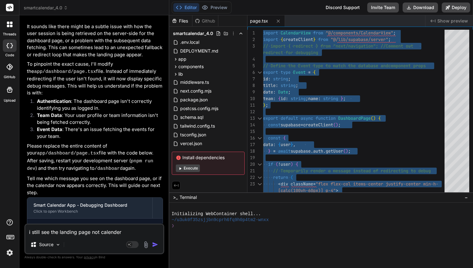
click at [116, 233] on textarea "i still see the landing page not calender" at bounding box center [94, 230] width 138 height 11
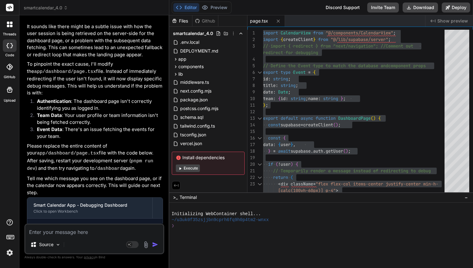
paste textarea "✓ Loremips... ✓ Dolor si 1530am ✓ Consecte /adipiscing el 154se (312 doeiusm) ○…"
type textarea "x"
type textarea "✓ Loremips... ✓ Dolor si 1530am ✓ Consecte /adipiscing el 154se (312 doeiusm) ○…"
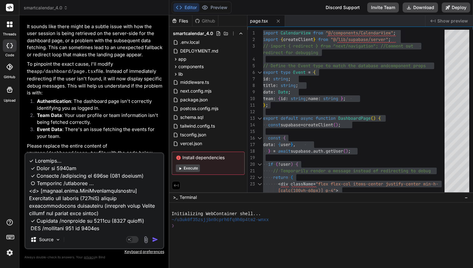
scroll to position [1303, 0]
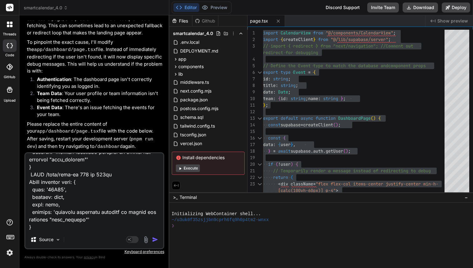
type textarea "x"
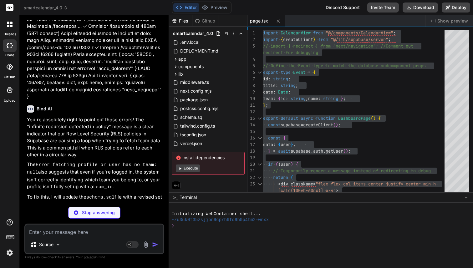
scroll to position [1808, 0]
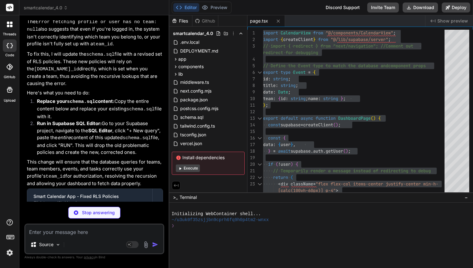
type textarea "x"
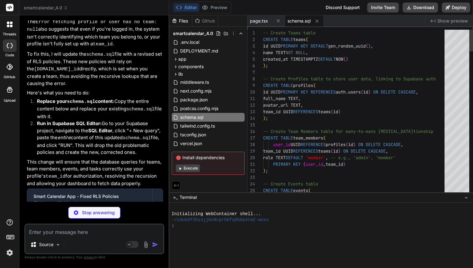
scroll to position [6, 0]
type textarea "x"
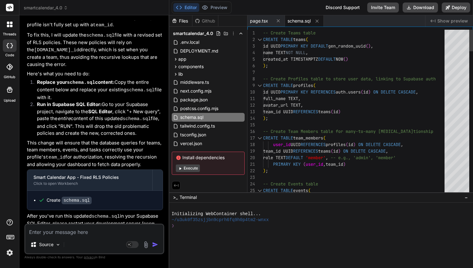
scroll to position [20, 0]
type textarea "-- Create Teams table CREATE TABLE teams ( id UUID PRIMARY KEY DEFAULT gen_rand…"
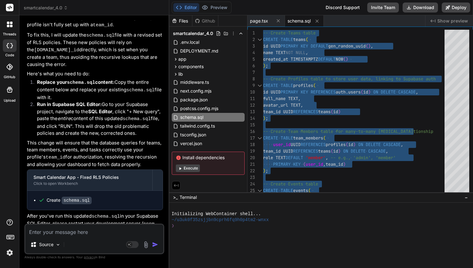
click at [107, 237] on div "Source Agent Mode. When this toggle is activated, AI automatically makes decisi…" at bounding box center [94, 239] width 140 height 31
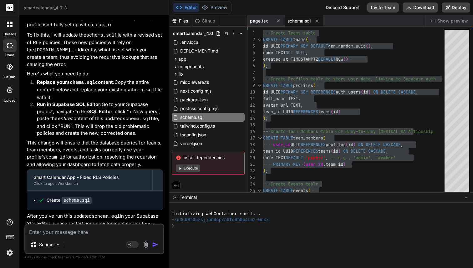
click at [95, 233] on textarea at bounding box center [94, 230] width 138 height 11
paste textarea "▲ Lore.ip 99.5.5 - Dolor: sita://consectet:3861 - Adipiscingel: .sed.doeiu - Te…"
type textarea "x"
type textarea "▲ Lore.ip 99.5.5 - Dolor: sita://consectet:3861 - Adipiscingel: .sed.doeiu - Te…"
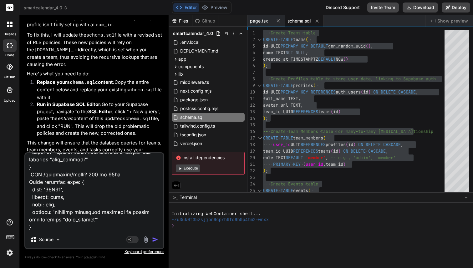
type textarea "x"
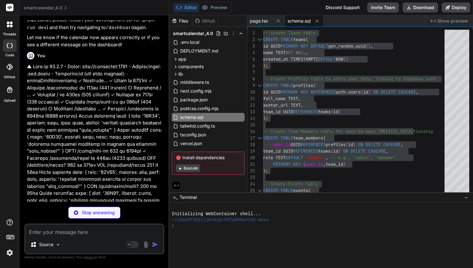
scroll to position [2305, 0]
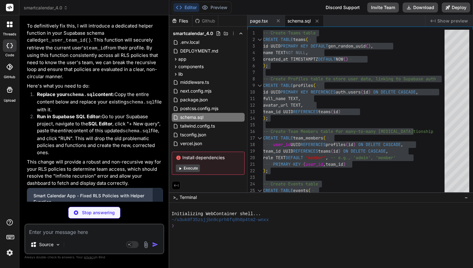
type textarea "x"
type textarea "SELECT id FROM events WHERE team_id = public.get_user_team_id() ) );"
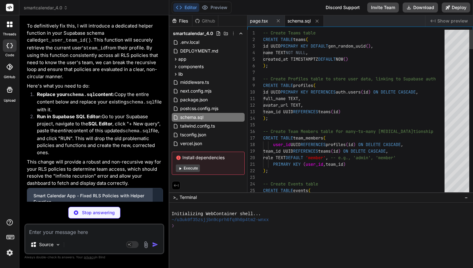
type textarea "x"
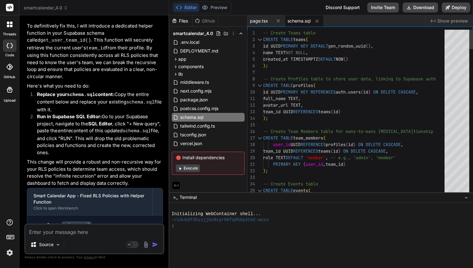
scroll to position [13, 0]
type textarea "-- Create Teams table CREATE TABLE teams ( id UUID PRIMARY KEY DEFAULT gen_rand…"
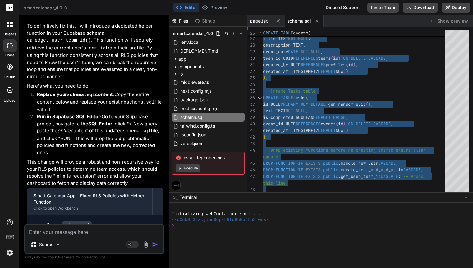
scroll to position [2325, 0]
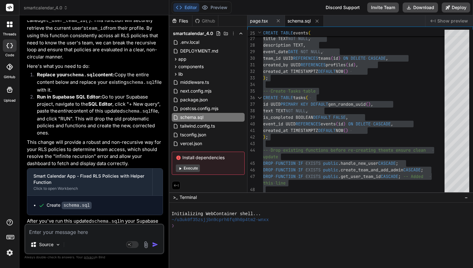
click at [62, 230] on textarea at bounding box center [94, 230] width 138 height 11
paste textarea "Team Data Error Could not load team data. Please try again later."
type textarea "x"
type textarea "Team Data Error Could not load team data. Please try again later."
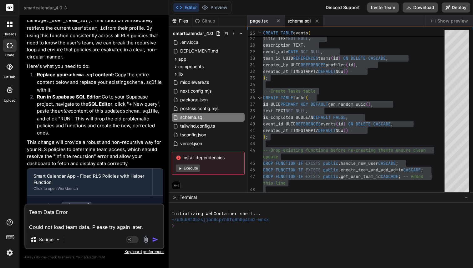
type textarea "x"
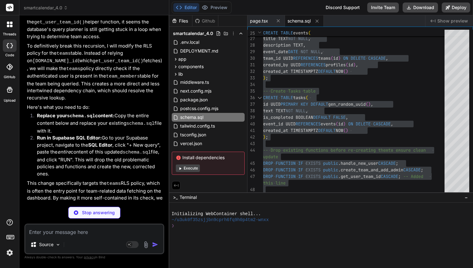
scroll to position [2682, 0]
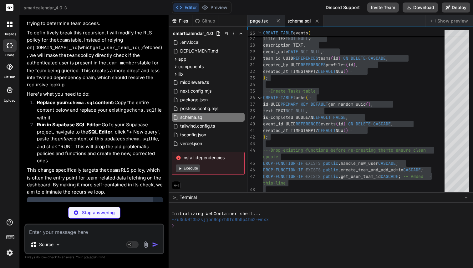
type textarea "x"
type textarea "tasks FOR DELETE USING ( event_id IN ( SELECT id FROM events WHERE team_id = pu…"
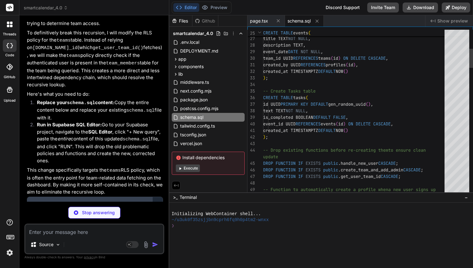
type textarea "x"
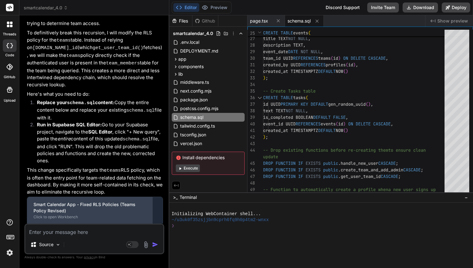
click at [112, 215] on div "Click to open Workbench" at bounding box center [90, 217] width 113 height 5
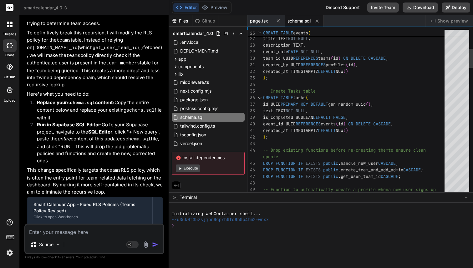
scroll to position [53, 0]
type textarea "-- Create Teams table CREATE TABLE teams ( id UUID PRIMARY KEY DEFAULT gen_rand…"
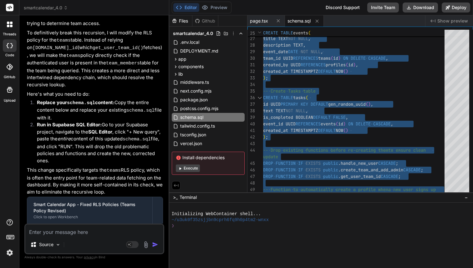
scroll to position [2702, 0]
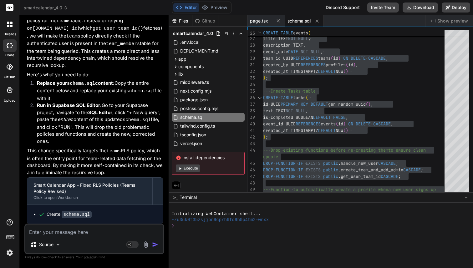
click at [90, 230] on textarea at bounding box center [94, 230] width 138 height 11
type textarea "x"
type textarea "s"
type textarea "x"
type textarea "sa"
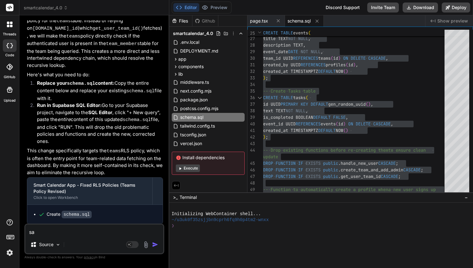
type textarea "x"
type textarea "[PERSON_NAME]"
type textarea "x"
type textarea "same"
type textarea "x"
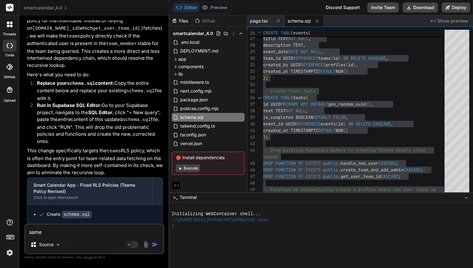
type textarea "same"
type textarea "x"
type textarea "same e"
type textarea "x"
type textarea "same er"
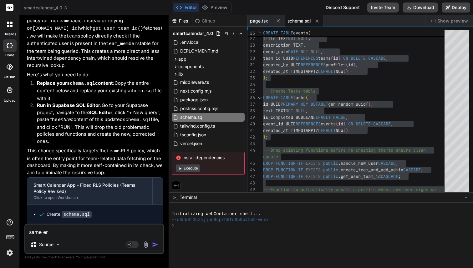
type textarea "x"
type textarea "same err"
type textarea "x"
type textarea "same erro"
type textarea "x"
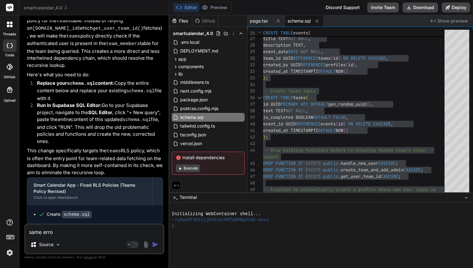
type textarea "same error"
type textarea "x"
type textarea "same error"
type textarea "x"
type textarea "same error m"
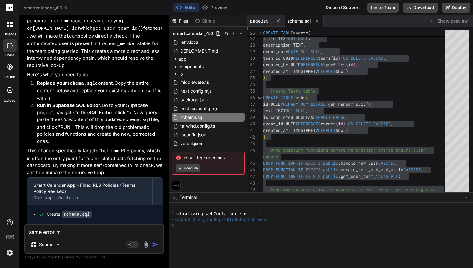
type textarea "x"
type textarea "same error me"
type textarea "x"
type textarea "same error mes"
type textarea "x"
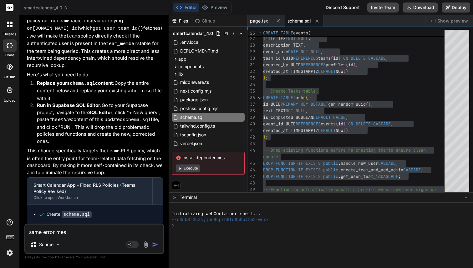
type textarea "same error mess"
type textarea "x"
type textarea "same error messa"
type textarea "x"
type textarea "same error messag"
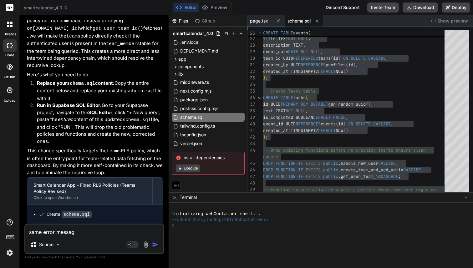
type textarea "x"
type textarea "same error message"
type textarea "x"
type textarea "same error message"
type textarea "x"
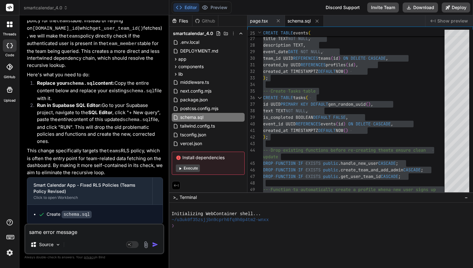
type textarea "same error message :"
type textarea "x"
type textarea "same error message :"
paste textarea "Team Data Error Could not load team data. Please try again later."
type textarea "x"
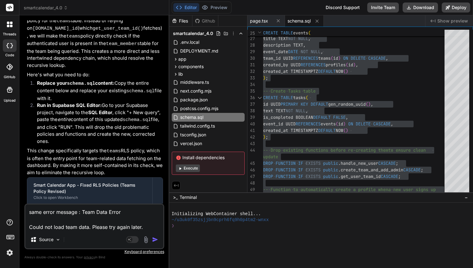
type textarea "same error message : Team Data Error Could not load team data. Please try again…"
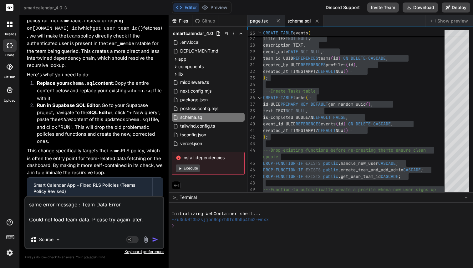
type textarea "x"
type textarea "same error message : Team Data Error Could not load team data. Please try again…"
type textarea "x"
type textarea "same error message : Team Data Error Could not load team data. Please try again…"
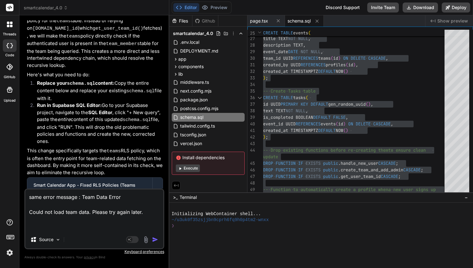
type textarea "x"
type textarea "same error message : Team Data Error Could not load team data. Please try again…"
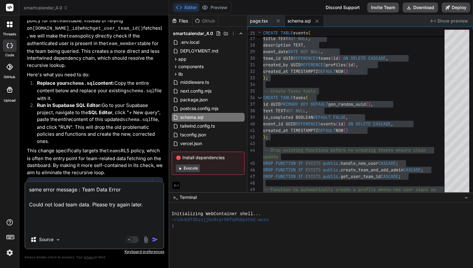
type textarea "x"
type textarea "same error message : Team Data Error Could not load team data. Please try again…"
type textarea "x"
type textarea "same error message : Team Data Error Could not load team data. Please try again…"
type textarea "x"
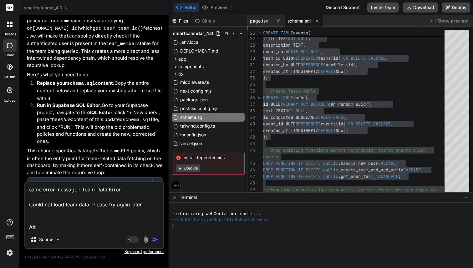
type textarea "same error message : Team Data Error Could not load team data. Please try again…"
type textarea "x"
type textarea "same error message : Team Data Error Could not load team data. Please try again…"
type textarea "x"
type textarea "same error message : Team Data Error Could not load team data. Please try again…"
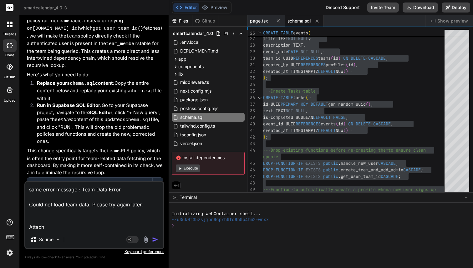
type textarea "x"
type textarea "same error message : Team Data Error Could not load team data. Please try again…"
type textarea "x"
type textarea "same error message : Team Data Error Could not load team data. Please try again…"
type textarea "x"
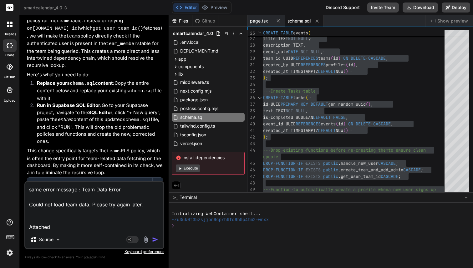
type textarea "same error message : Team Data Error Could not load team data. Please try again…"
type textarea "x"
type textarea "same error message : Team Data Error Could not load team data. Please try again…"
type textarea "x"
type textarea "same error message : Team Data Error Could not load team data. Please try again…"
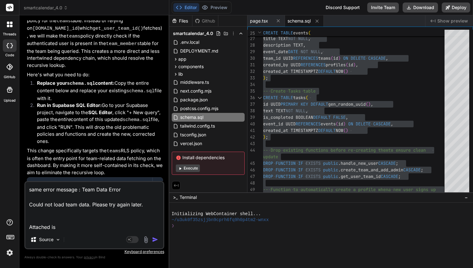
type textarea "x"
type textarea "same error message : Team Data Error Could not load team data. Please try again…"
type textarea "x"
type textarea "same error message : Team Data Error Could not load team data. Please try again…"
type textarea "x"
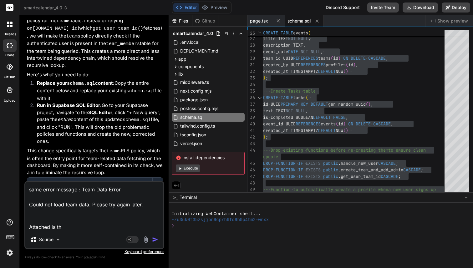
type textarea "same error message : Team Data Error Could not load team data. Please try again…"
type textarea "x"
type textarea "same error message : Team Data Error Could not load team data. Please try again…"
type textarea "x"
type textarea "same error message : Team Data Error Could not load team data. Please try again…"
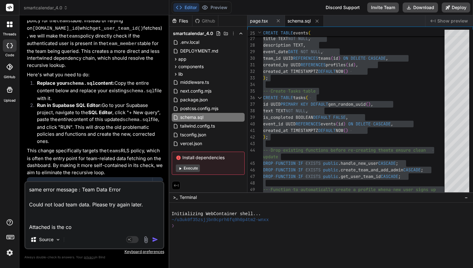
type textarea "x"
type textarea "same error message : Team Data Error Could not load team data. Please try again…"
type textarea "x"
type textarea "same error message : Team Data Error Could not load team data. Please try again…"
type textarea "x"
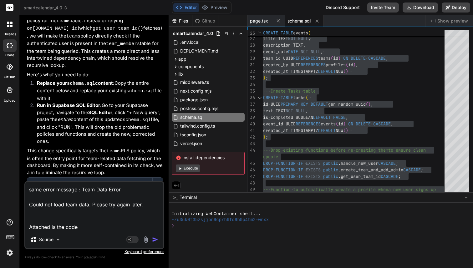
type textarea "same error message : Team Data Error Could not load team data. Please try again…"
type textarea "x"
type textarea "same error message : Team Data Error Could not load team data. Please try again…"
paste textarea "> smart-calendar@0.1.0 dev /Users/[PERSON_NAME]/Downloads/smartcalendar_4.0 (1)…"
type textarea "x"
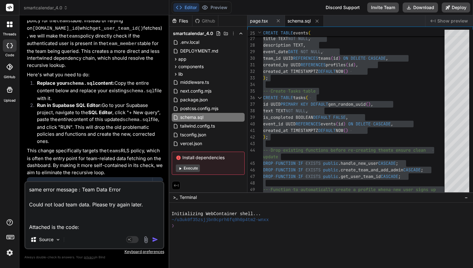
type textarea "same error message : Team Data Error Could not load team data. Please try again…"
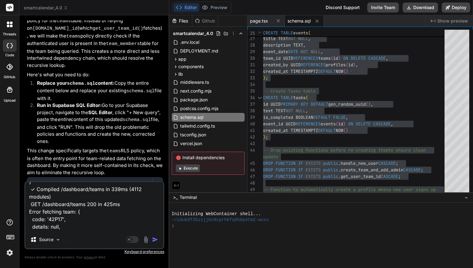
type textarea "x"
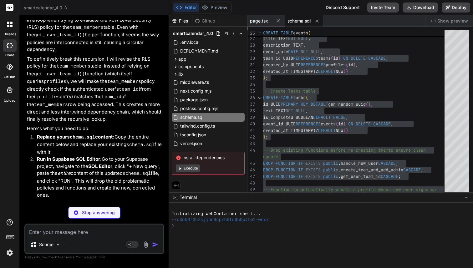
scroll to position [3159, 0]
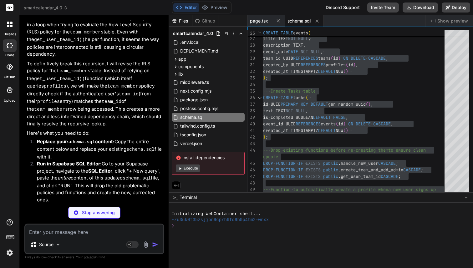
type textarea "x"
type textarea "-- Tasks: Users can delete tasks for events in their team (via public.get_user_…"
type textarea "x"
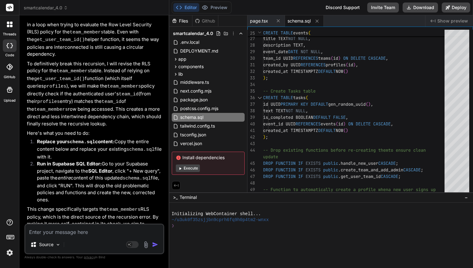
scroll to position [3213, 0]
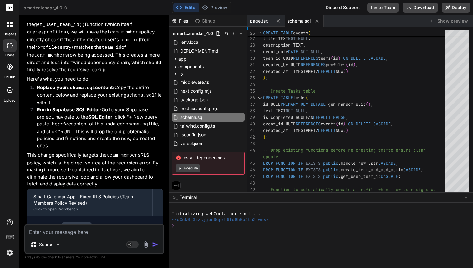
click at [80, 223] on code "schema.sql" at bounding box center [77, 227] width 30 height 8
type textarea "-- Create Teams table CREATE TABLE teams ( id UUID PRIMARY KEY DEFAULT gen_rand…"
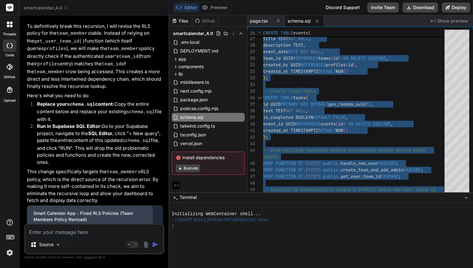
scroll to position [3191, 0]
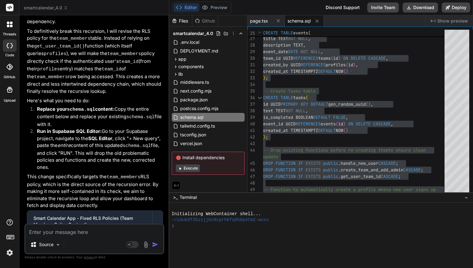
click at [59, 228] on textarea at bounding box center [94, 230] width 138 height 11
type textarea "x"
type textarea "D"
type textarea "x"
type textarea "Do"
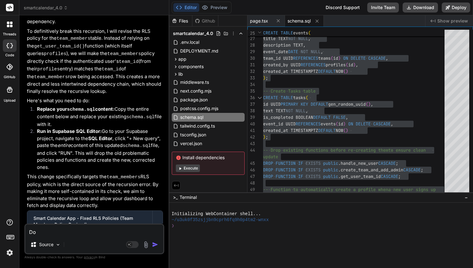
type textarea "x"
type textarea "Don"
type textarea "x"
type textarea "Done"
type textarea "x"
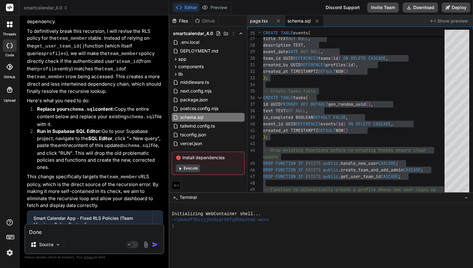
type textarea "Done"
type textarea "x"
type textarea "Done s"
type textarea "x"
type textarea "Done st"
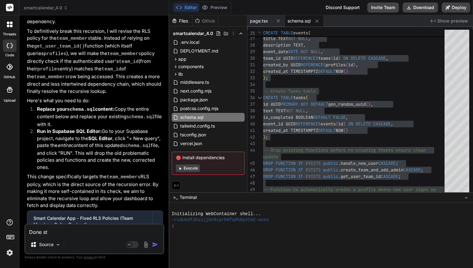
type textarea "x"
type textarea "Done ste"
type textarea "x"
type textarea "Done step"
type textarea "x"
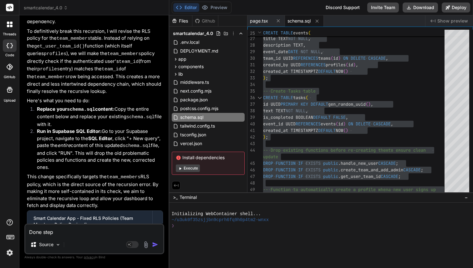
type textarea "Done step"
type textarea "x"
type textarea "Done step 1"
type textarea "x"
type textarea "Done step 1"
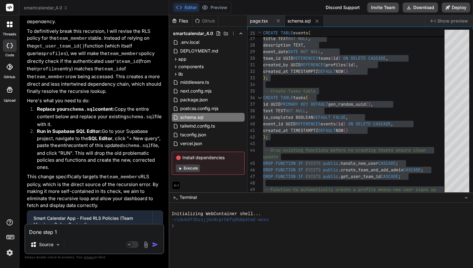
type textarea "x"
type textarea "Done step 1 a"
type textarea "x"
type textarea "Done step 1 an"
type textarea "x"
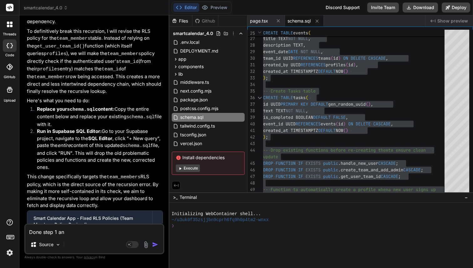
type textarea "Done step 1 and"
type textarea "x"
type textarea "Done step 1 and"
type textarea "x"
type textarea "Done step 1 and s"
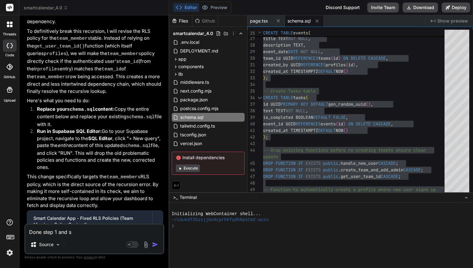
type textarea "x"
type textarea "Done step 1 and st"
type textarea "x"
type textarea "Done step 1 and ste"
type textarea "x"
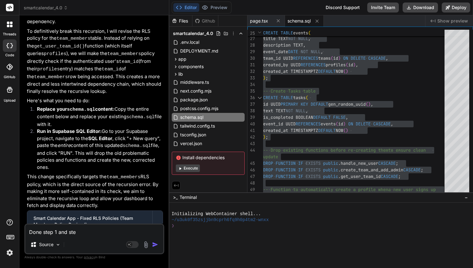
type textarea "Done step 1 and step"
type textarea "x"
type textarea "Done step 1 and step"
type textarea "x"
type textarea "Done step 1 and step 2"
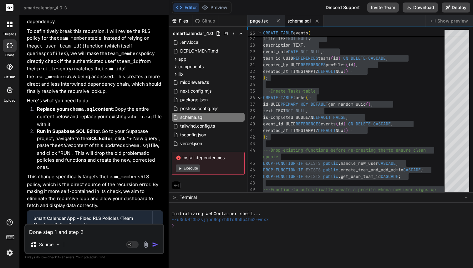
type textarea "x"
type textarea "Done step 1 and step 2"
type textarea "x"
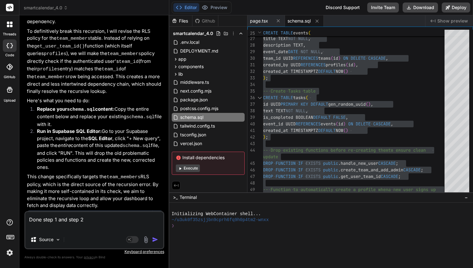
type textarea "Done step 1 and step 2"
type textarea "x"
type textarea "Done step 1 and step 2"
type textarea "x"
type textarea "Done step 1 and step 2"
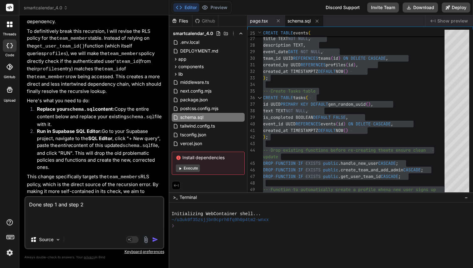
type textarea "x"
type textarea "Done step 1 and step 2 b"
type textarea "x"
type textarea "Done step 1 and step 2 bu"
type textarea "x"
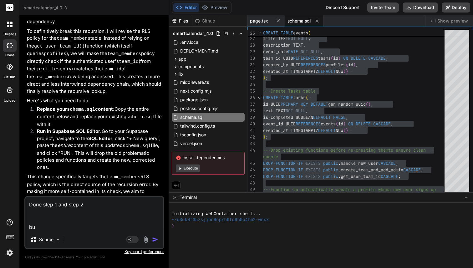
type textarea "Done step 1 and step 2 but"
type textarea "x"
type textarea "Done step 1 and step 2 but"
type textarea "x"
type textarea "Done step 1 and step 2 but s"
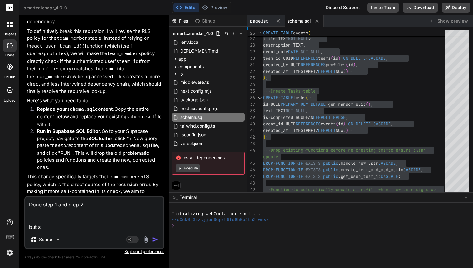
type textarea "x"
type textarea "Done step 1 and step 2 but st"
type textarea "x"
type textarea "Done step 1 and step 2 but sti"
type textarea "x"
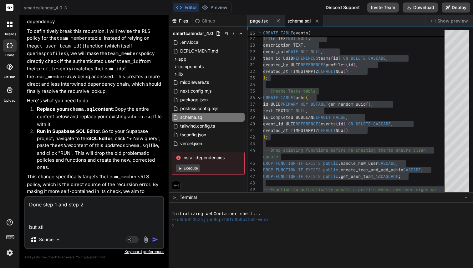
type textarea "Done step 1 and step 2 but stil"
type textarea "x"
type textarea "Done step 1 and step 2 but still"
type textarea "x"
type textarea "Done step 1 and step 2 but still"
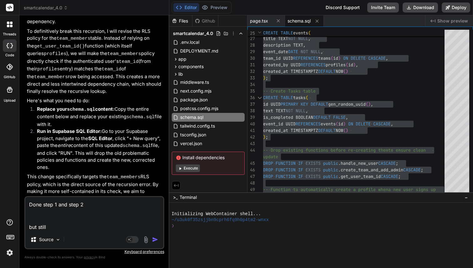
type textarea "x"
type textarea "Done step 1 and step 2 but still g"
type textarea "x"
type textarea "Done step 1 and step 2 but still ge"
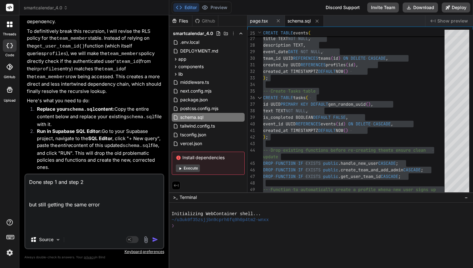
paste textarea "▲ Lore.ip 42.7.3 - Dolor: sita://consectet:2749 - Adipiscingel: .sed.doeiu - Te…"
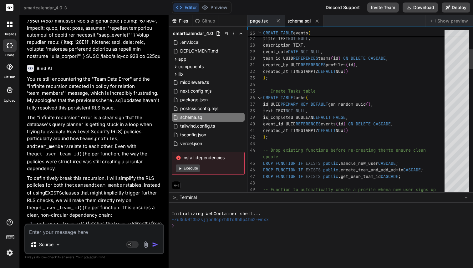
scroll to position [26, 0]
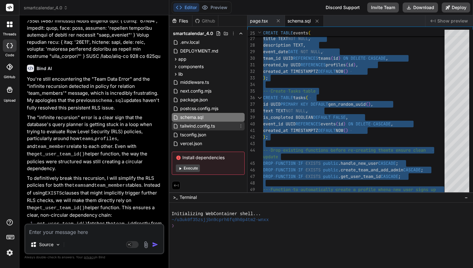
click at [210, 126] on span "tailwind.config.ts" at bounding box center [198, 126] width 36 height 8
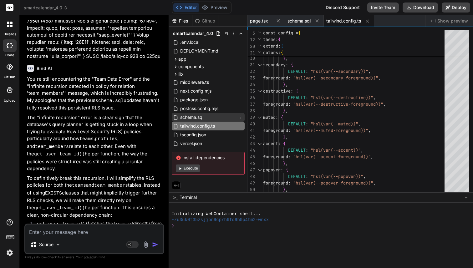
click at [206, 120] on div "schema.sql" at bounding box center [208, 117] width 73 height 9
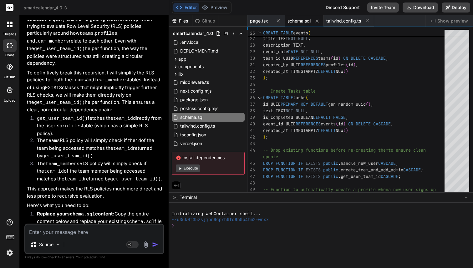
scroll to position [3678, 0]
click at [66, 232] on textarea at bounding box center [94, 230] width 138 height 11
paste textarea "ERROR: 42P07: relation "teams" already exists"
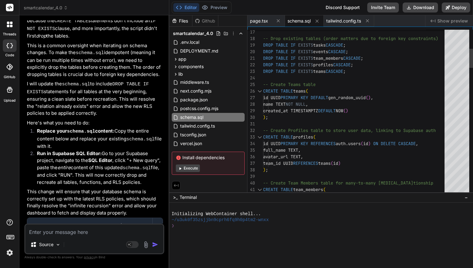
scroll to position [7, 0]
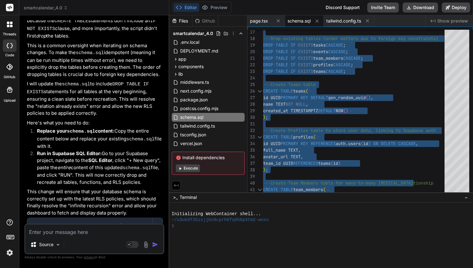
click at [69, 228] on textarea at bounding box center [94, 230] width 138 height 11
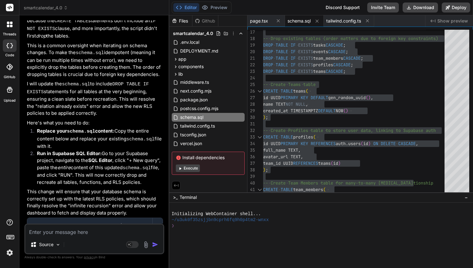
paste textarea "[PERSON_NAME] smartcalendar_4.0 (1) % pnpm run dev > smart-calendar@0.1.0 dev /…"
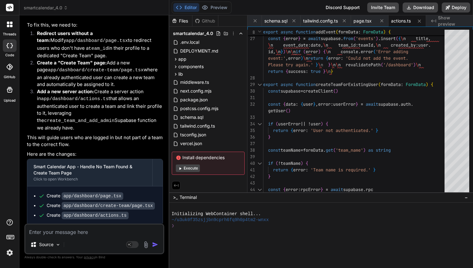
scroll to position [4770, 0]
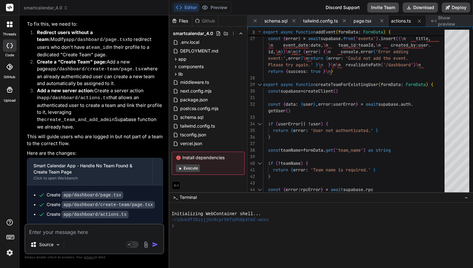
click at [68, 192] on code "app/dashboard/page.tsx" at bounding box center [93, 196] width 62 height 8
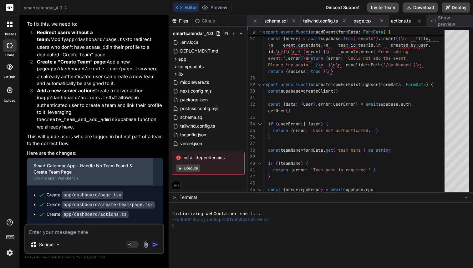
click at [83, 163] on div "Smart Calendar App - Handle No Team Found & Create Team Page" at bounding box center [90, 169] width 113 height 13
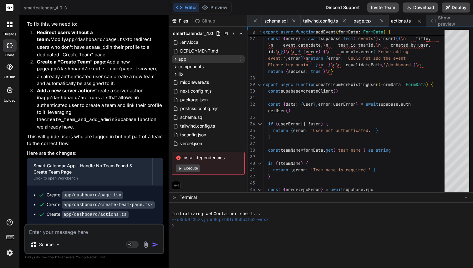
click at [174, 58] on icon at bounding box center [175, 59] width 5 height 5
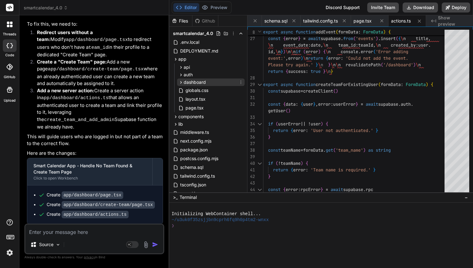
click at [181, 84] on icon at bounding box center [180, 82] width 5 height 5
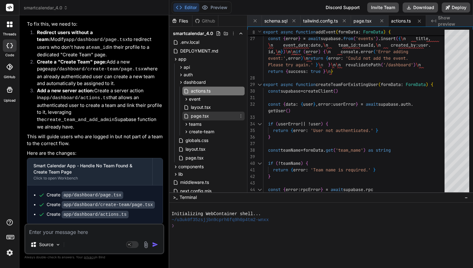
click at [200, 117] on span "page.tsx" at bounding box center [199, 116] width 19 height 8
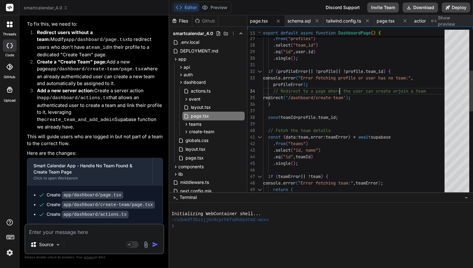
scroll to position [26, 0]
click at [339, 90] on div "const { data : profile , error : profileError } = await supabase . from ( "prof…" at bounding box center [355, 199] width 185 height 671
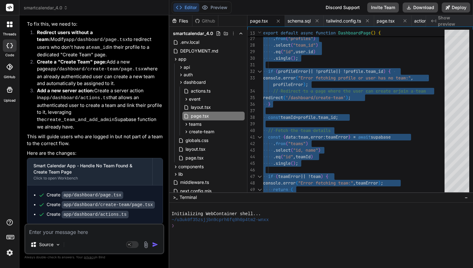
click at [134, 201] on code "app/dashboard/create-team/page.tsx" at bounding box center [108, 205] width 93 height 8
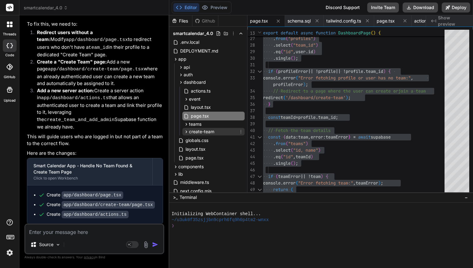
click at [185, 132] on icon at bounding box center [186, 131] width 5 height 5
click at [200, 143] on span "page.tsx" at bounding box center [205, 141] width 19 height 8
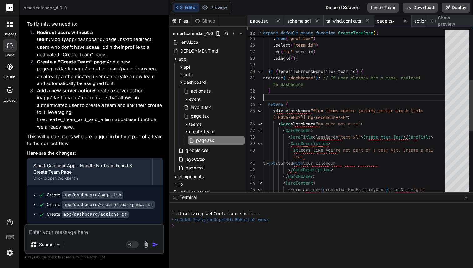
scroll to position [33, 0]
click at [364, 93] on div ". select ( "team_id" ) . eq ( "id" , user . id ) . single ( ) ; if ( ! profileE…" at bounding box center [355, 133] width 185 height 539
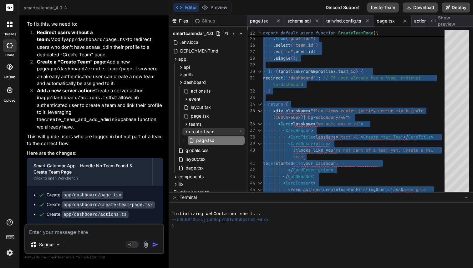
click at [185, 133] on icon at bounding box center [186, 131] width 5 height 5
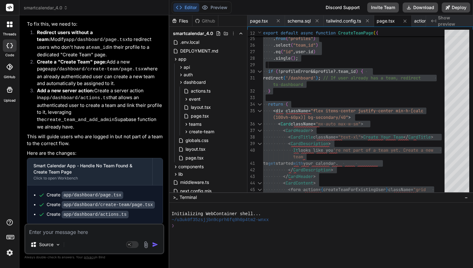
click at [64, 201] on code "app/dashboard/create-team/page.tsx" at bounding box center [108, 205] width 93 height 8
drag, startPoint x: 64, startPoint y: 108, endPoint x: 157, endPoint y: 108, distance: 92.7
click at [157, 186] on div "Create app/dashboard/page.tsx Create app/dashboard/create-team/page.tsx Create …" at bounding box center [95, 205] width 136 height 39
copy code "app/dashboard/create-team/page.tsx"
click at [119, 201] on code "app/dashboard/create-team/page.tsx" at bounding box center [108, 205] width 93 height 8
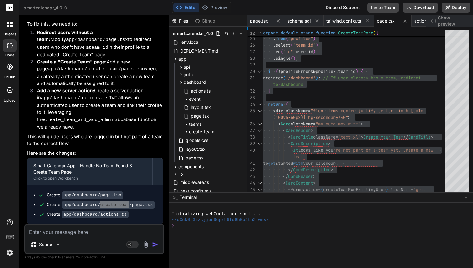
drag, startPoint x: 101, startPoint y: 107, endPoint x: 129, endPoint y: 108, distance: 28.5
click at [129, 201] on code "app/dashboard/create-team/page.tsx" at bounding box center [108, 205] width 93 height 8
drag, startPoint x: 100, startPoint y: 98, endPoint x: 106, endPoint y: 98, distance: 6.3
click at [106, 192] on code "app/dashboard/page.tsx" at bounding box center [93, 196] width 62 height 8
click at [103, 201] on code "app/dashboard/create-team/page.tsx" at bounding box center [108, 205] width 93 height 8
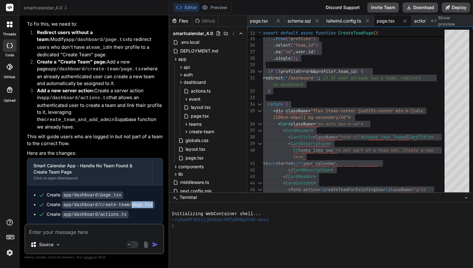
drag, startPoint x: 131, startPoint y: 109, endPoint x: 154, endPoint y: 109, distance: 23.2
click at [154, 201] on code "app/dashboard/create-team/page.tsx" at bounding box center [108, 205] width 93 height 8
copy code "page.tsx"
click at [209, 133] on span "create-team" at bounding box center [201, 132] width 25 height 6
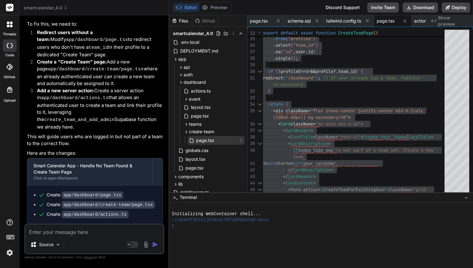
click at [206, 141] on span "page.tsx" at bounding box center [205, 141] width 19 height 8
click at [395, 115] on div ". select ( "team_id" ) . eq ( "id" , user . id ) . single ( ) ; if ( ! profileE…" at bounding box center [355, 133] width 185 height 539
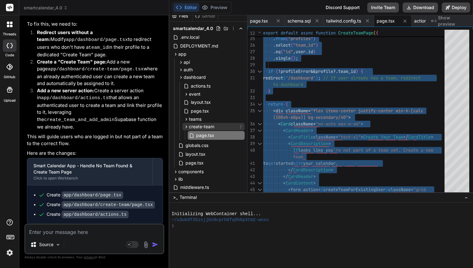
scroll to position [0, 0]
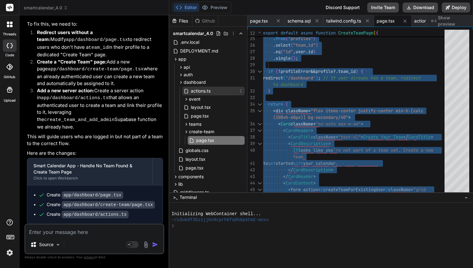
click at [194, 93] on span "actions.ts" at bounding box center [200, 91] width 21 height 8
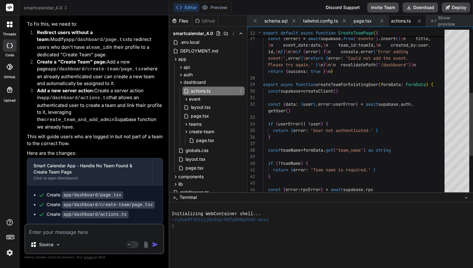
scroll to position [26, 0]
click at [299, 87] on div "const { error } = await supabase . from ( 'events' ) . insert ( { \ n title , e…" at bounding box center [355, 81] width 185 height 434
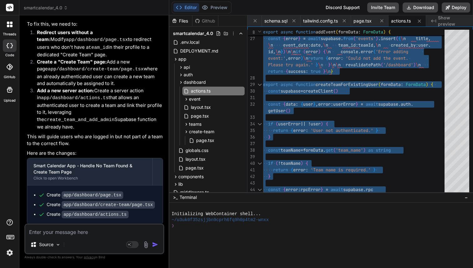
scroll to position [4772, 0]
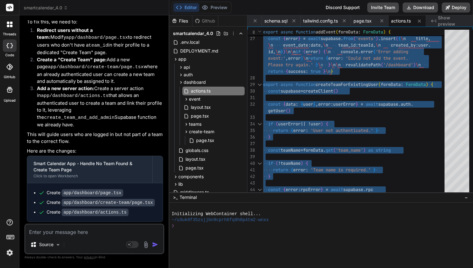
click at [85, 232] on textarea at bounding box center [94, 230] width 138 height 11
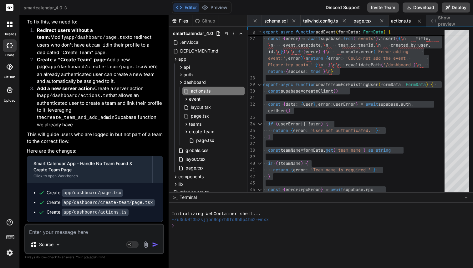
paste textarea "▲ Lore.ip 93.0.1 - Dolor: sita://consectet:7286 - Adipiscingel: .sed.doeiu - Te…"
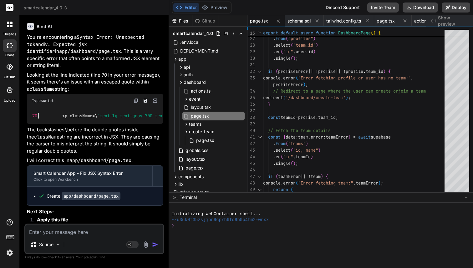
scroll to position [5296, 0]
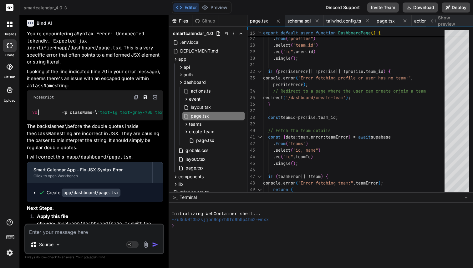
click at [135, 95] on img at bounding box center [136, 97] width 5 height 5
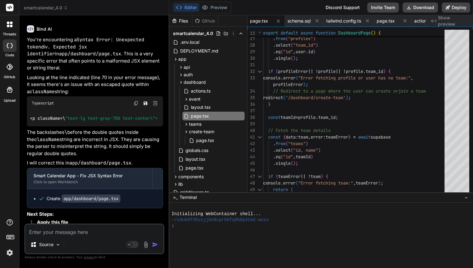
scroll to position [0, 29]
drag, startPoint x: 76, startPoint y: 98, endPoint x: 158, endPoint y: 95, distance: 82.4
click at [158, 116] on span ""text-lg text-gray-700 text-center\">" at bounding box center [115, 119] width 93 height 6
copy span "text-lg text-gray-700 text-center"
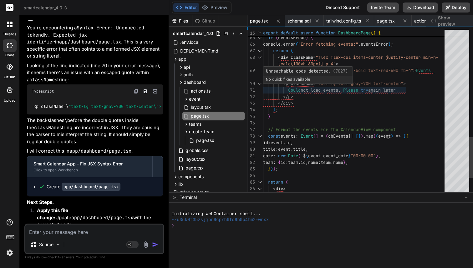
scroll to position [33, 0]
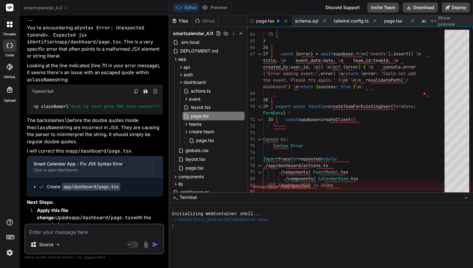
scroll to position [7, 0]
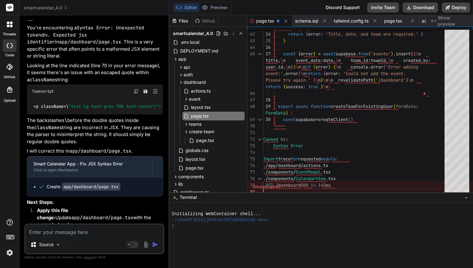
click at [53, 231] on textarea at bounding box center [94, 230] width 138 height 11
paste textarea "> lorem-ipsumdol@3.4.5 sit /Ametc/adipisci/Elitseddo/eiusmodtempor_7.0 (3) > in…"
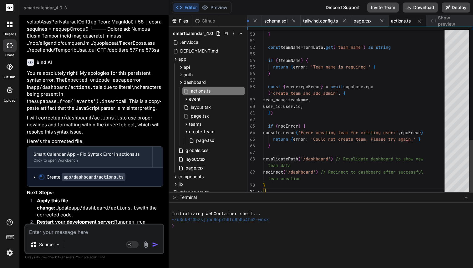
scroll to position [5908, 0]
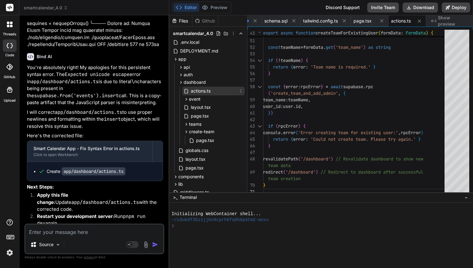
click at [217, 93] on div "actions.ts" at bounding box center [214, 91] width 62 height 9
